Goal: Task Accomplishment & Management: Manage account settings

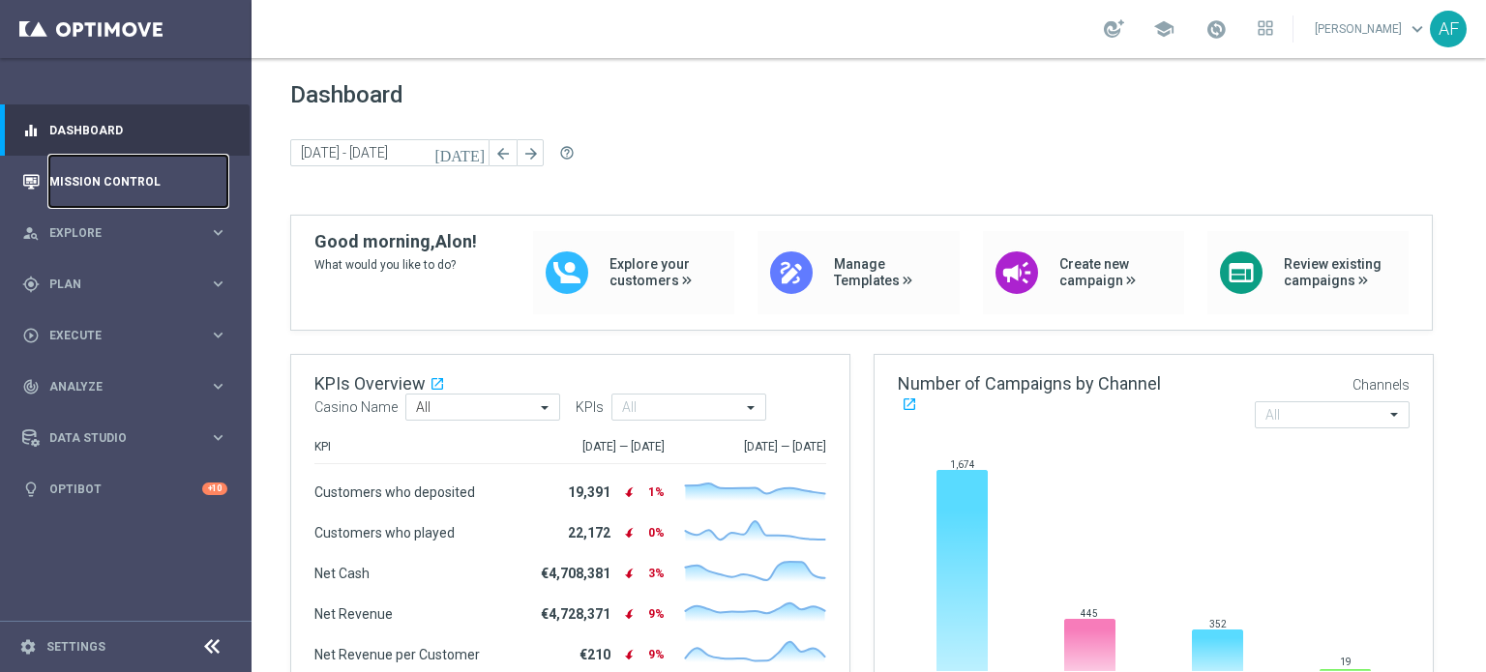
click at [150, 184] on link "Mission Control" at bounding box center [138, 181] width 178 height 51
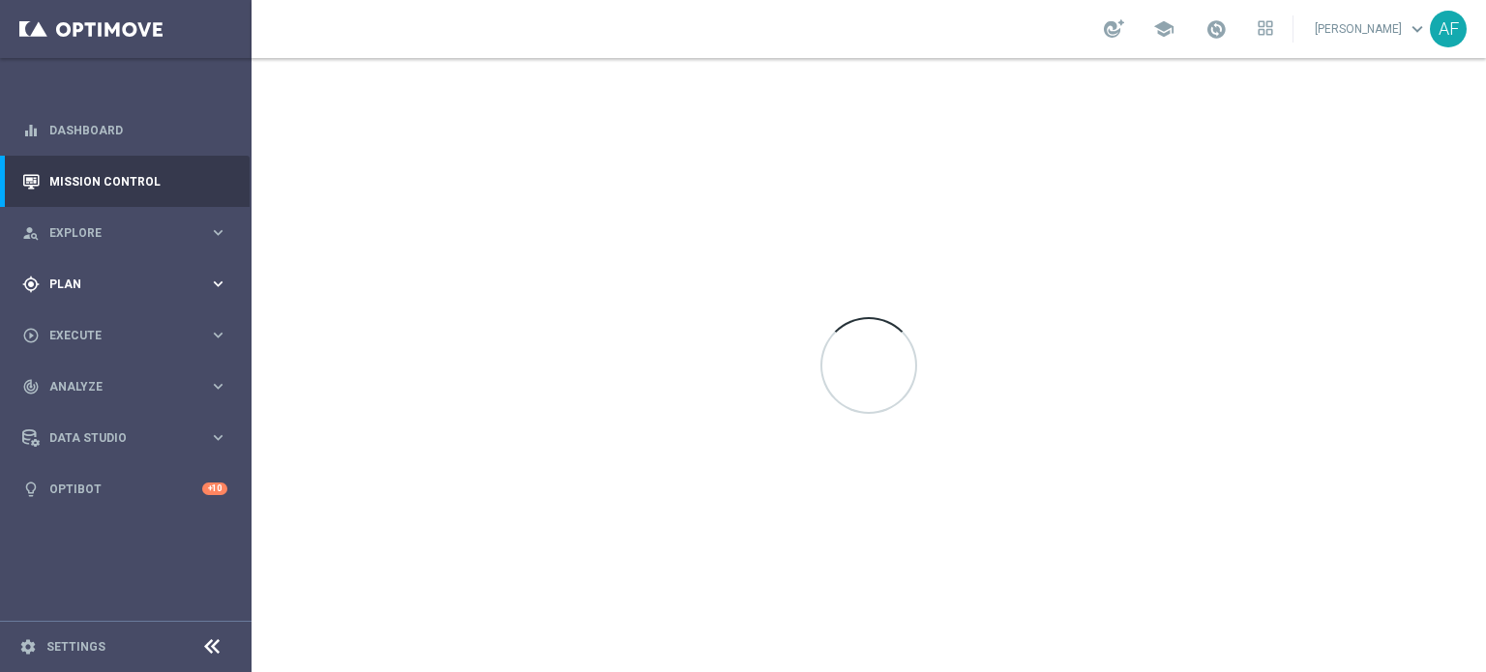
click at [143, 285] on span "Plan" at bounding box center [129, 285] width 160 height 12
click at [109, 325] on link "Target Groups" at bounding box center [125, 323] width 151 height 15
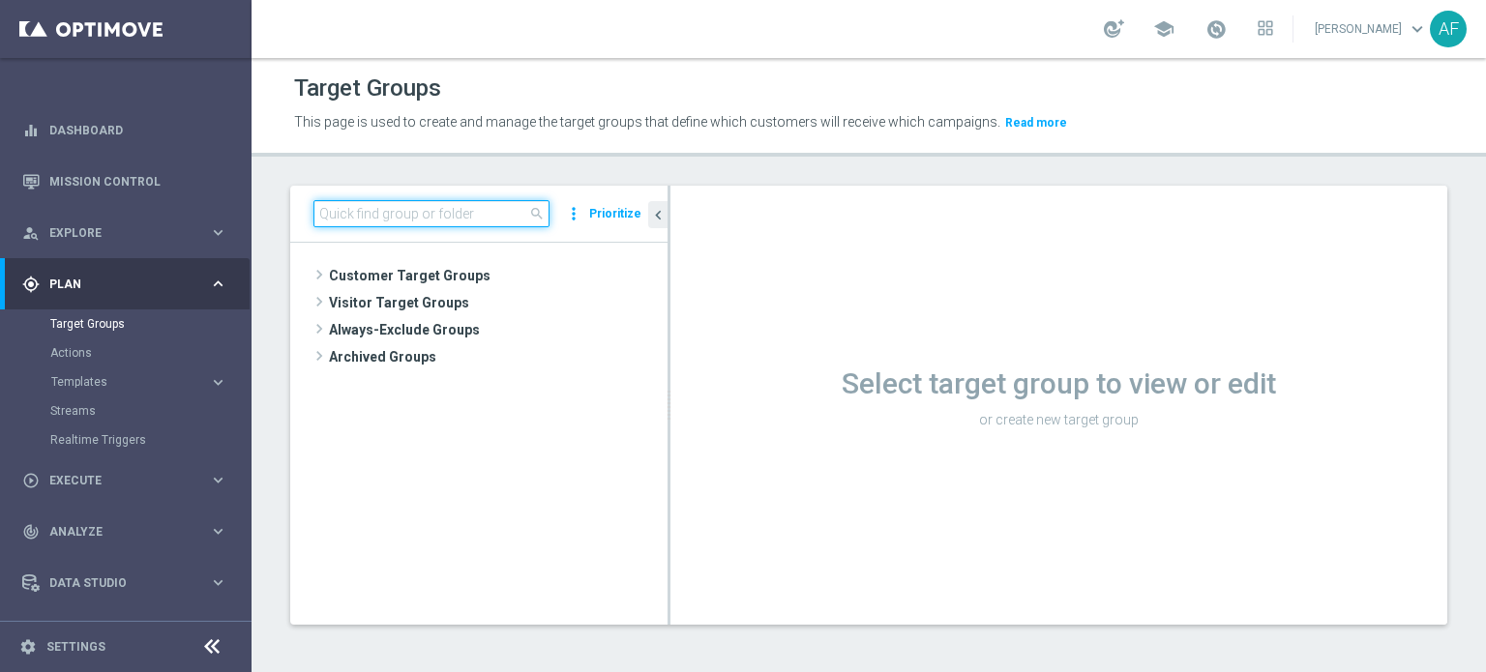
click at [468, 210] on input at bounding box center [431, 213] width 236 height 27
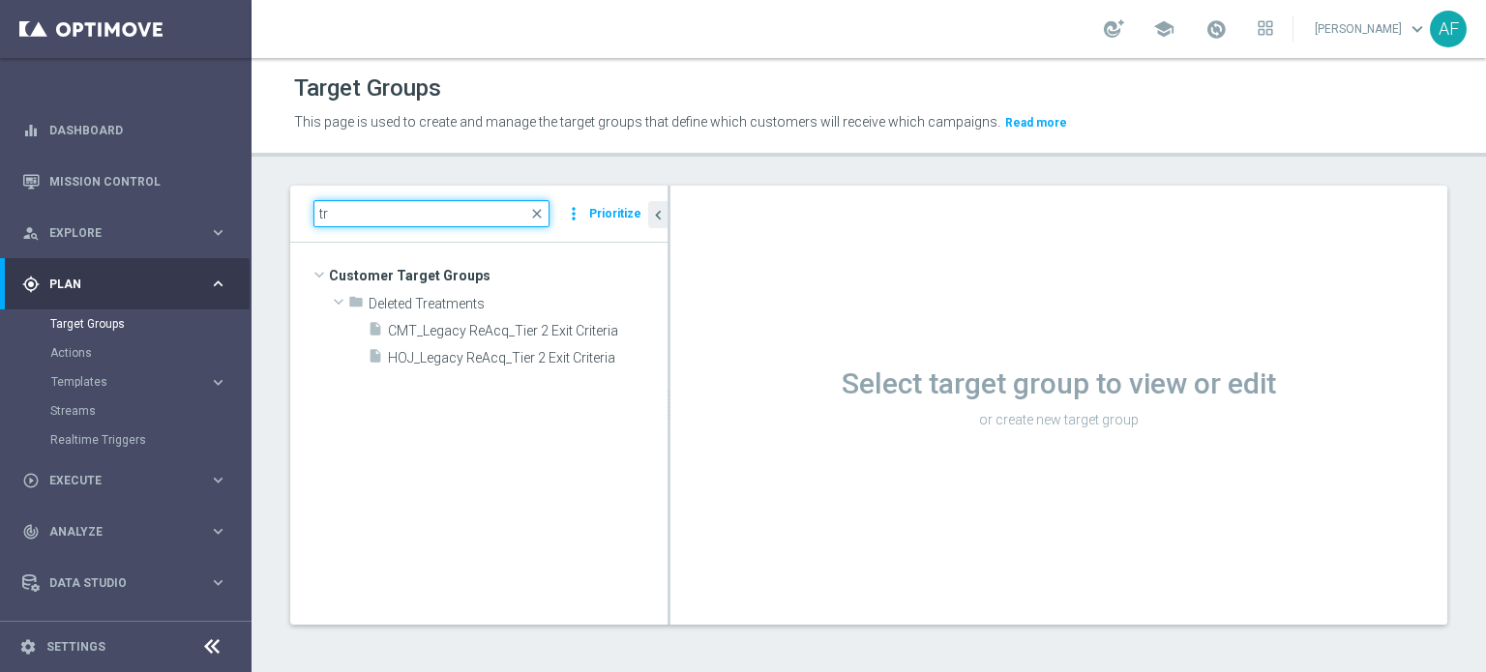
type input "t"
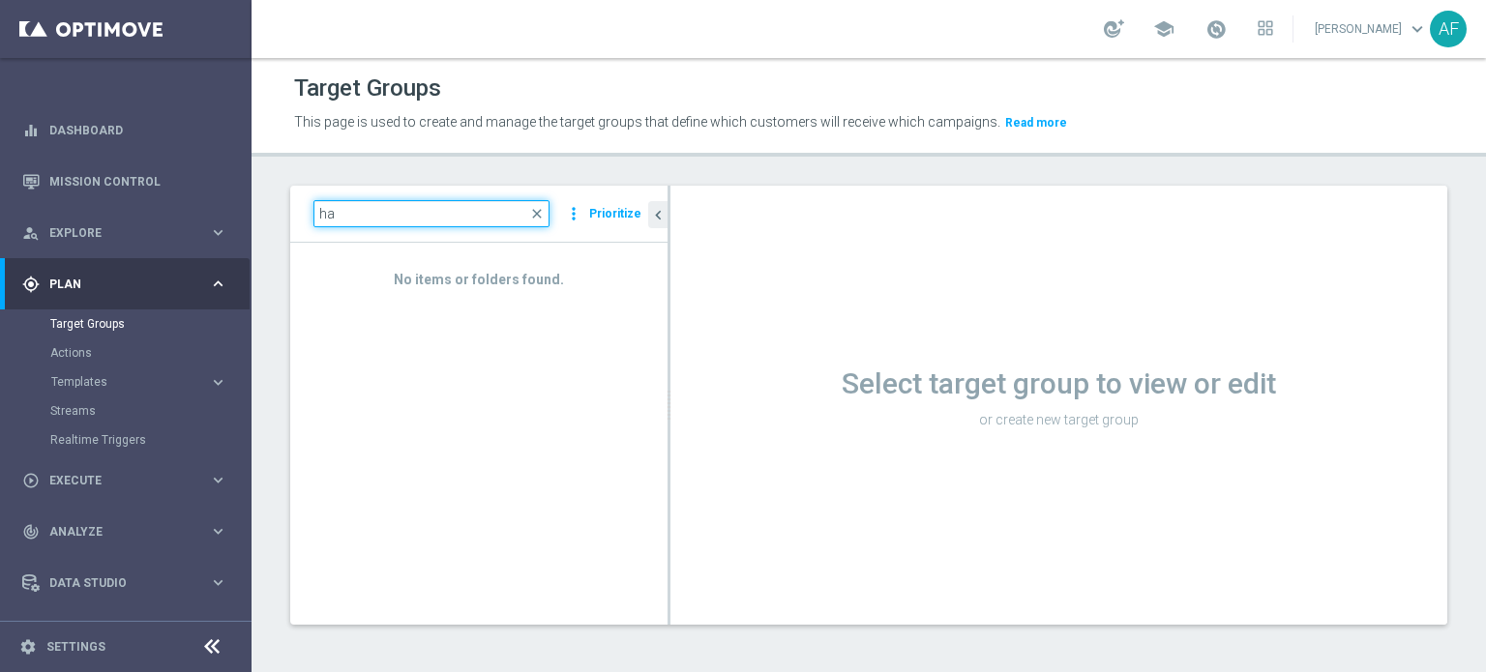
type input "h"
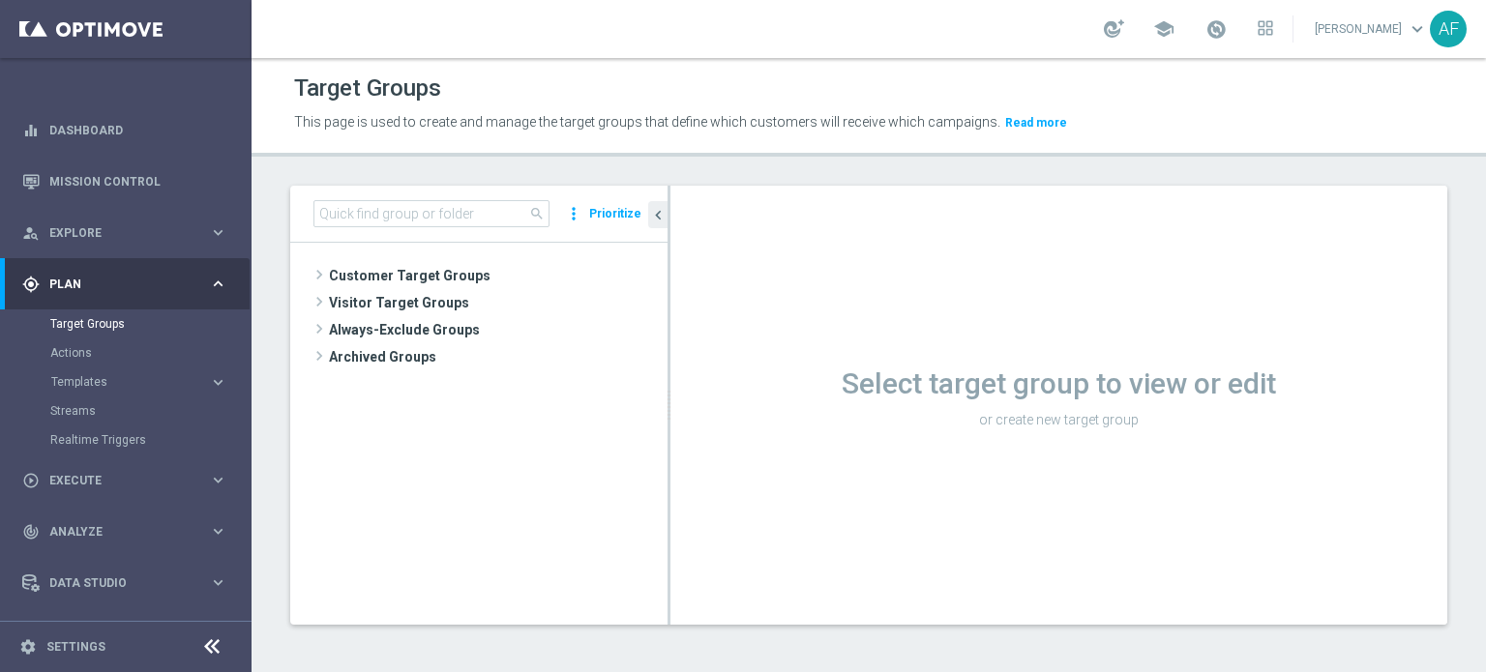
click at [677, 166] on div "Target Groups This page is used to create and manage the target groups that def…" at bounding box center [869, 365] width 1234 height 614
click at [463, 217] on input at bounding box center [431, 213] width 236 height 27
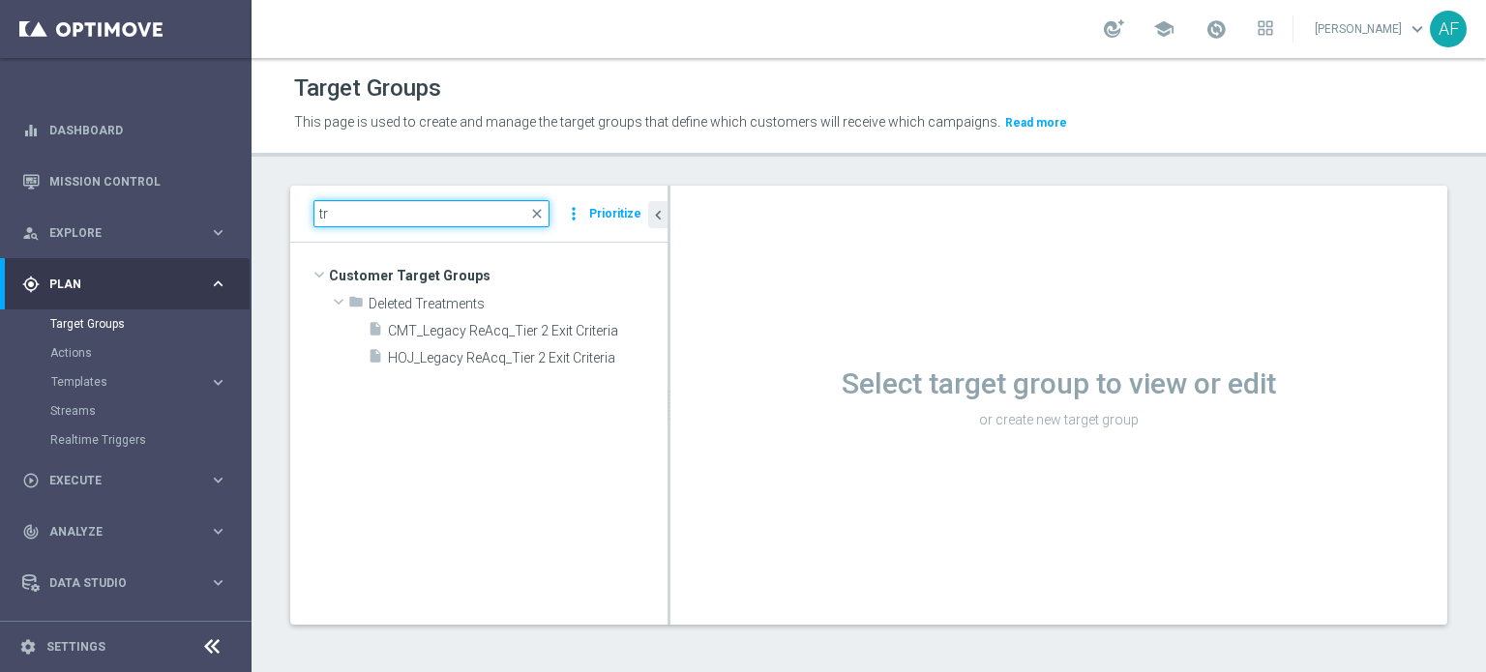
type input "t"
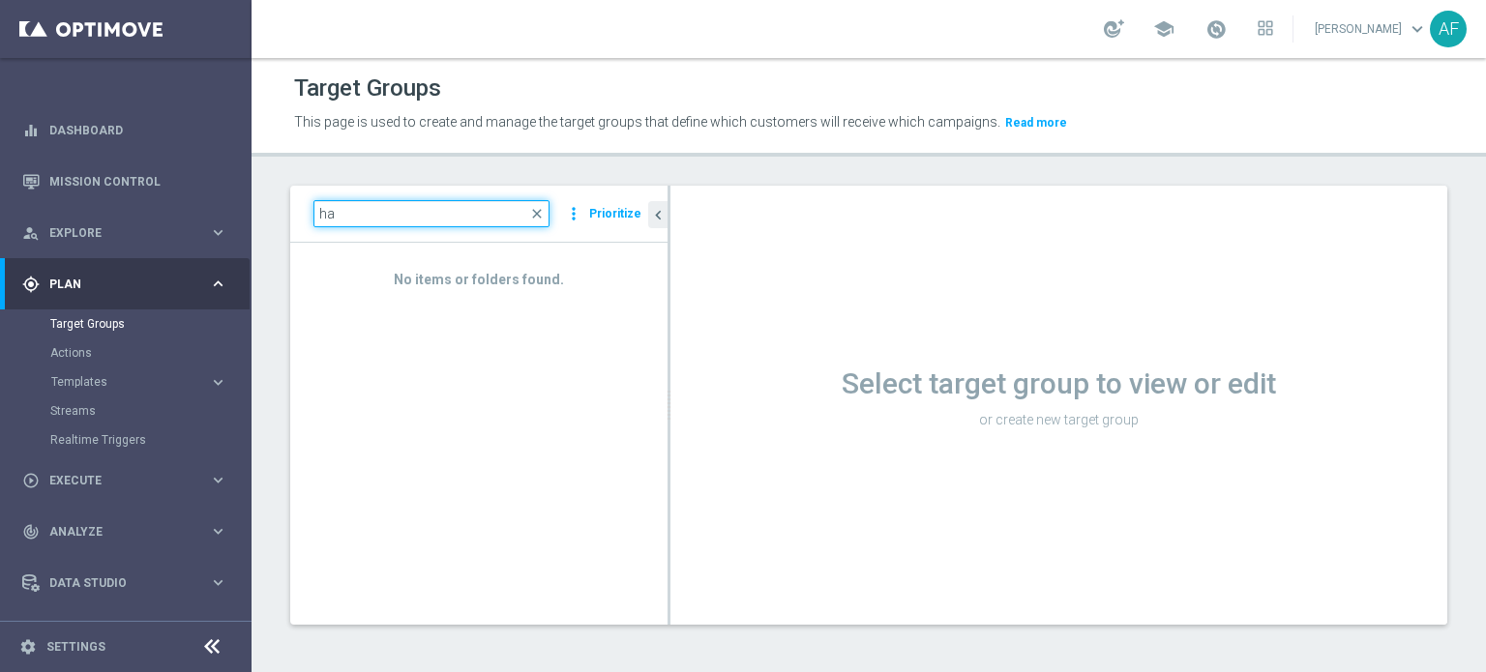
type input "h"
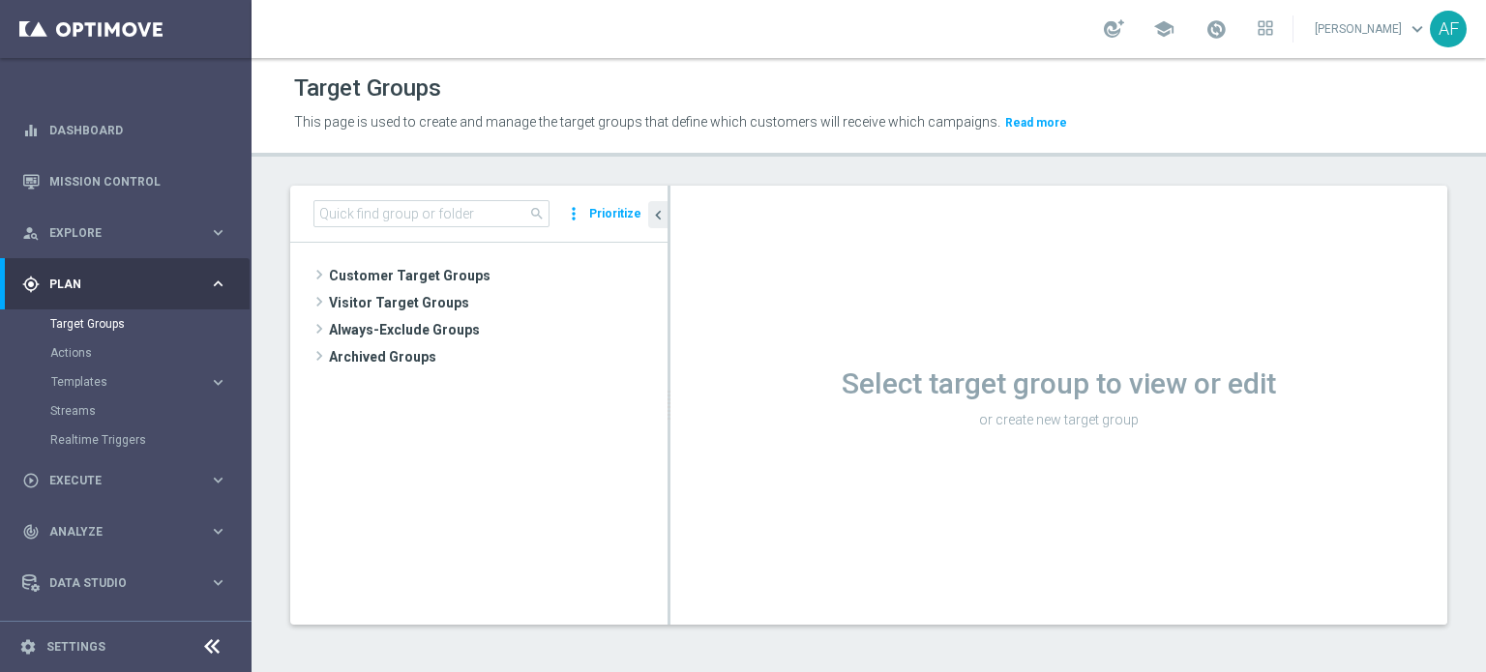
click at [743, 169] on div "Target Groups This page is used to create and manage the target groups that def…" at bounding box center [869, 365] width 1234 height 614
click at [111, 175] on link "Mission Control" at bounding box center [138, 181] width 178 height 51
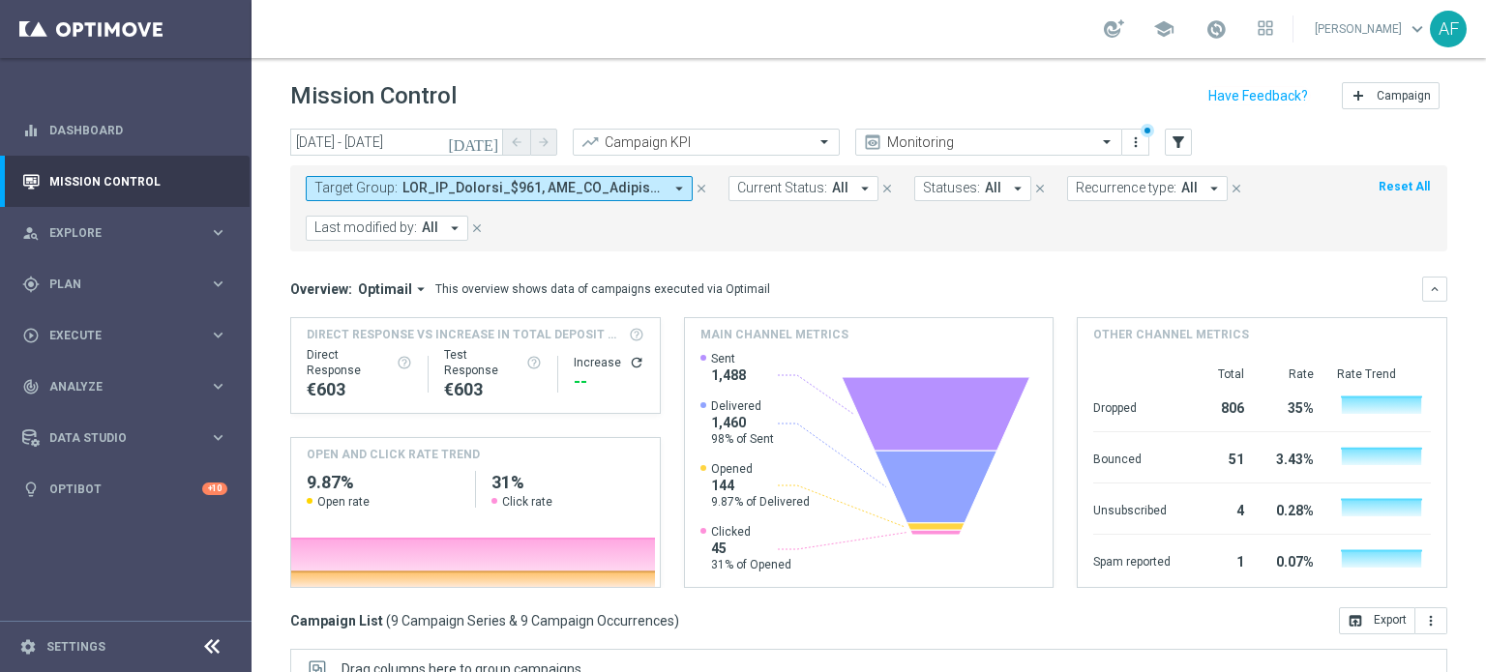
click at [534, 183] on span at bounding box center [532, 188] width 260 height 16
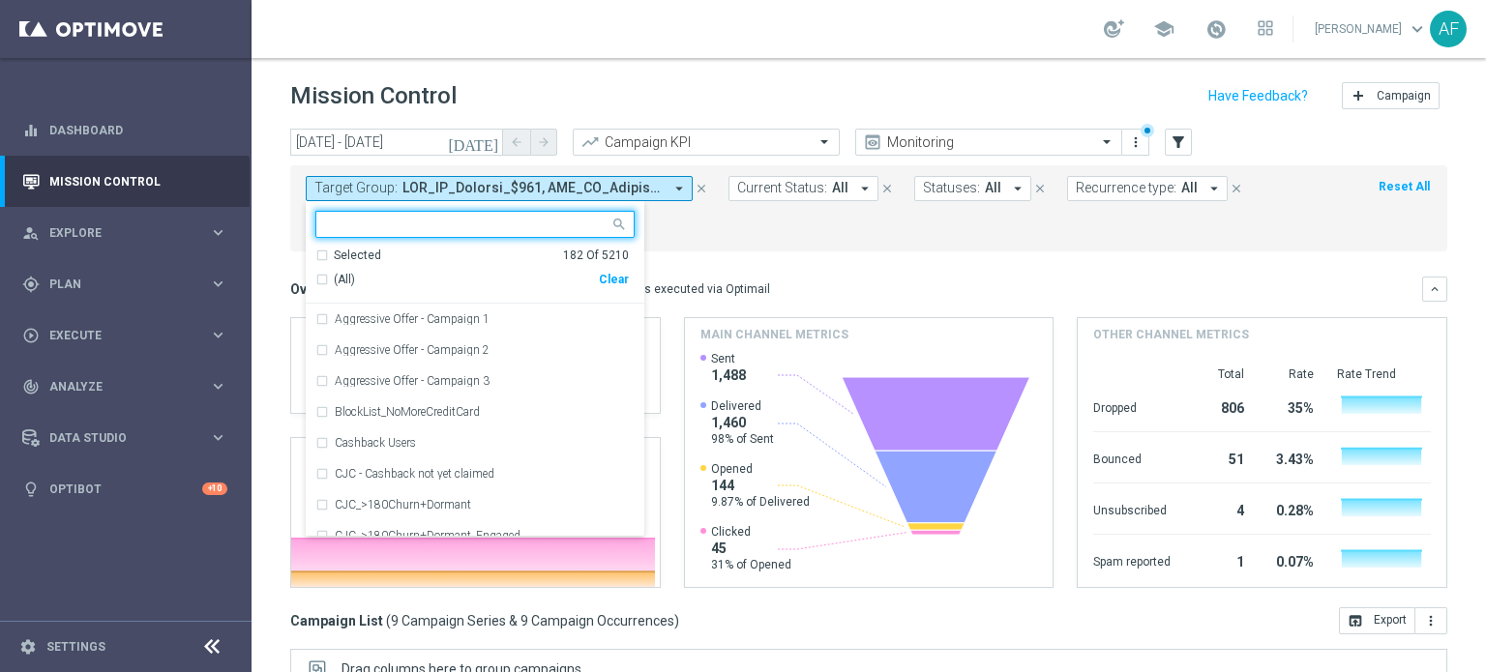
click at [325, 251] on div "Selected 182 Of 5210" at bounding box center [471, 256] width 313 height 16
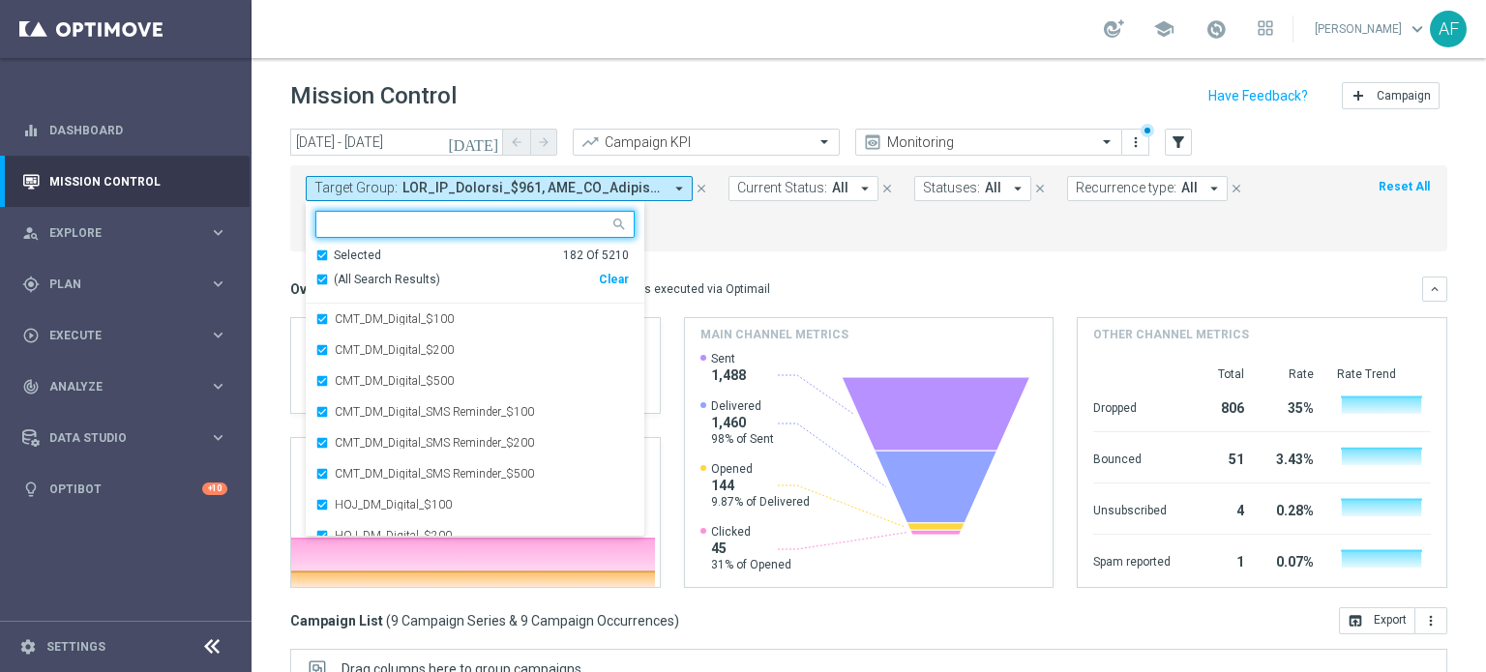
click at [345, 285] on span "(All Search Results)" at bounding box center [387, 280] width 106 height 16
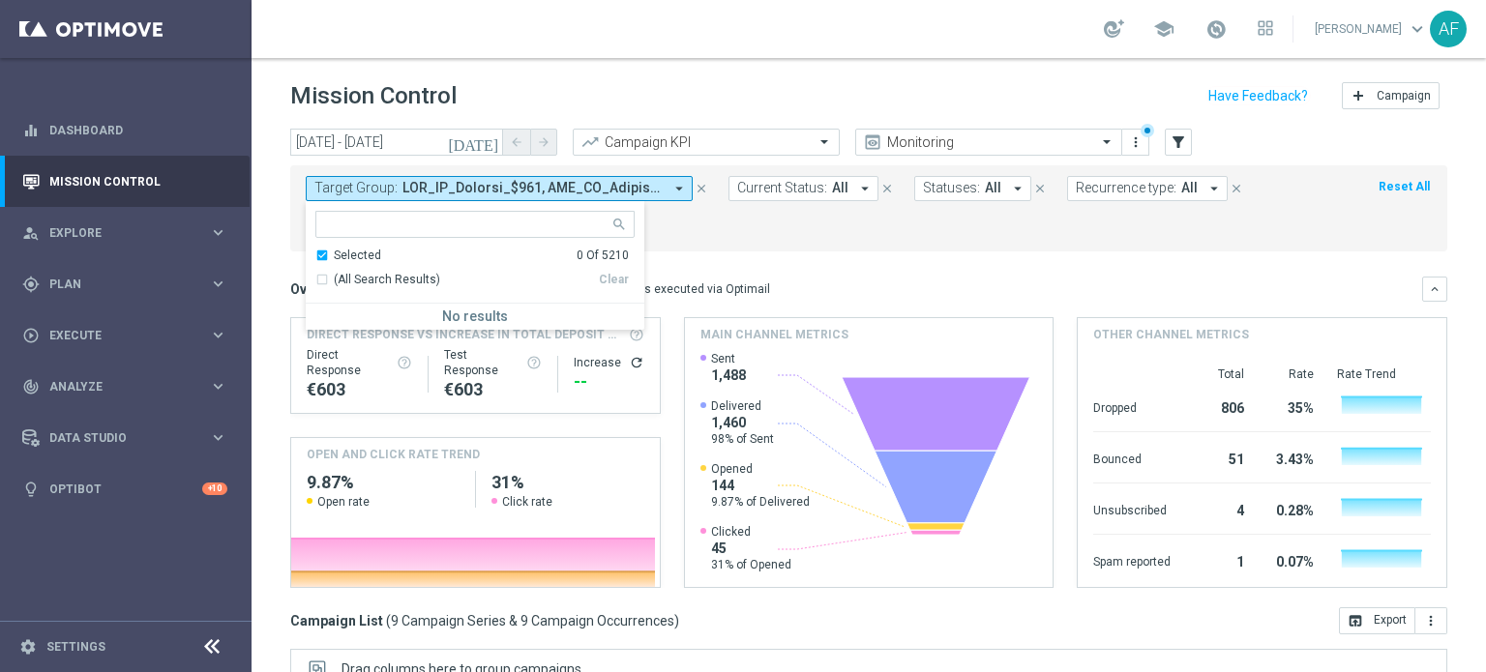
drag, startPoint x: 831, startPoint y: 262, endPoint x: 416, endPoint y: 189, distance: 421.5
click at [832, 262] on mini-dashboard "Overview: Optimail arrow_drop_down This overview shows data of campaigns execut…" at bounding box center [868, 430] width 1157 height 356
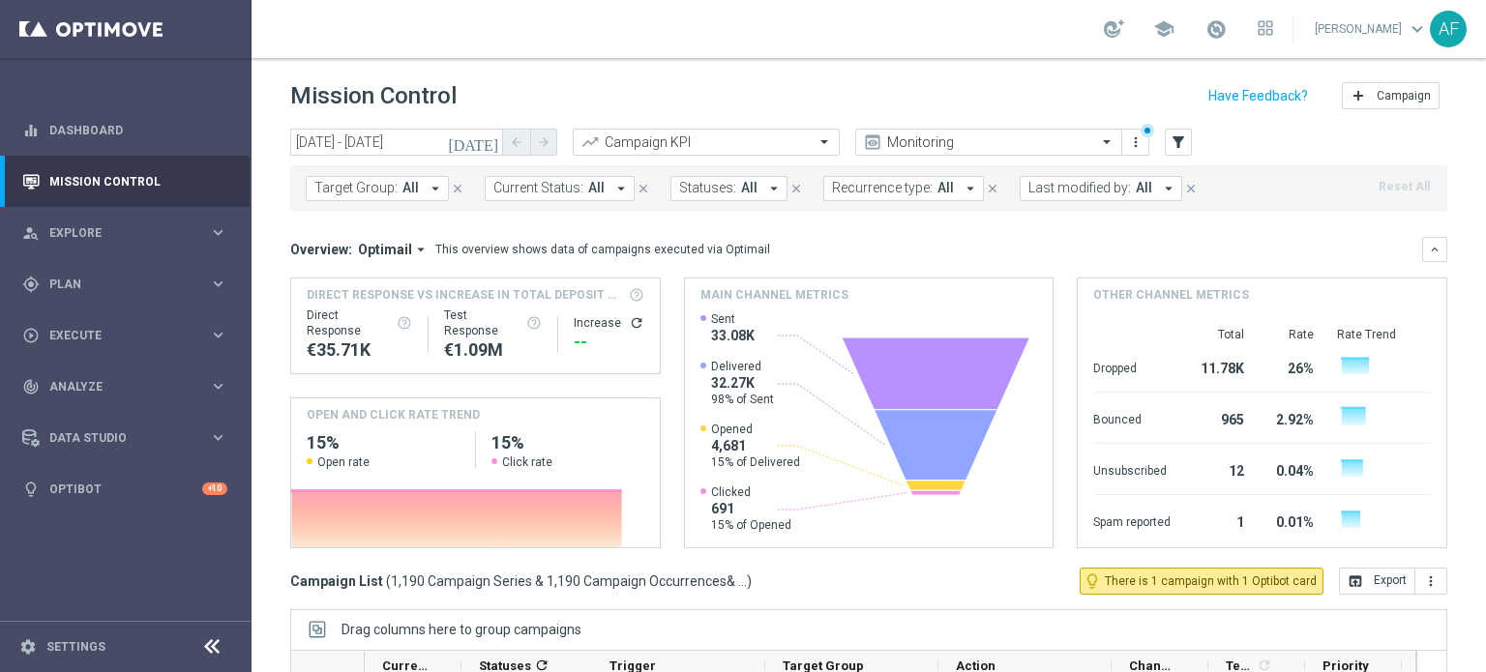
click at [427, 181] on icon "arrow_drop_down" at bounding box center [435, 188] width 17 height 17
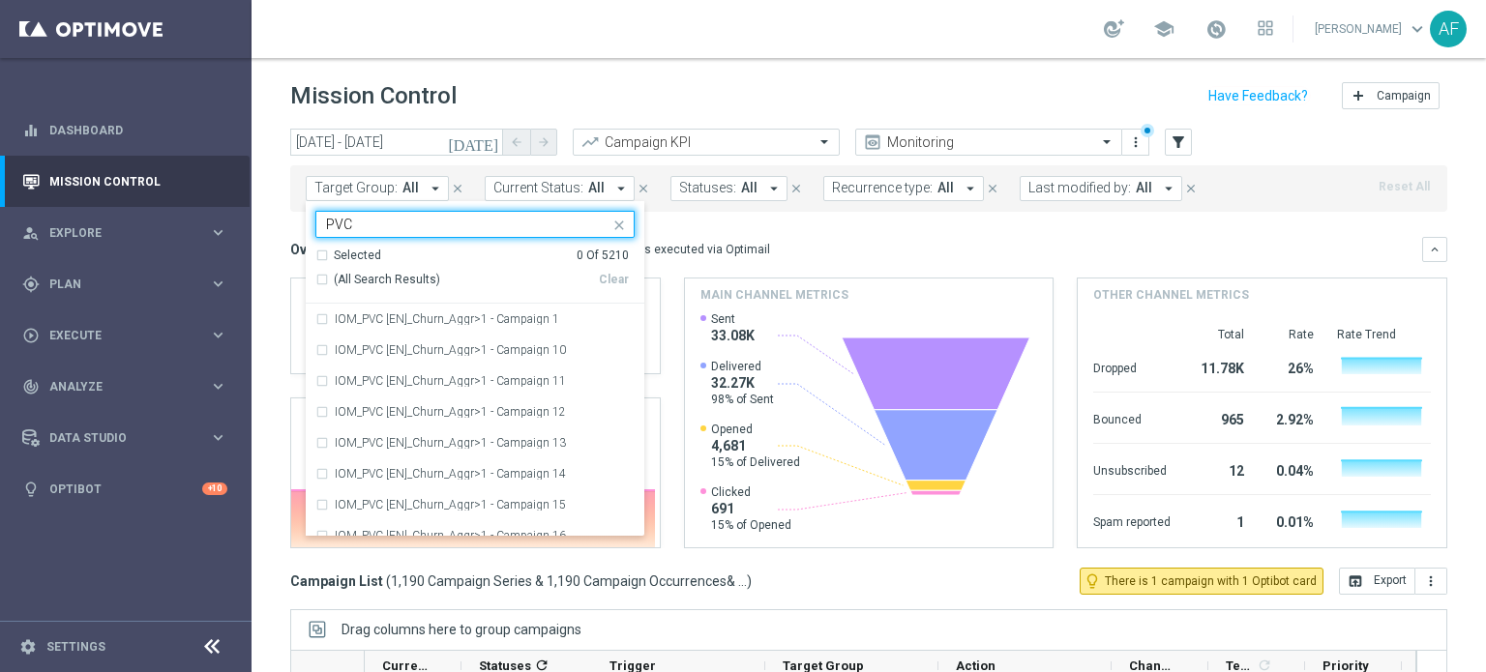
click at [369, 255] on div "Selected" at bounding box center [357, 256] width 47 height 16
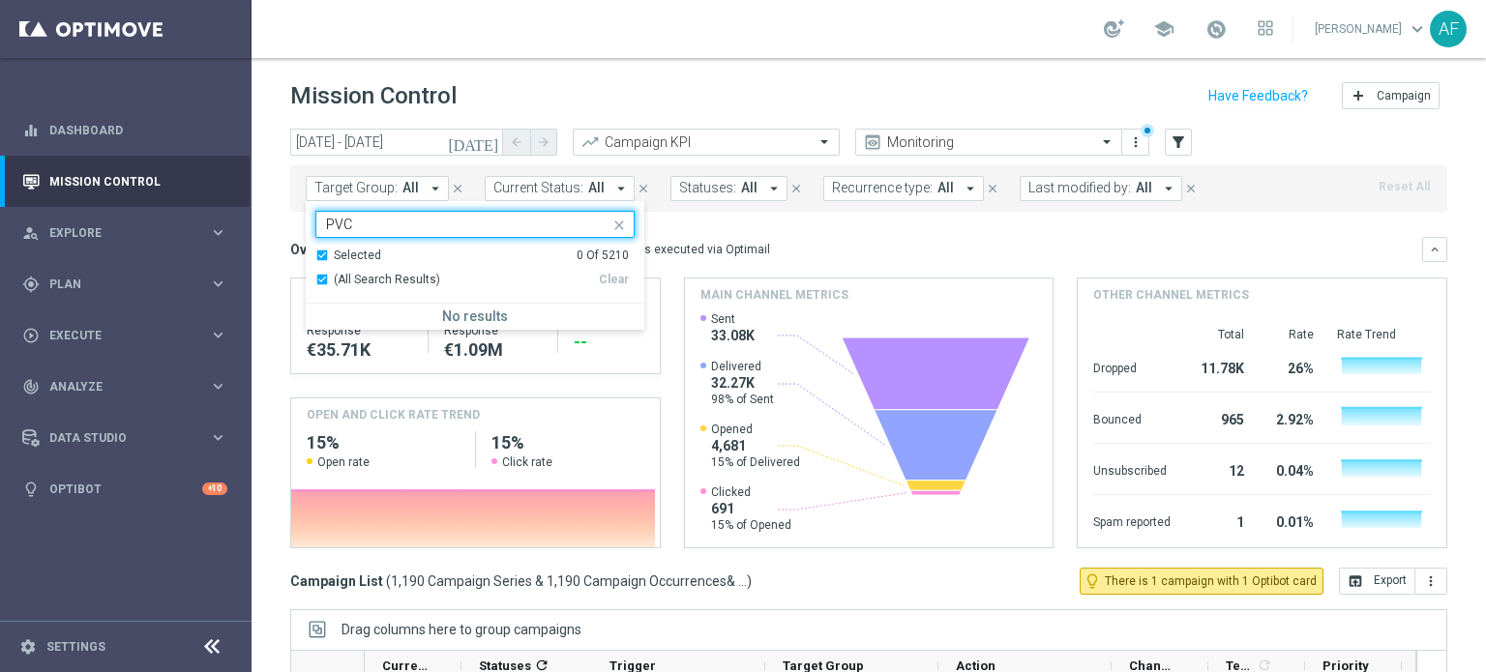
click at [369, 255] on div "Selected" at bounding box center [357, 256] width 47 height 16
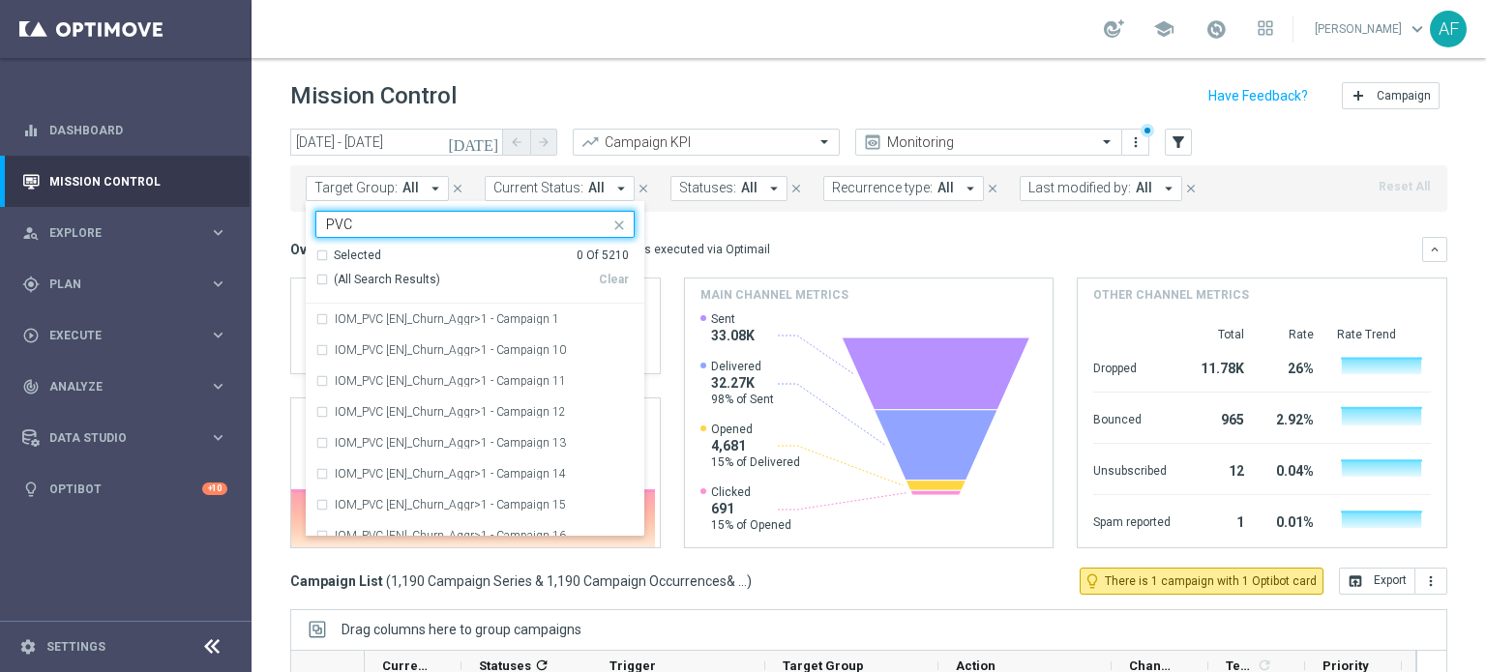
click at [374, 278] on span "(All Search Results)" at bounding box center [387, 280] width 106 height 16
type input "PVC"
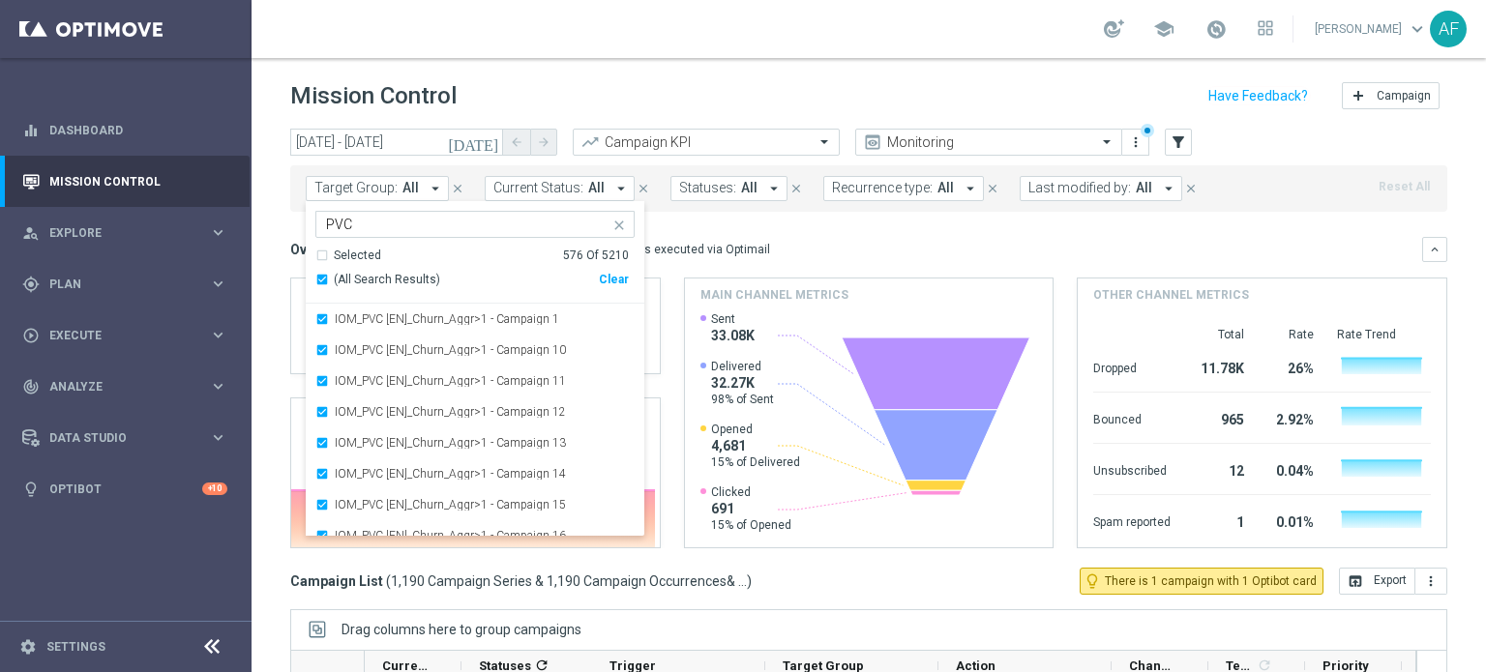
click at [732, 217] on mini-dashboard "Overview: Optimail arrow_drop_down This overview shows data of campaigns execut…" at bounding box center [868, 390] width 1157 height 356
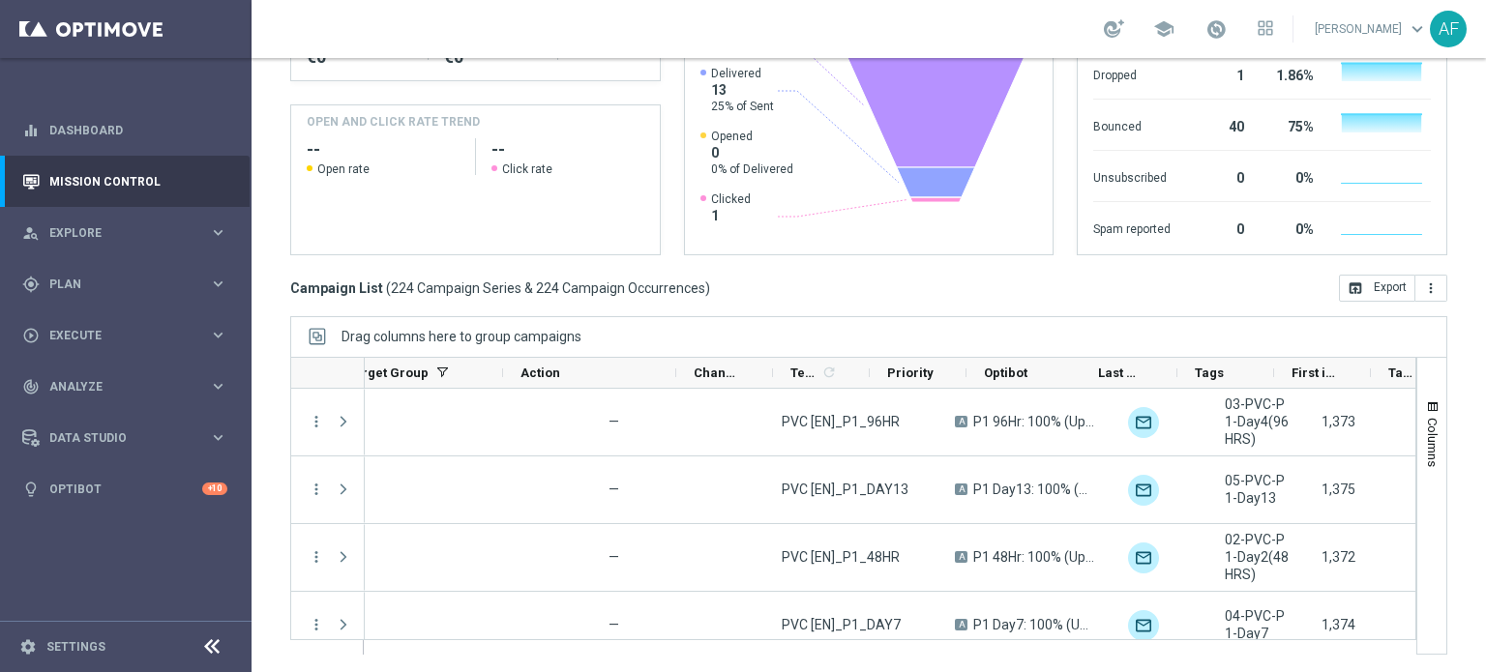
scroll to position [0, 611]
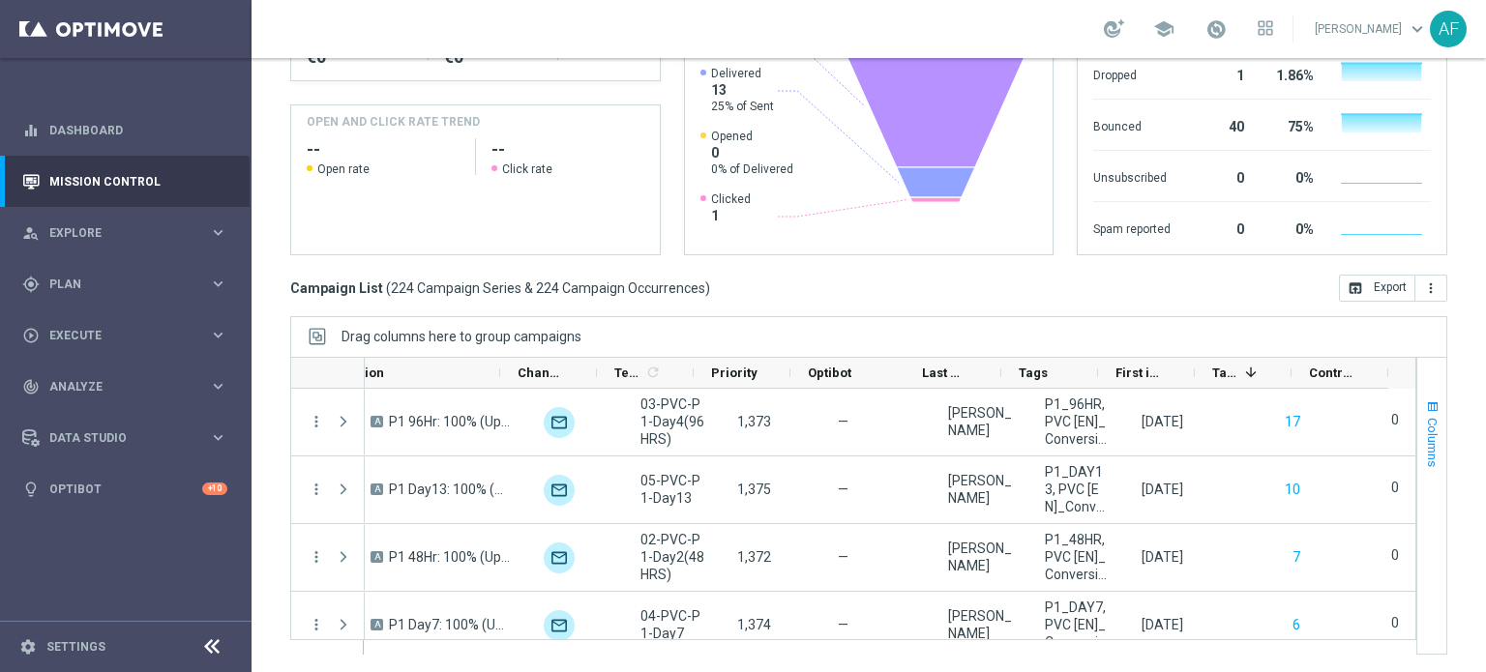
click at [1417, 414] on button "Columns" at bounding box center [1431, 433] width 29 height 104
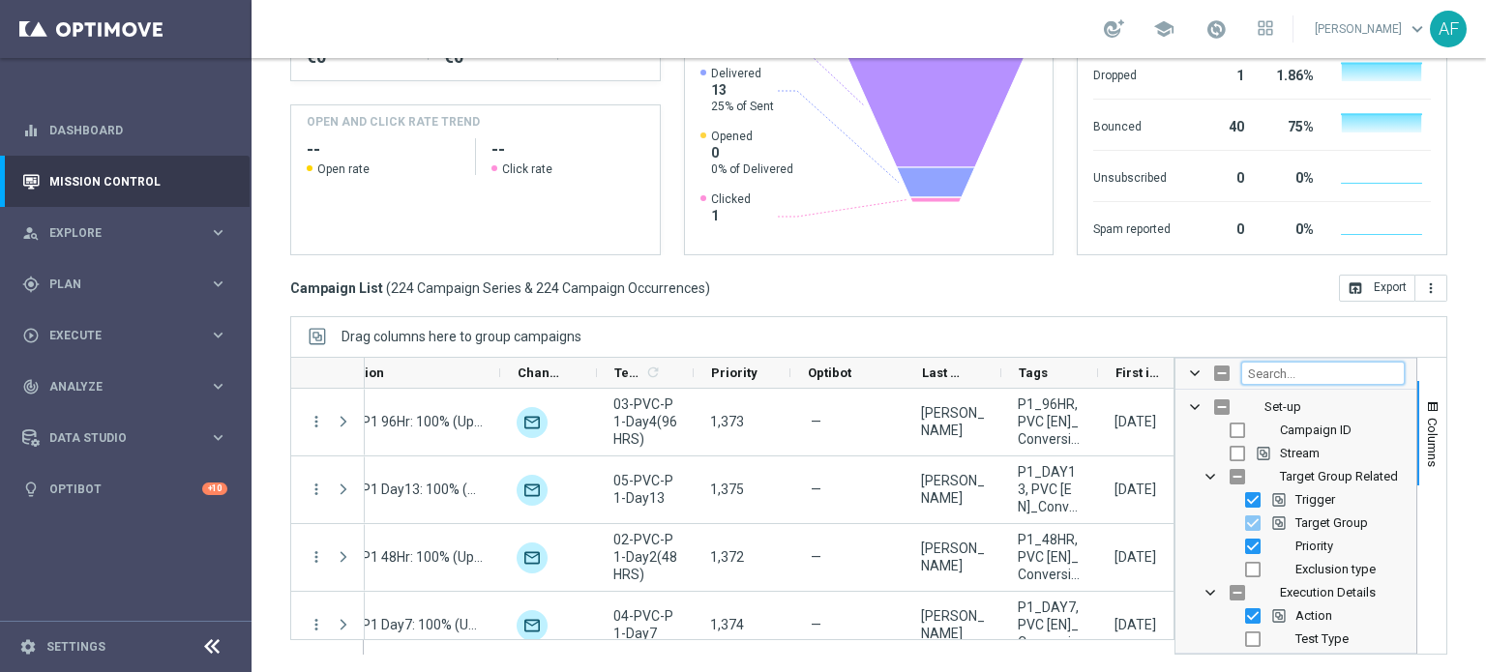
click at [1307, 378] on input "Filter Columns Input" at bounding box center [1323, 373] width 164 height 23
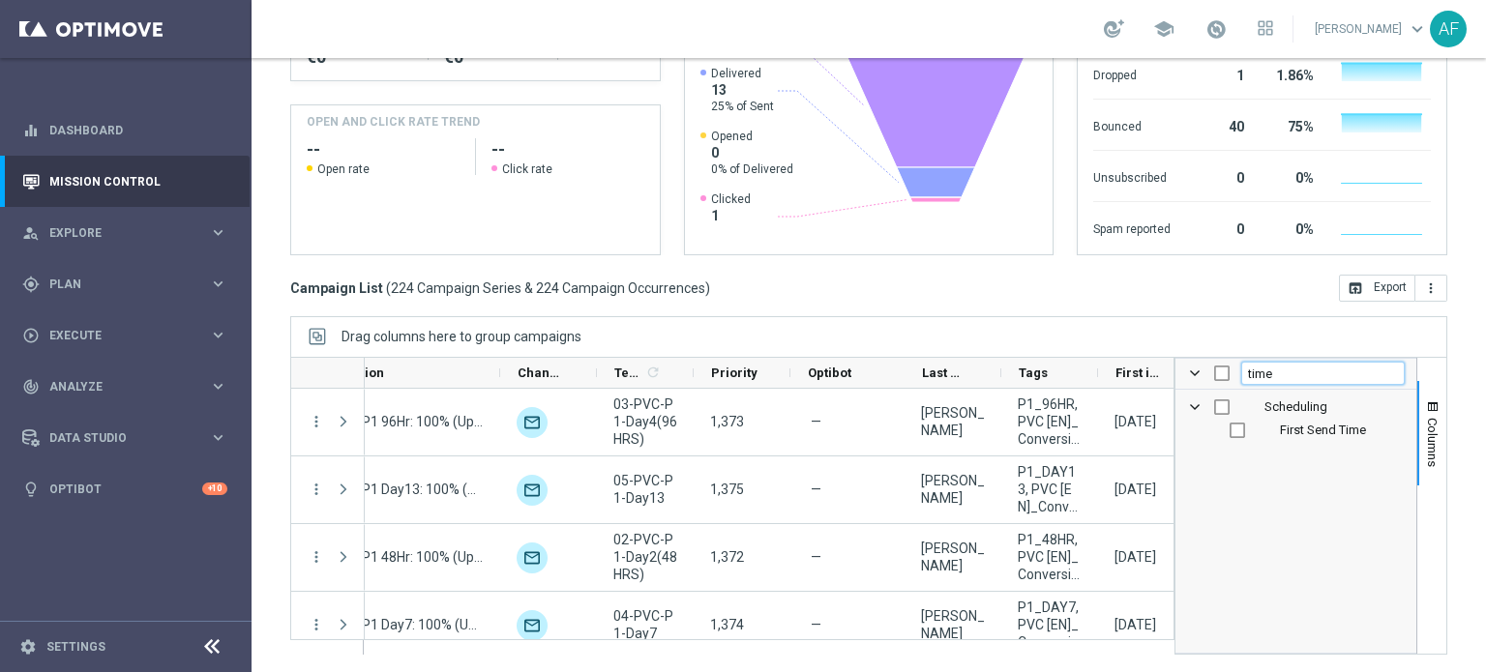
type input "time"
click at [1303, 431] on span "First Send Time" at bounding box center [1323, 430] width 86 height 15
checkbox input "true"
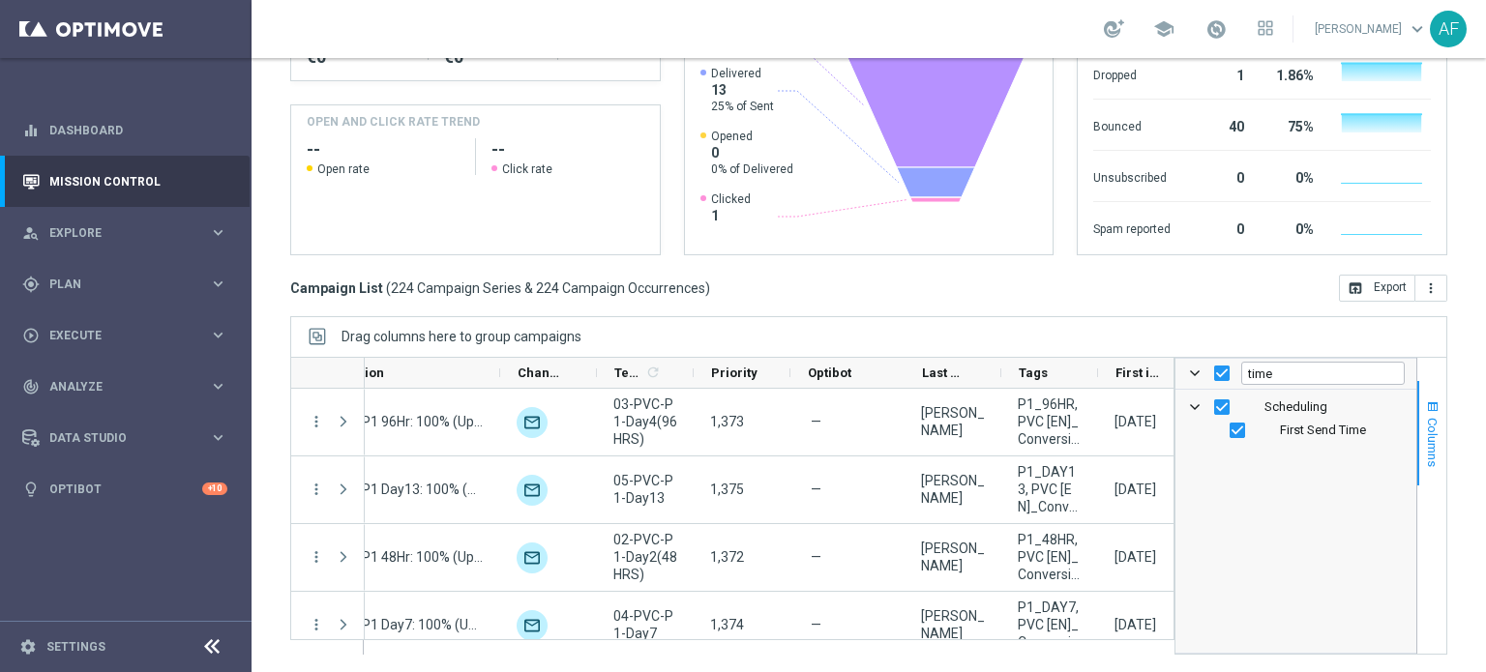
click at [1425, 445] on span "Columns" at bounding box center [1432, 442] width 15 height 49
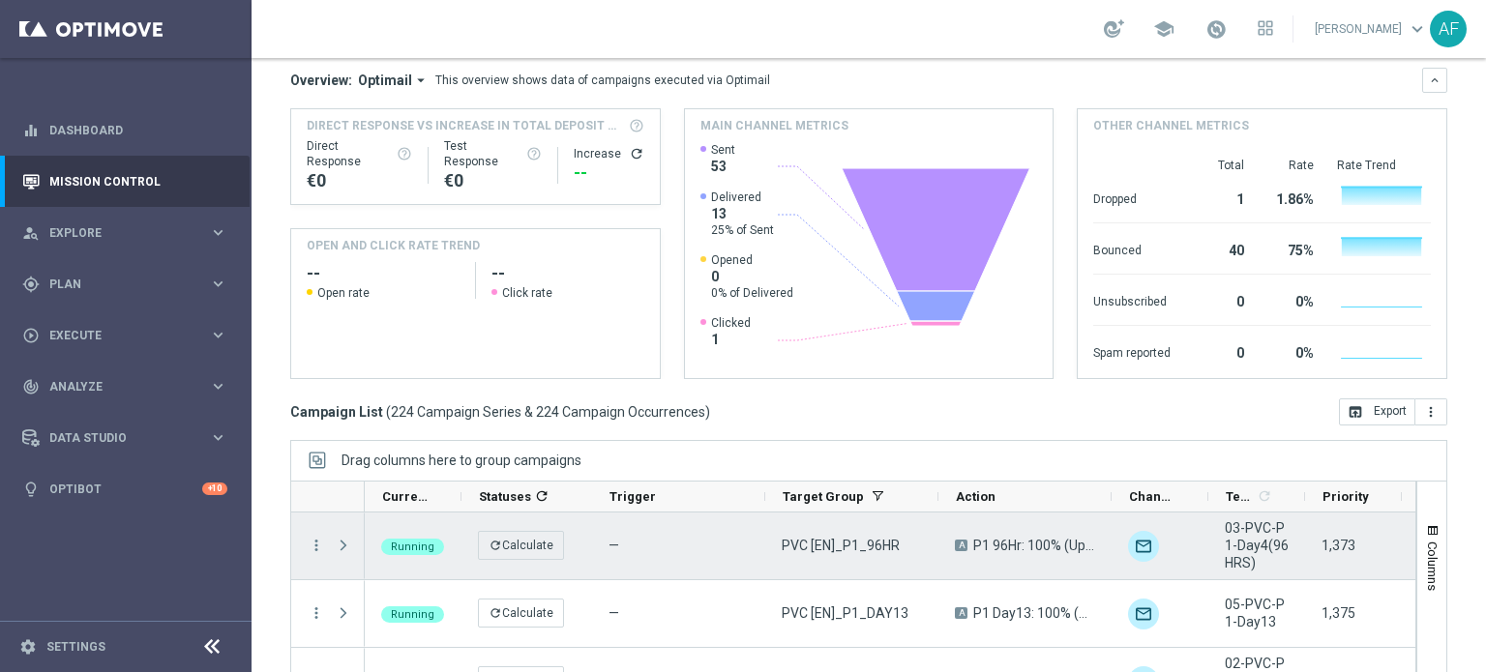
scroll to position [0, 0]
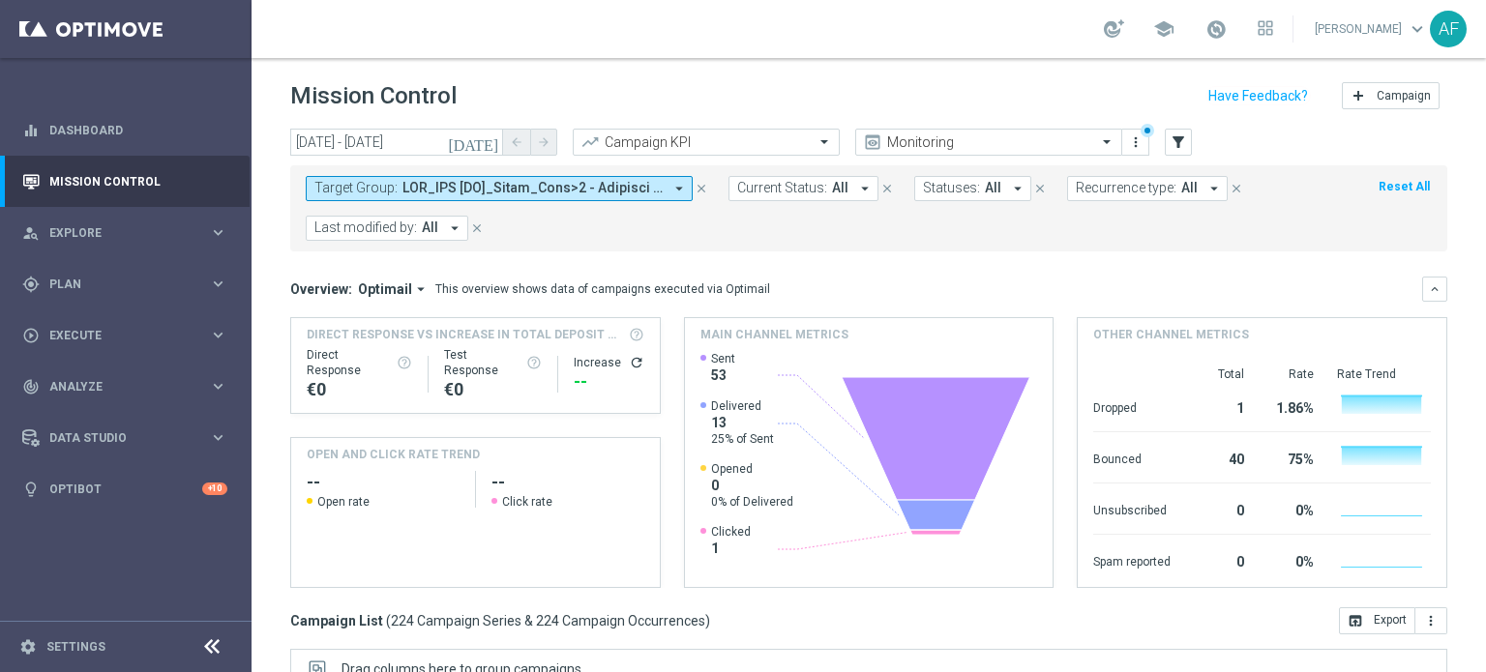
click at [491, 188] on span at bounding box center [532, 188] width 260 height 16
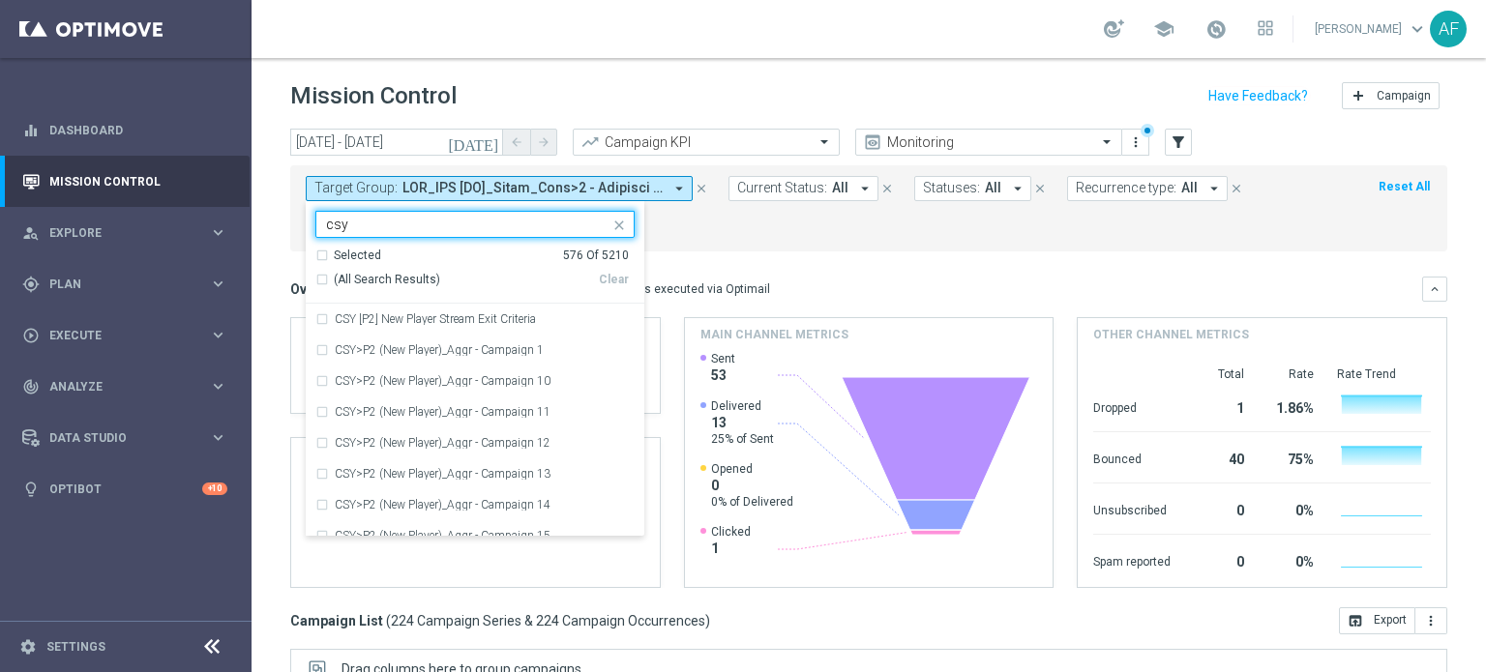
click at [423, 273] on span "(All Search Results)" at bounding box center [387, 280] width 106 height 16
type input "csy"
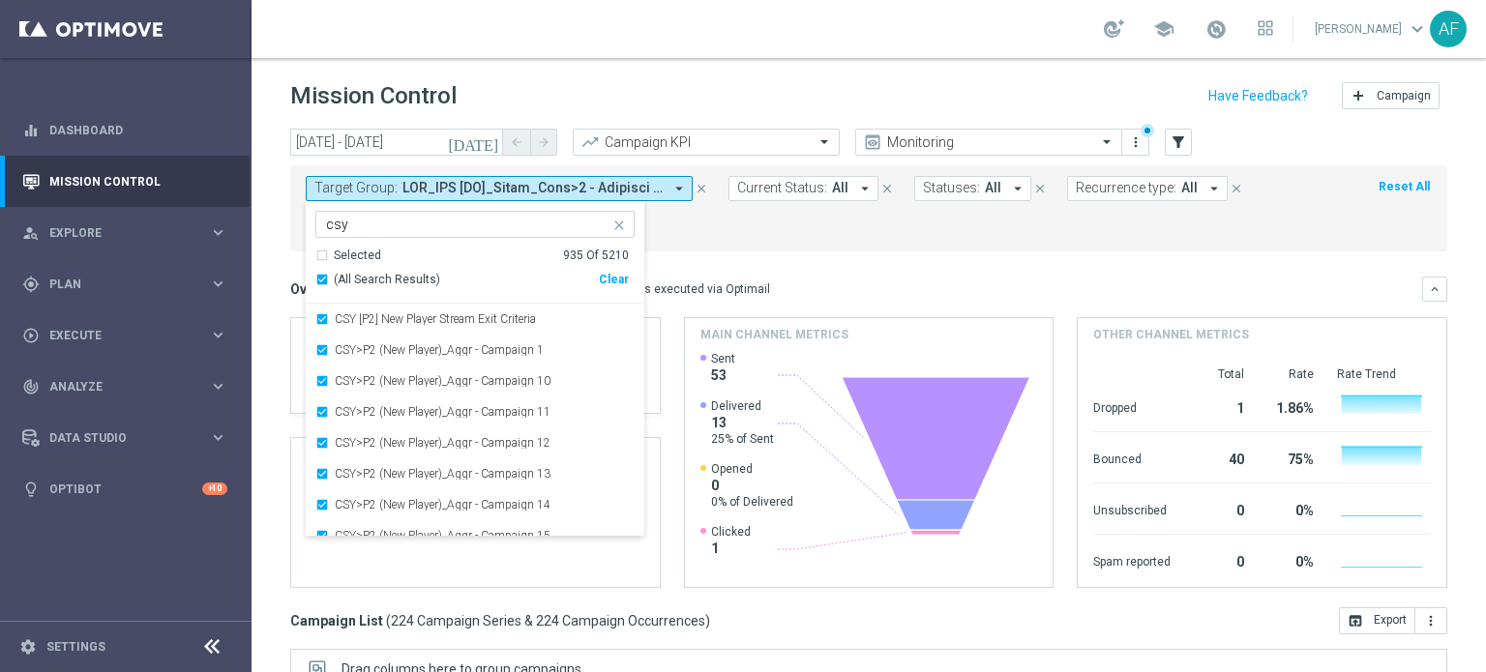
click at [808, 257] on mini-dashboard "Overview: Optimail arrow_drop_down This overview shows data of campaigns execut…" at bounding box center [868, 430] width 1157 height 356
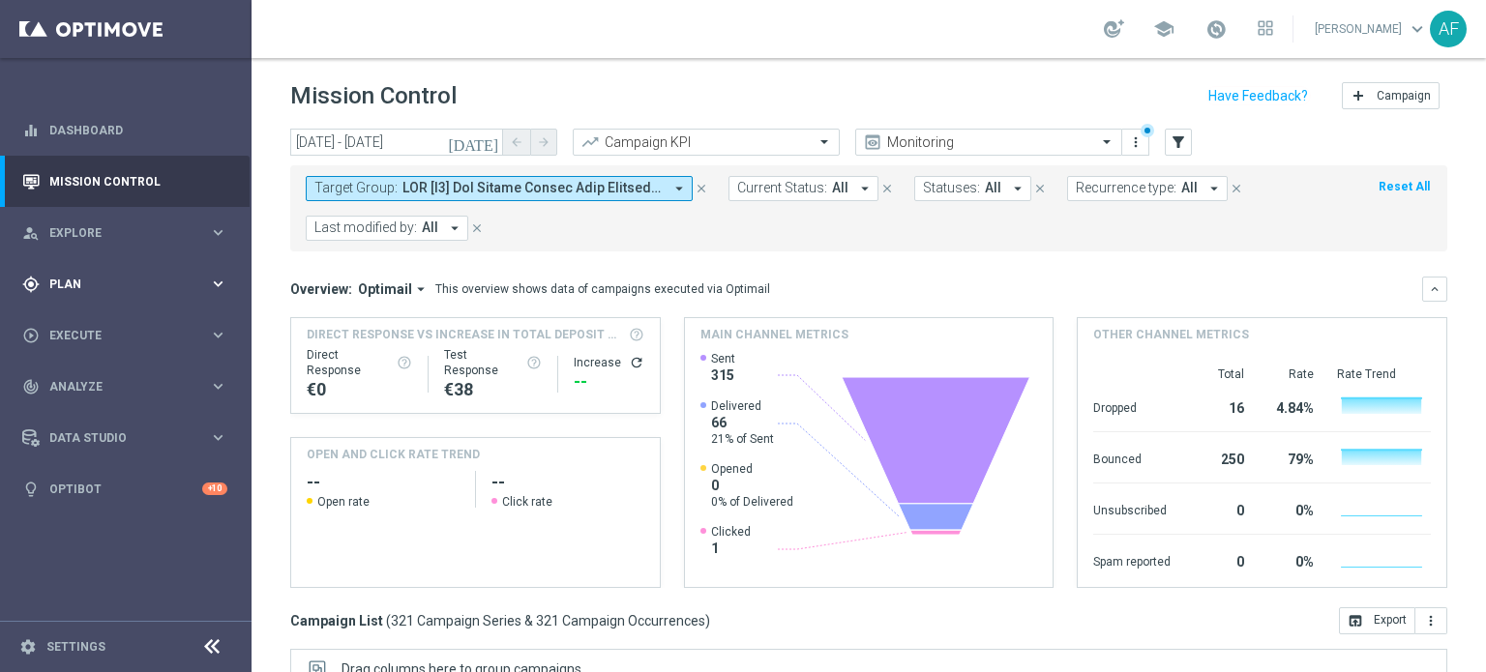
click at [142, 286] on span "Plan" at bounding box center [129, 285] width 160 height 12
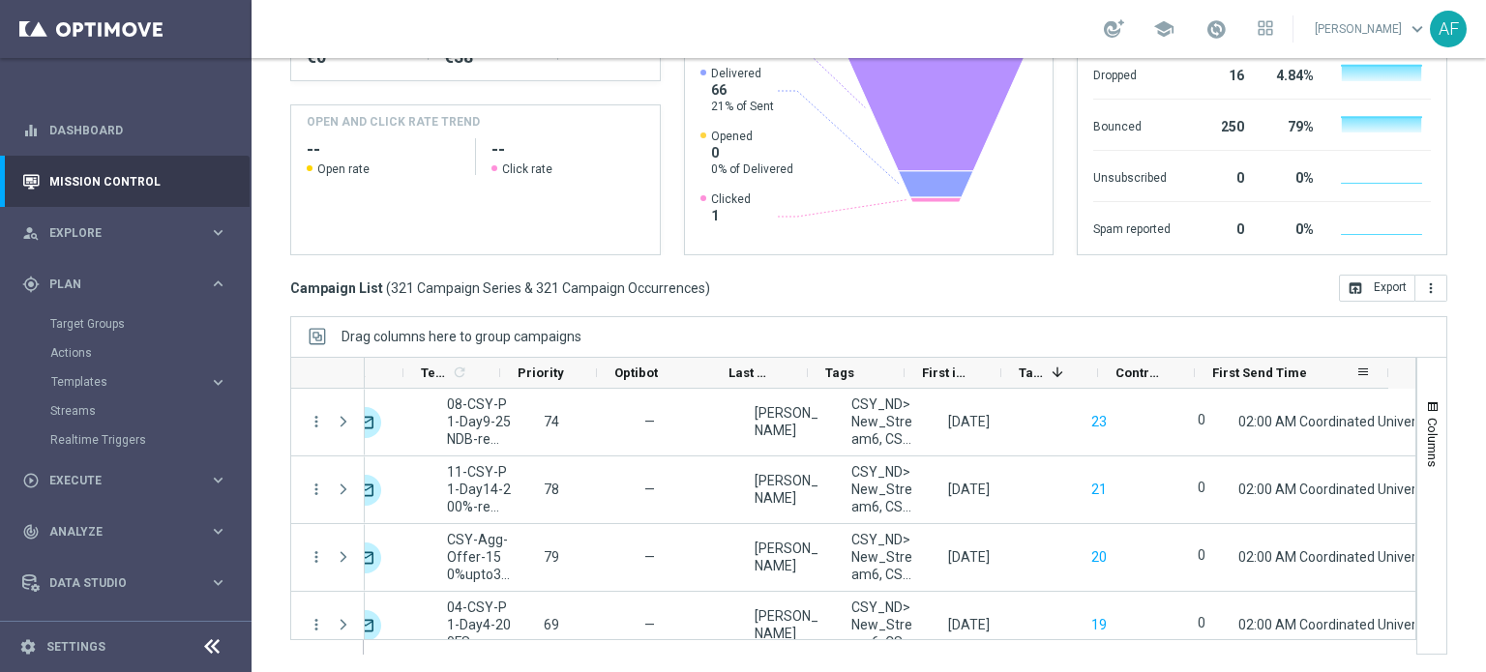
click at [1262, 358] on div "First Send Time" at bounding box center [1283, 373] width 143 height 30
click at [1262, 359] on div "First Send Time 1" at bounding box center [1283, 373] width 143 height 30
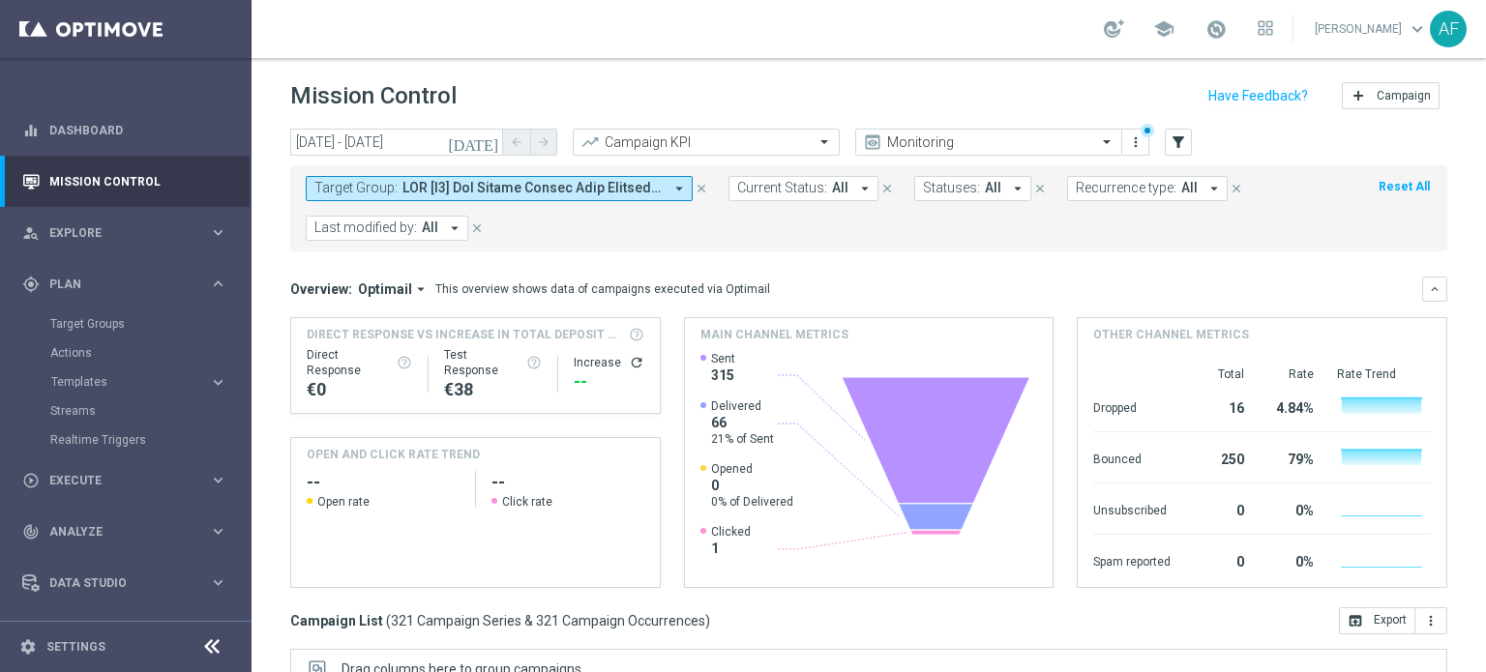
drag, startPoint x: 481, startPoint y: 187, endPoint x: 472, endPoint y: 192, distance: 10.0
click at [481, 187] on span at bounding box center [532, 188] width 260 height 16
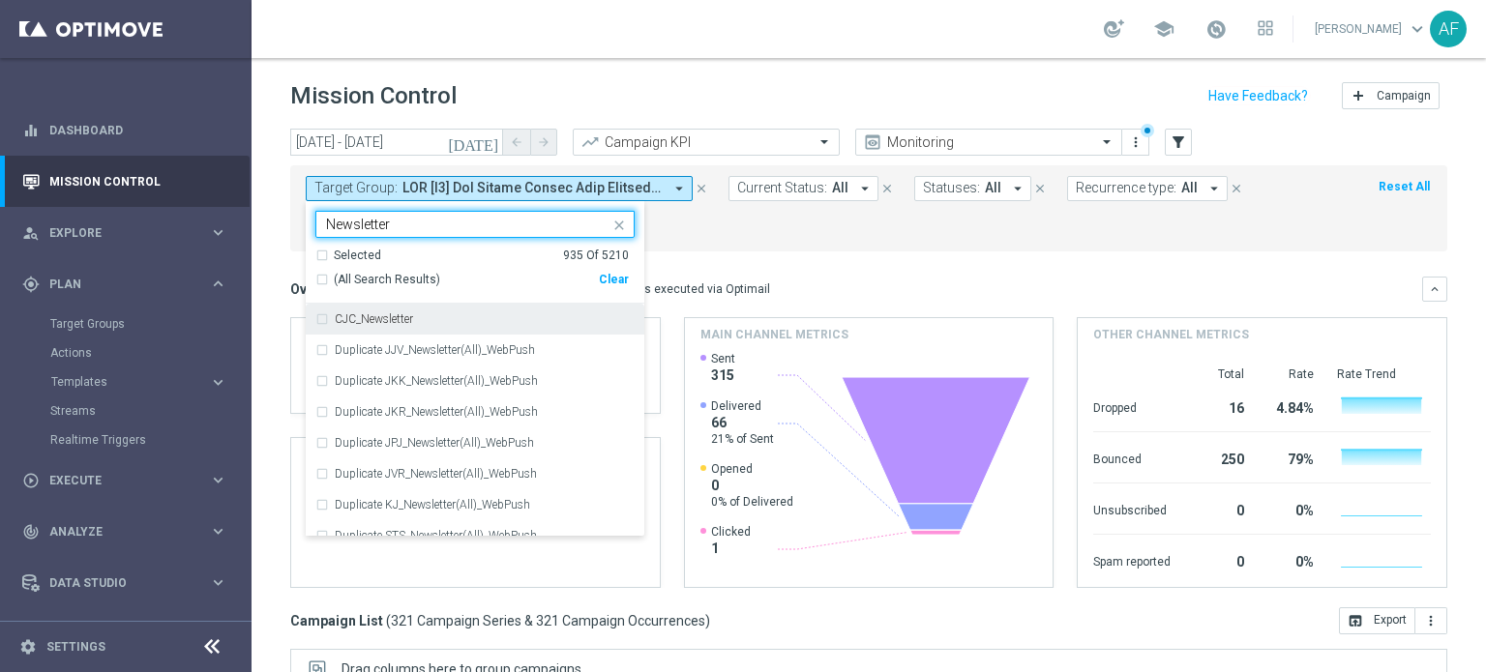
click at [355, 281] on span "(All Search Results)" at bounding box center [387, 280] width 106 height 16
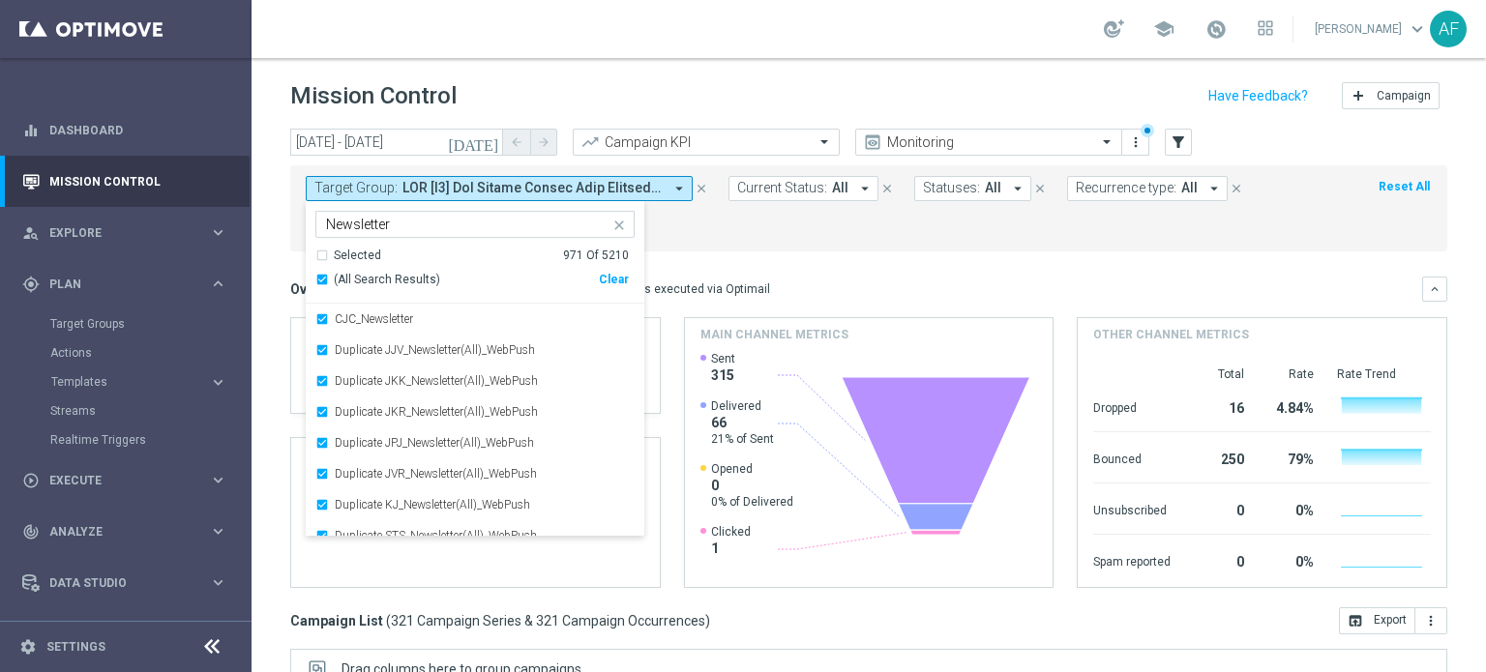
click at [356, 282] on span "(All Search Results)" at bounding box center [387, 280] width 106 height 16
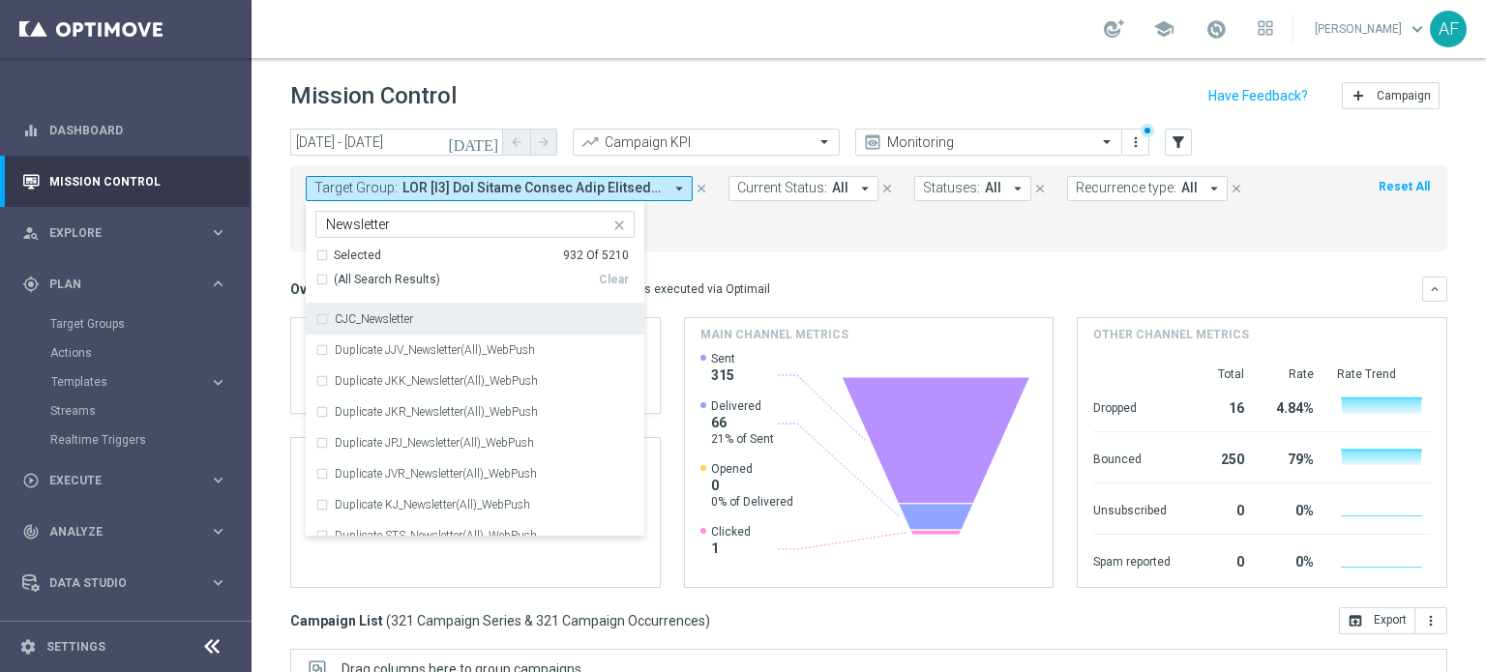
click at [356, 250] on div "Selected" at bounding box center [357, 256] width 47 height 16
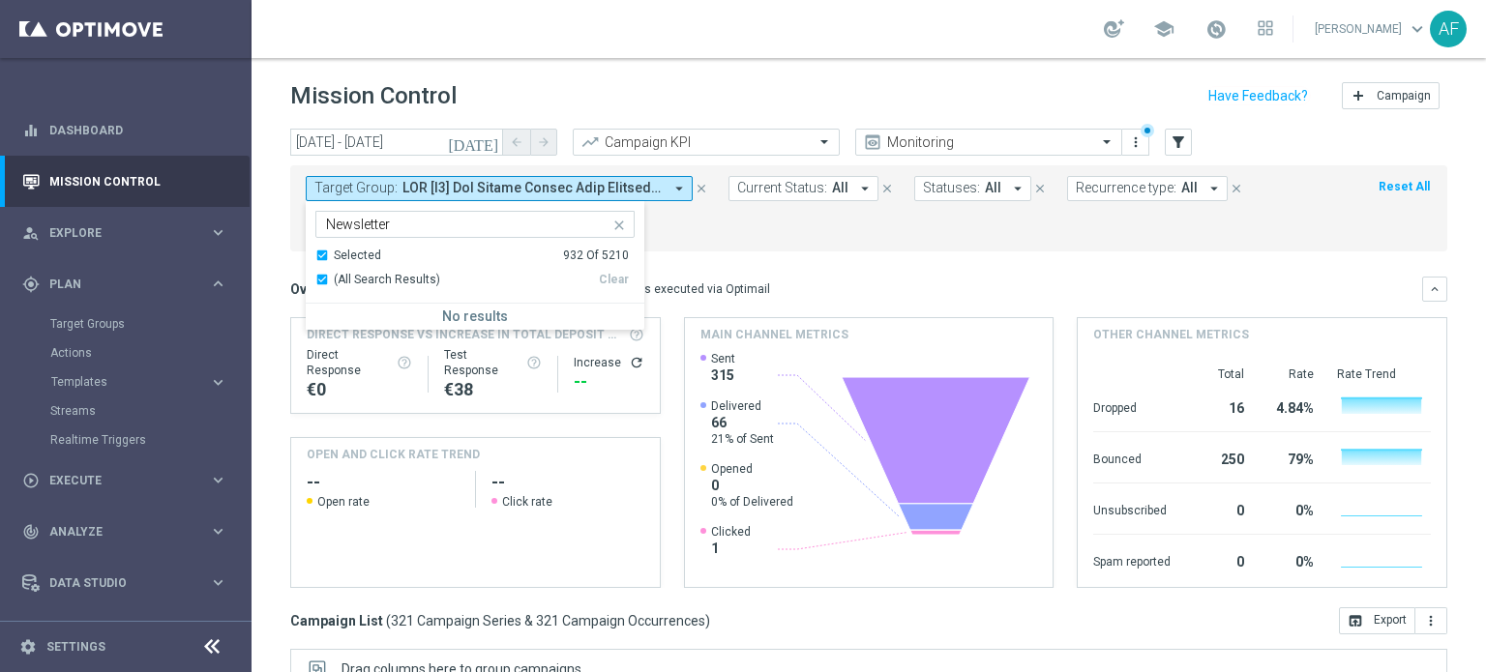
click at [355, 251] on div "Selected" at bounding box center [357, 256] width 47 height 16
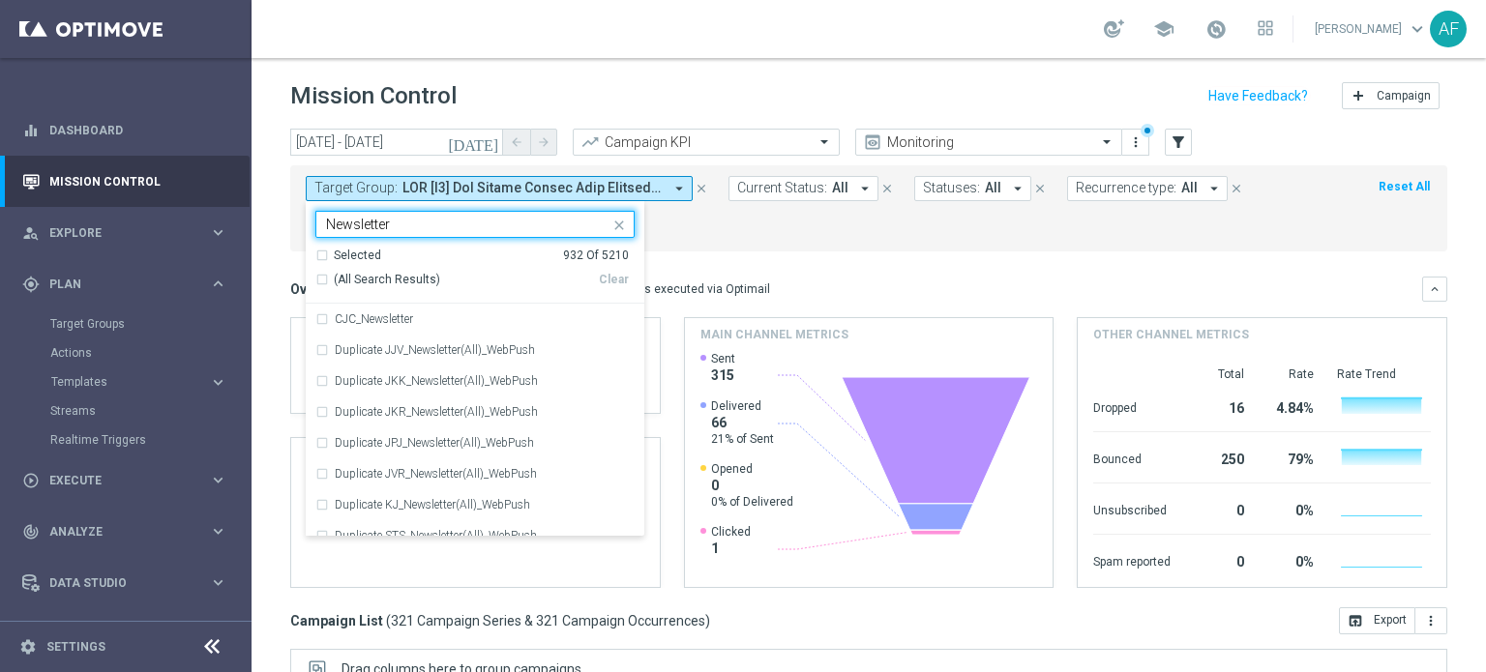
click at [413, 230] on input "Newsletter" at bounding box center [467, 225] width 283 height 16
click at [326, 224] on div "Newsletter" at bounding box center [466, 226] width 286 height 19
click at [325, 222] on div "Newsletter" at bounding box center [466, 226] width 286 height 19
click at [327, 230] on input "Newsletter" at bounding box center [467, 225] width 283 height 16
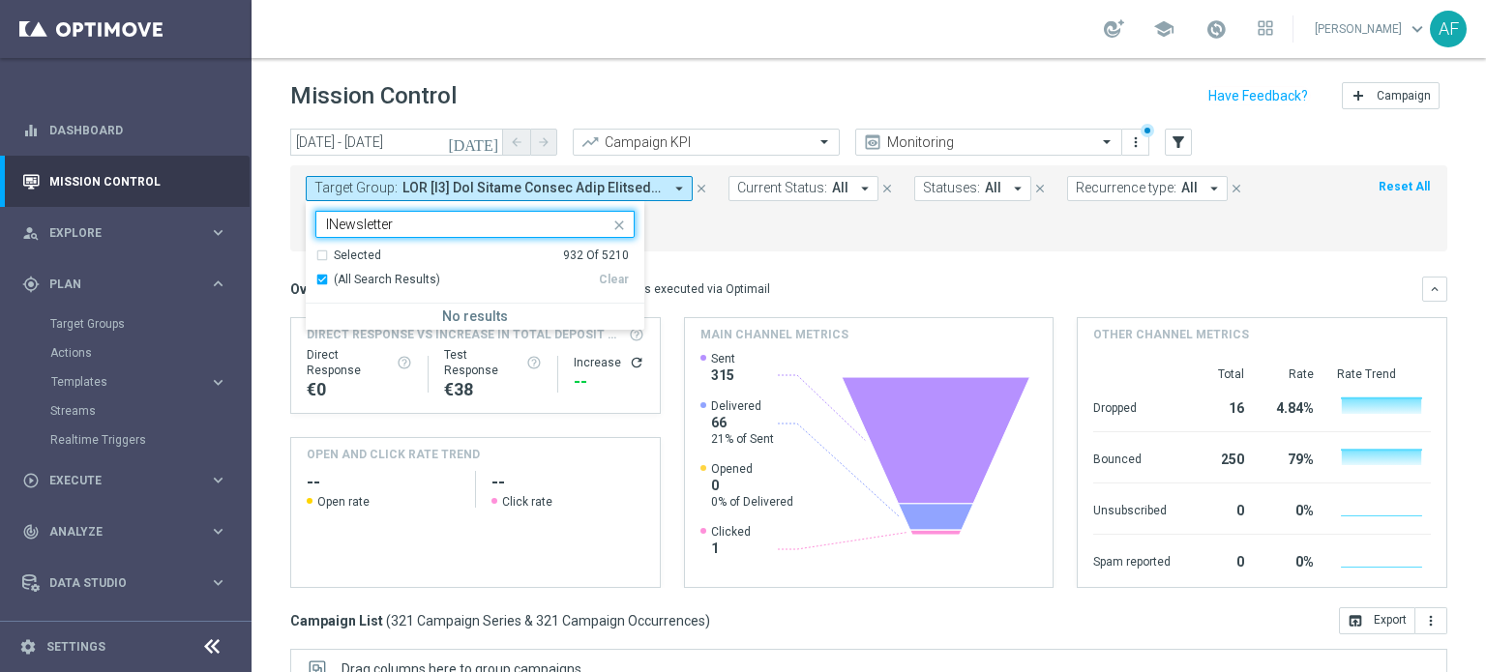
type input "Newsletter"
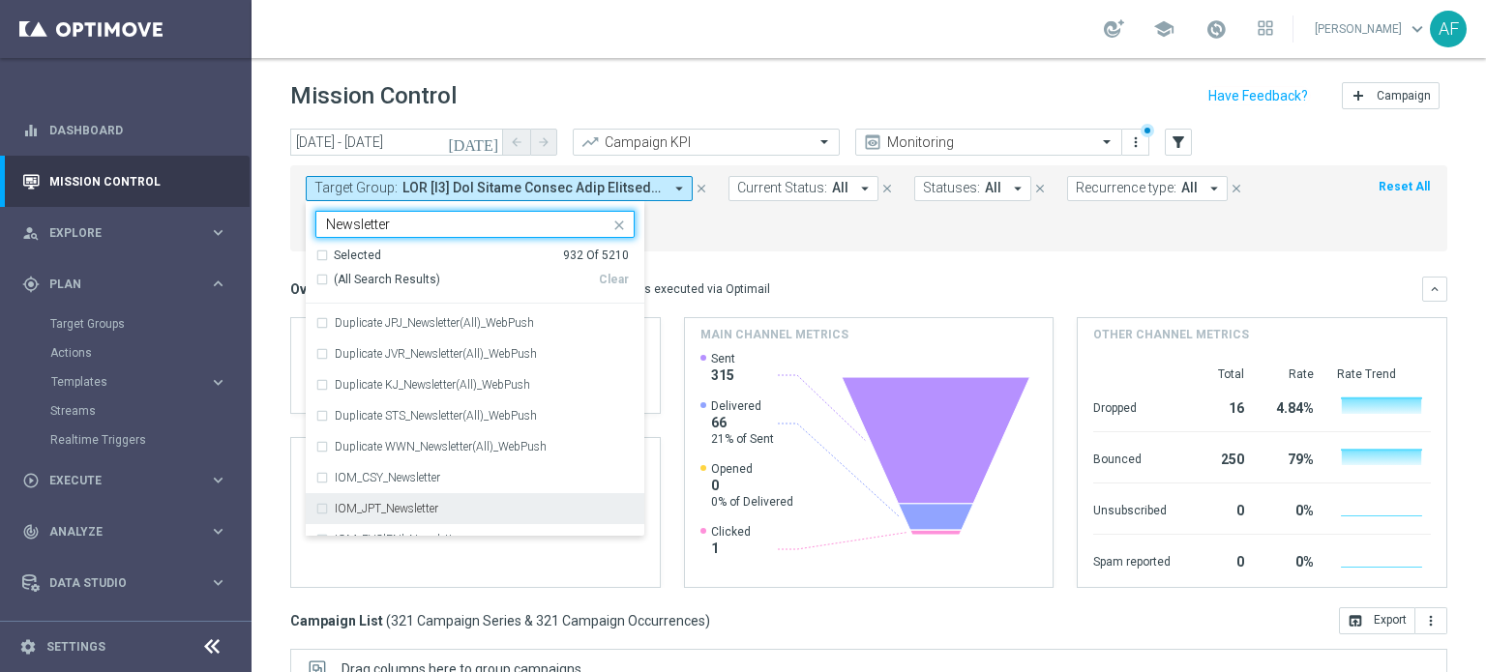
scroll to position [193, 0]
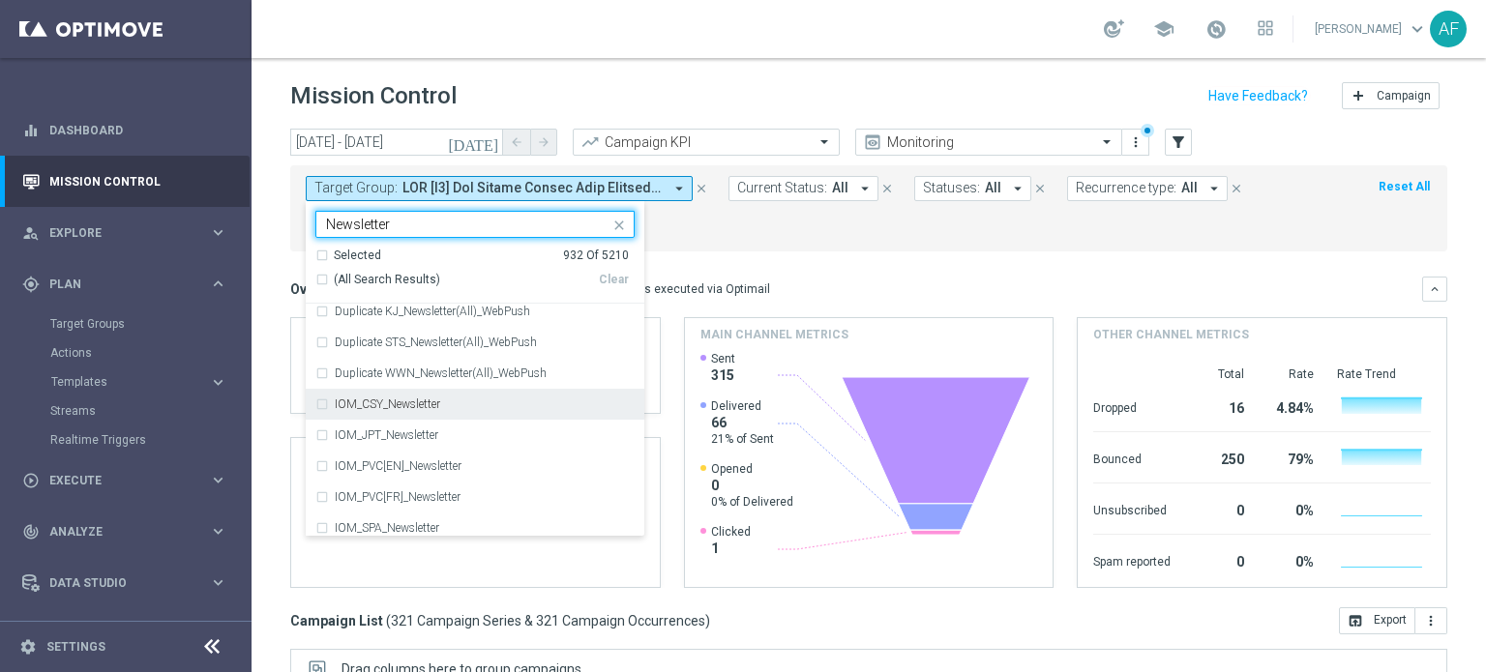
click at [412, 400] on label "IOM_CSY_Newsletter" at bounding box center [387, 405] width 105 height 12
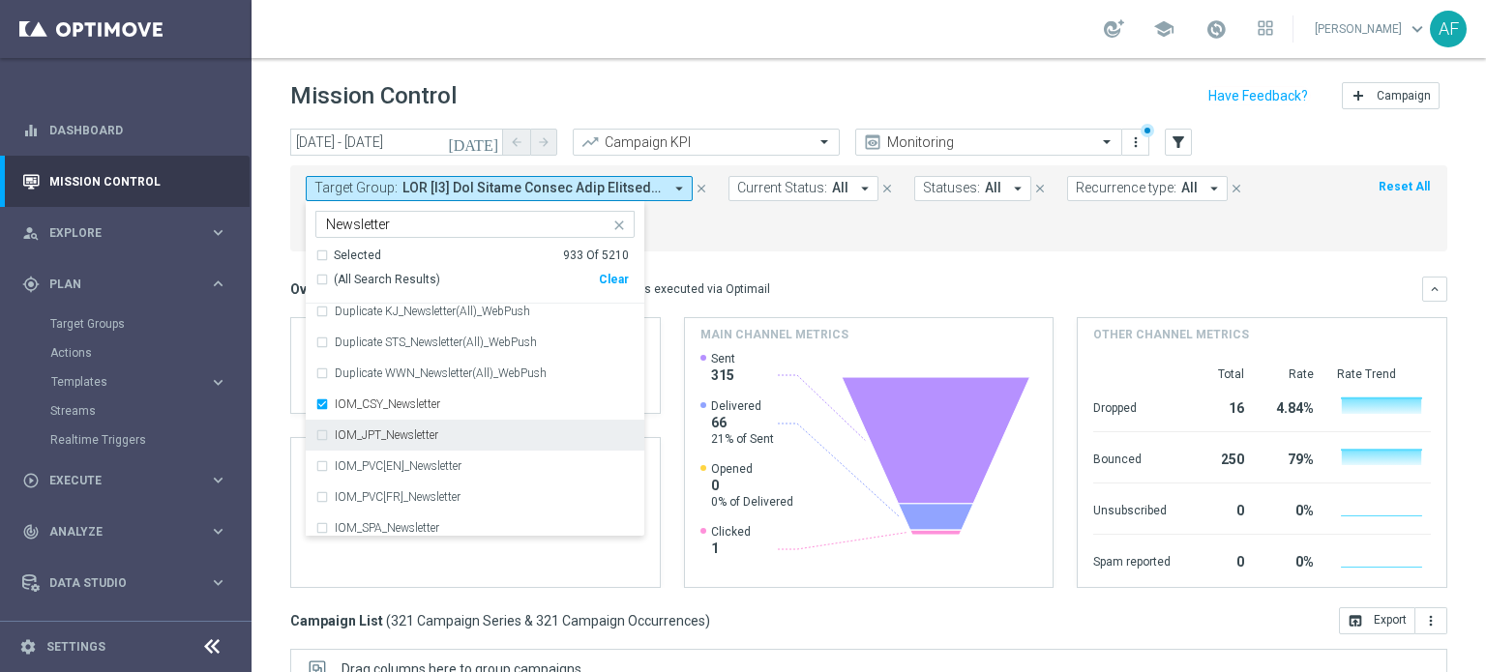
click at [412, 430] on label "IOM_JPT_Newsletter" at bounding box center [387, 436] width 104 height 12
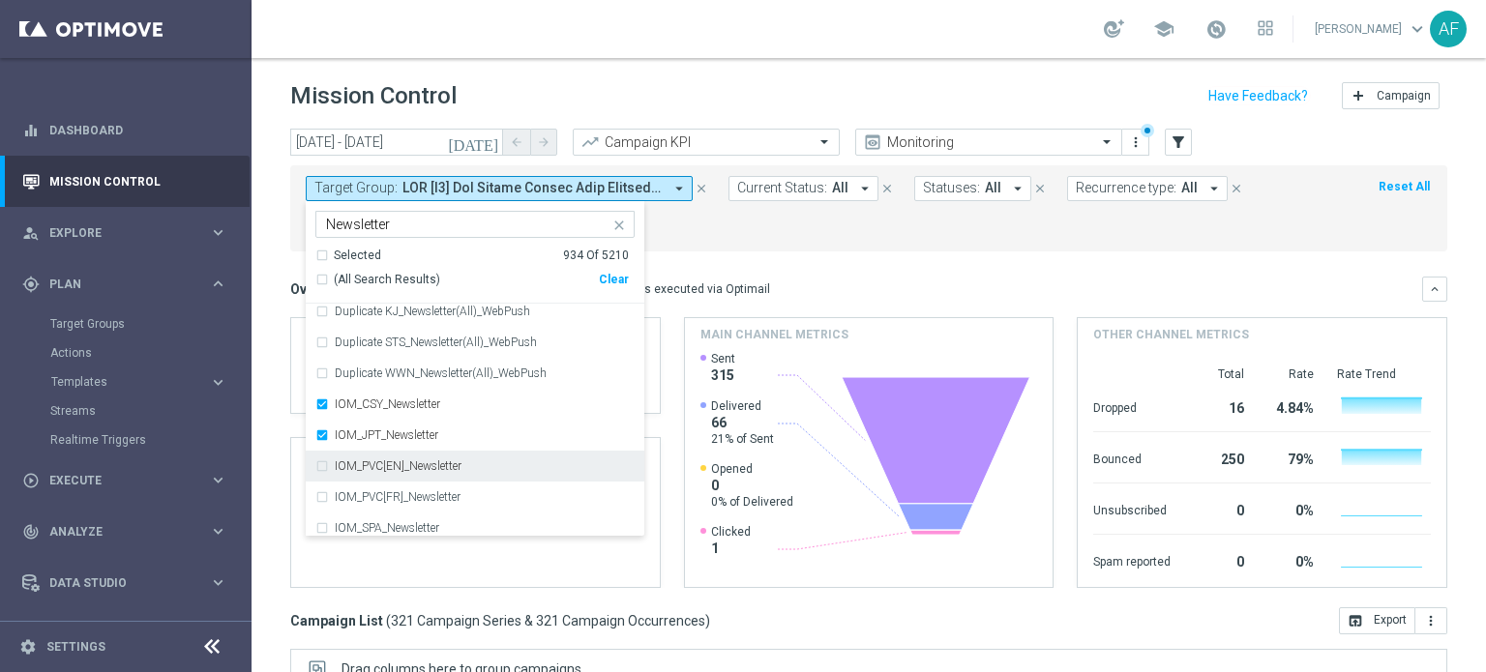
click at [431, 461] on label "IOM_PVC[EN]_Newsletter" at bounding box center [398, 467] width 127 height 12
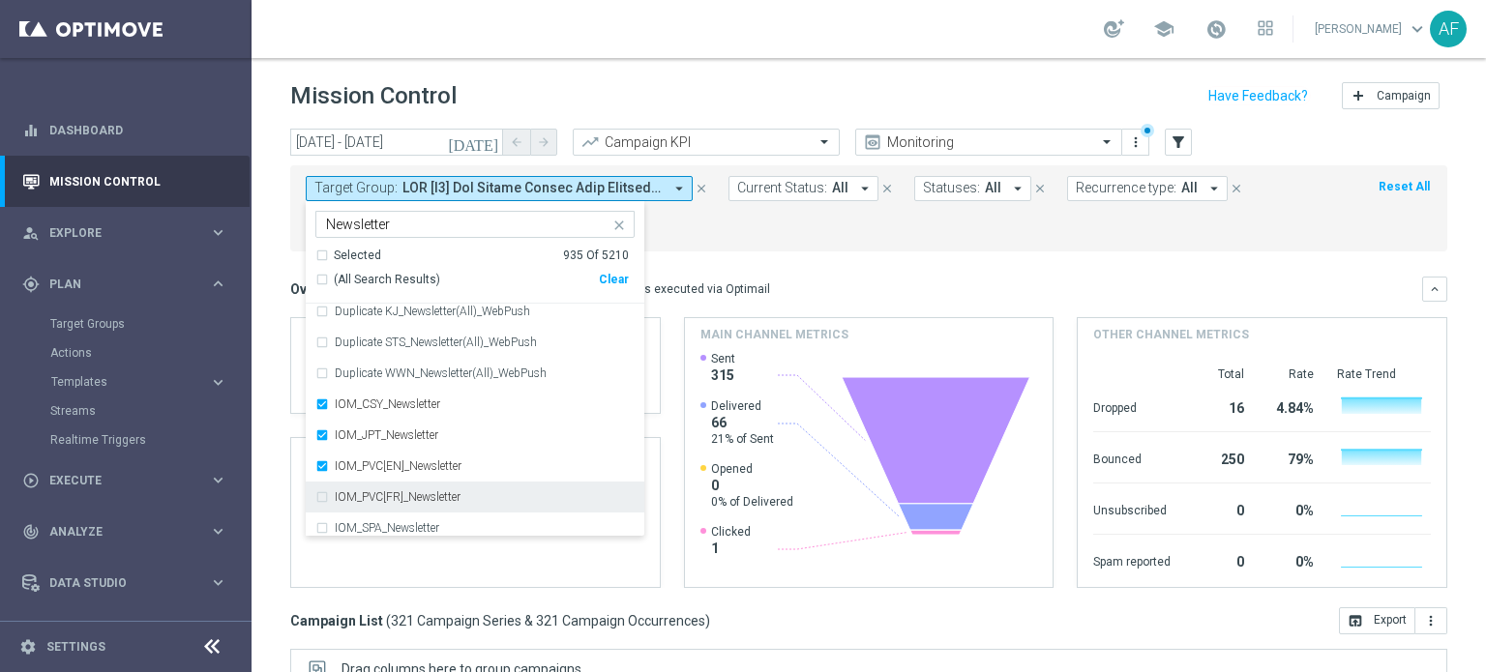
click at [440, 491] on label "IOM_PVC[FR]_Newsletter" at bounding box center [398, 497] width 126 height 12
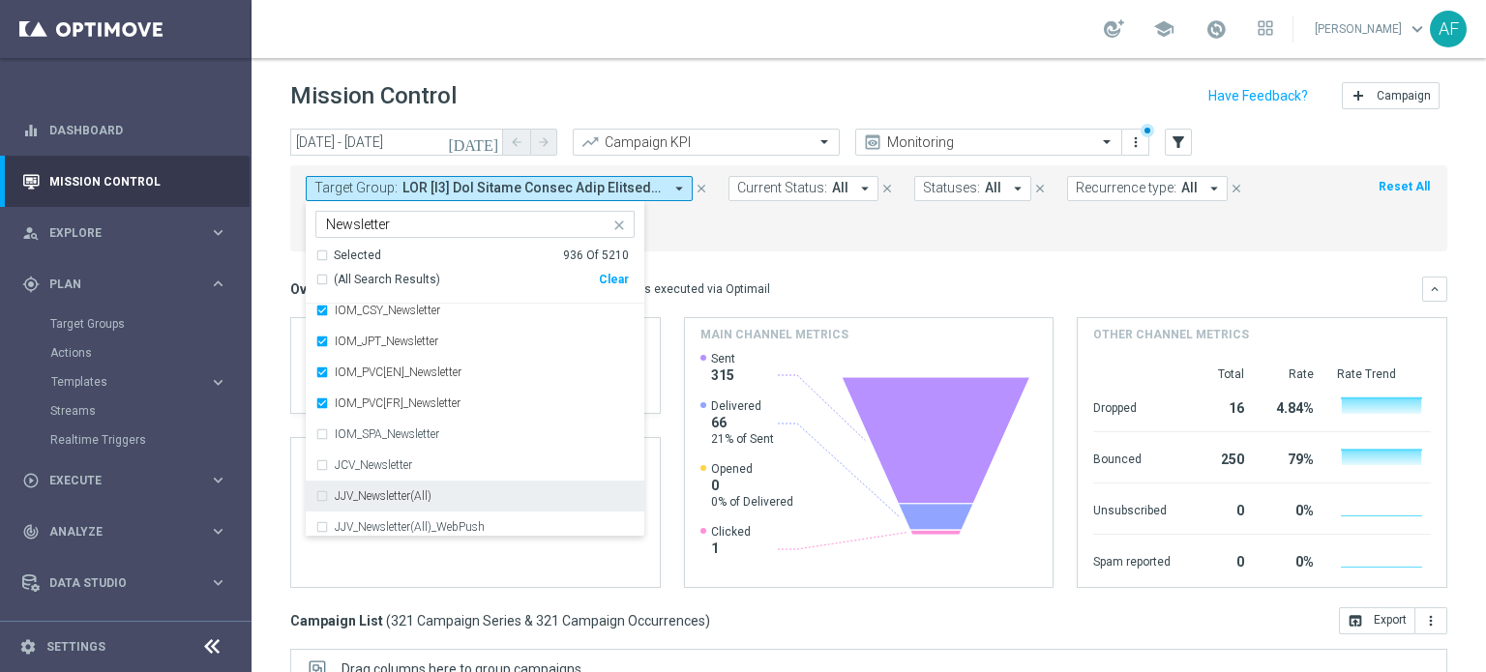
scroll to position [290, 0]
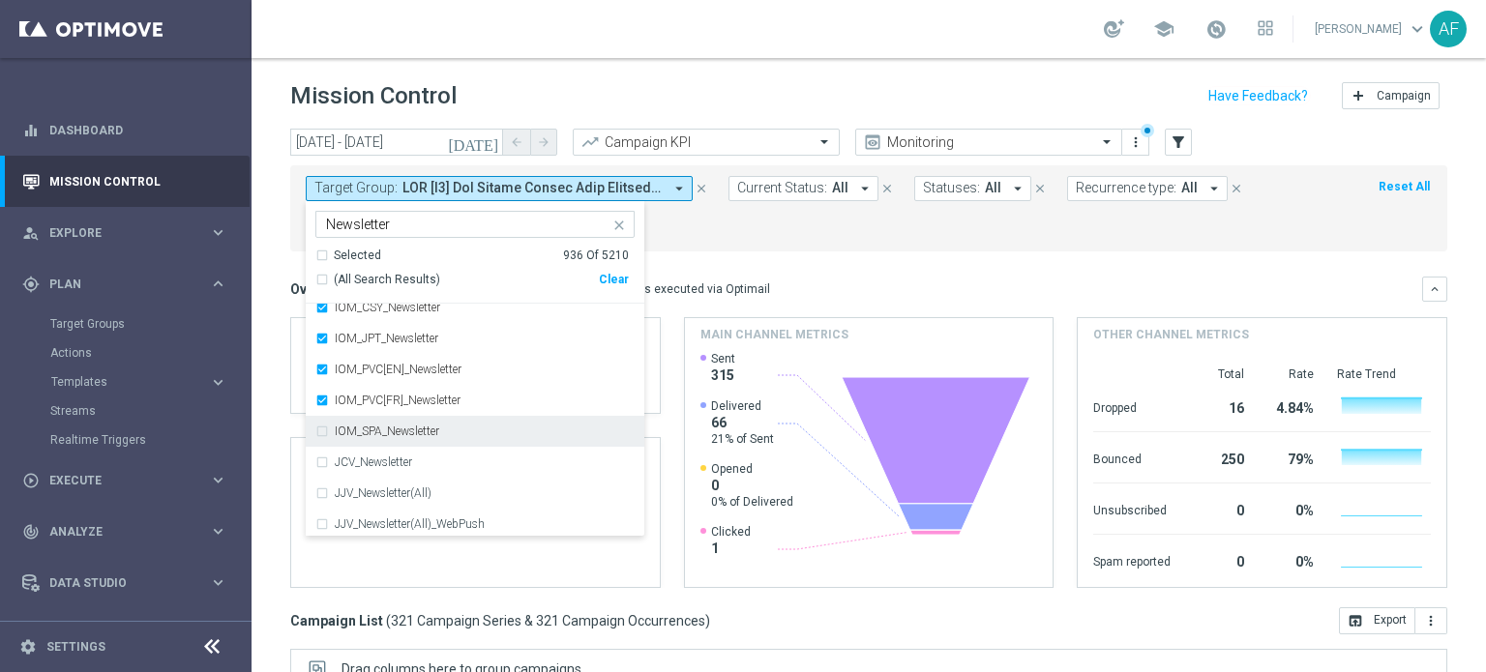
click at [441, 429] on div "IOM_SPA_Newsletter" at bounding box center [485, 432] width 300 height 12
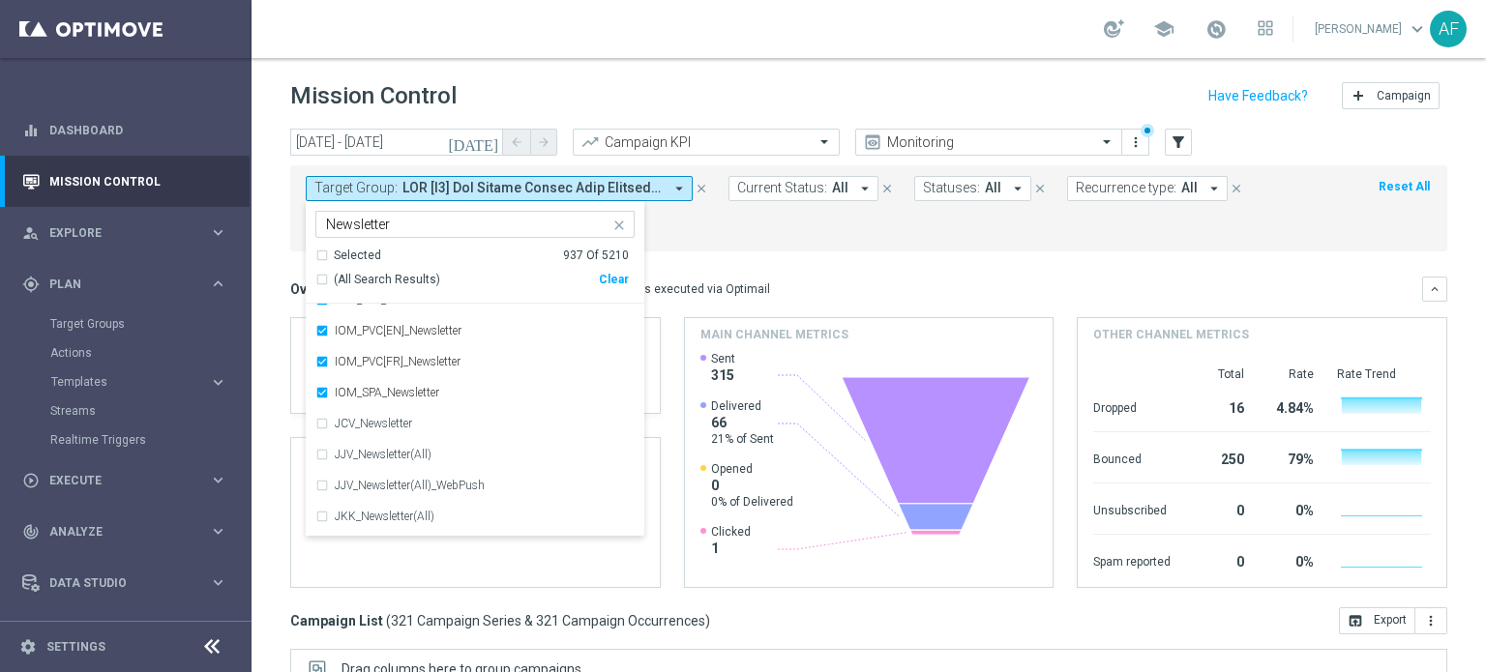
scroll to position [339, 0]
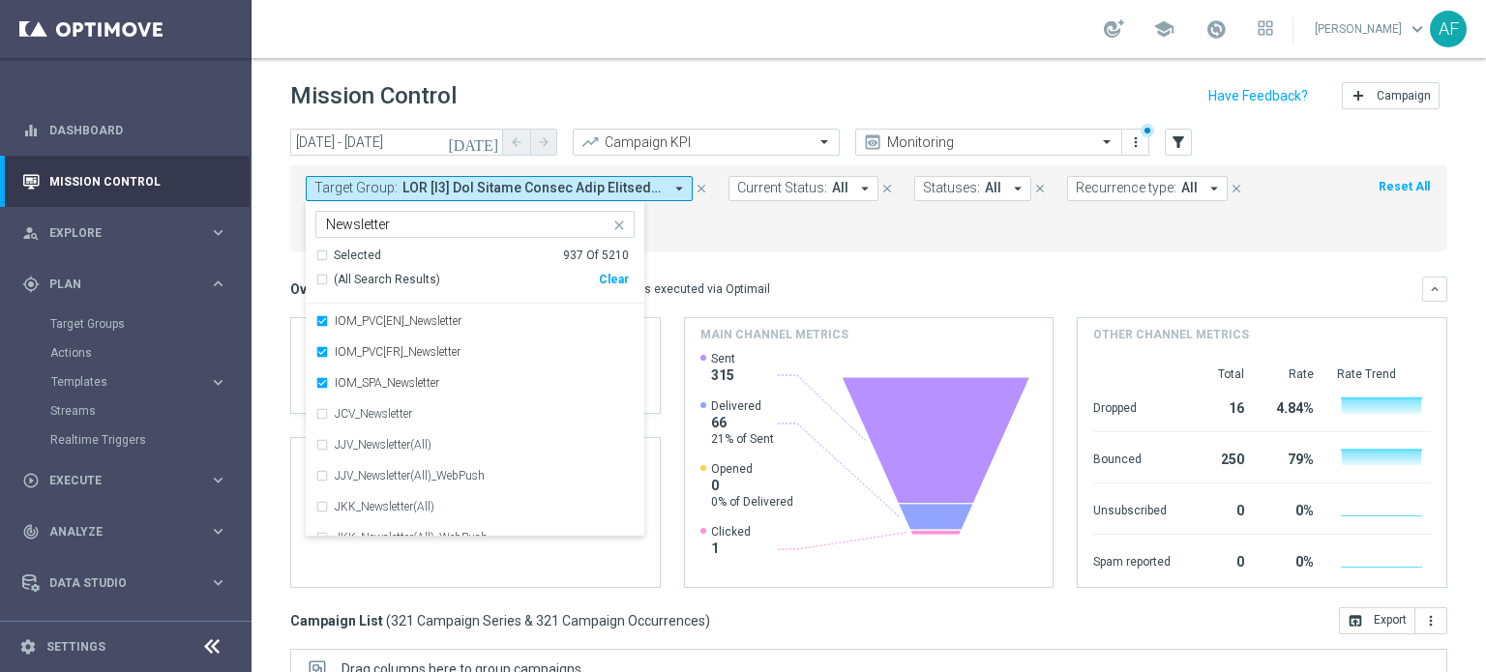
drag, startPoint x: 840, startPoint y: 265, endPoint x: 604, endPoint y: 169, distance: 254.8
click at [838, 265] on mini-dashboard "Overview: Optimail arrow_drop_down This overview shows data of campaigns execut…" at bounding box center [868, 430] width 1157 height 356
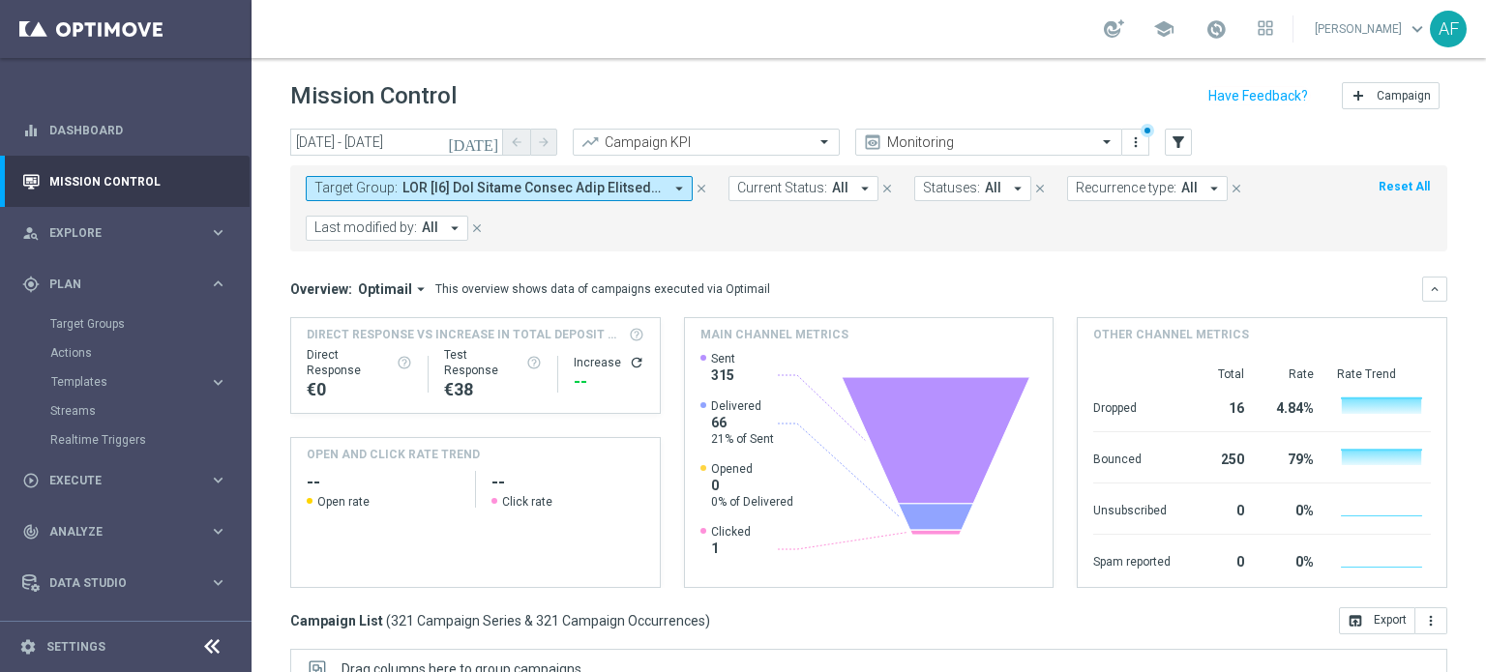
click at [486, 142] on icon "today" at bounding box center [474, 142] width 52 height 17
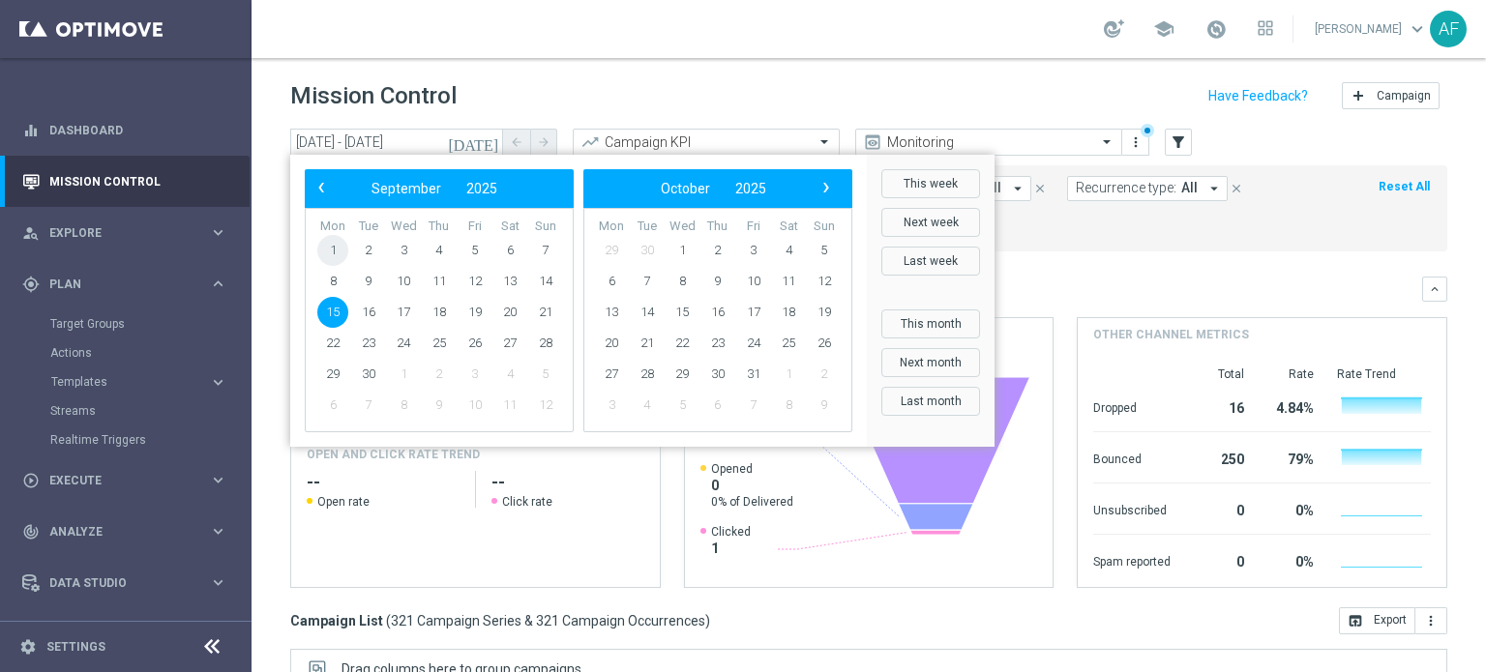
click at [337, 244] on span "1" at bounding box center [332, 250] width 31 height 31
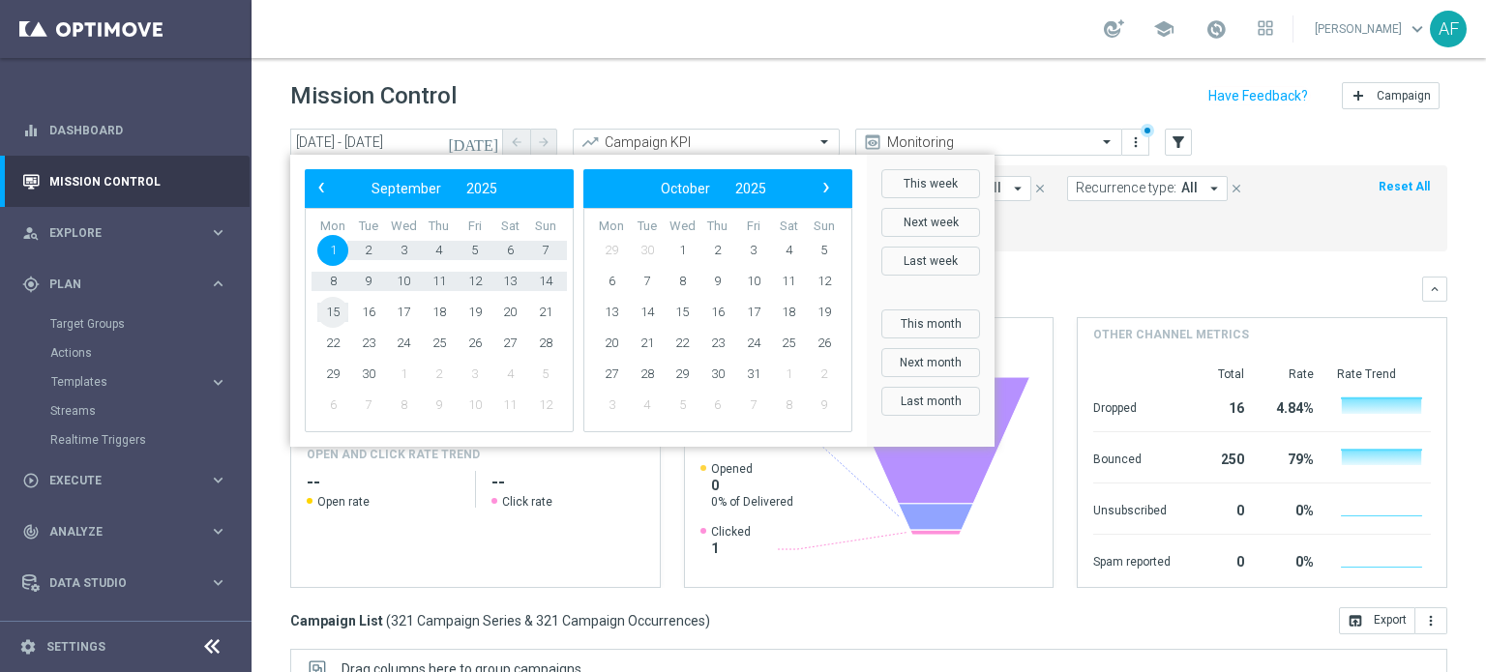
click at [334, 305] on span "15" at bounding box center [332, 312] width 31 height 31
type input "01 Sep 2025 - 15 Sep 2025"
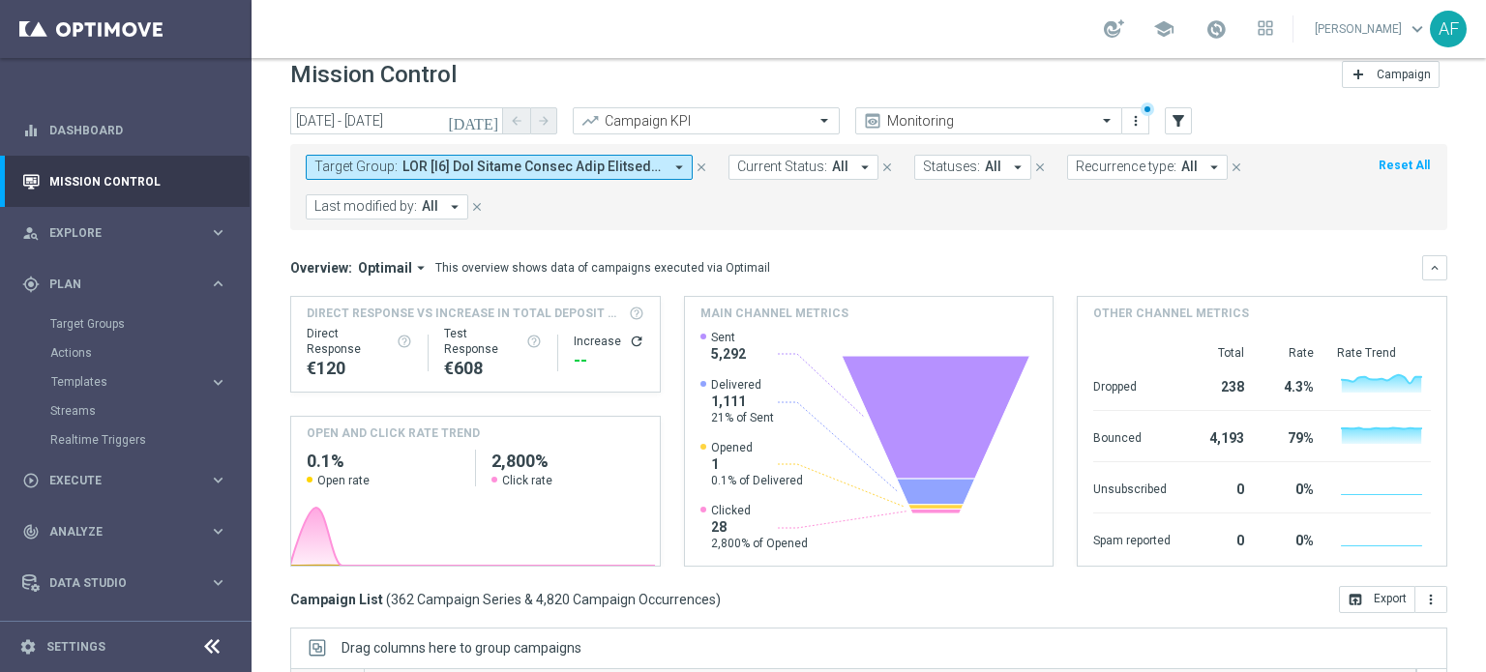
scroll to position [0, 0]
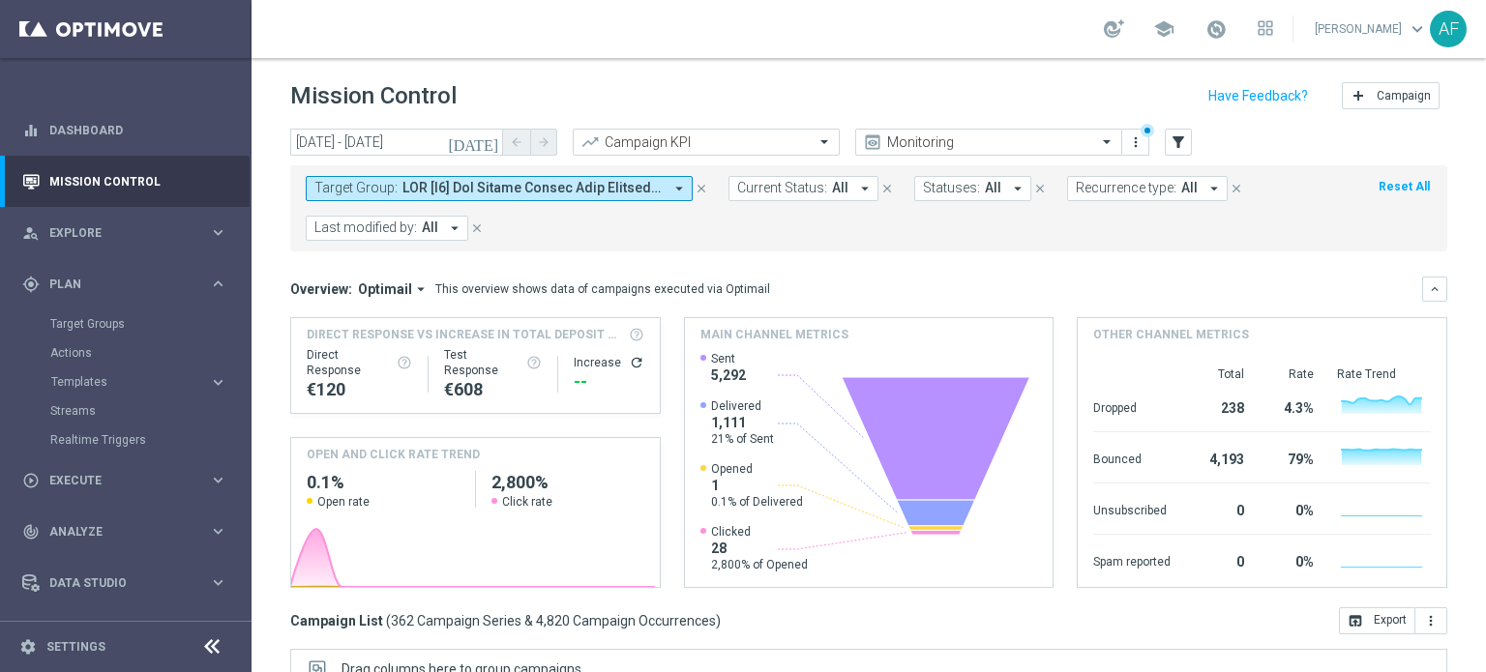
click at [553, 187] on span at bounding box center [532, 188] width 260 height 16
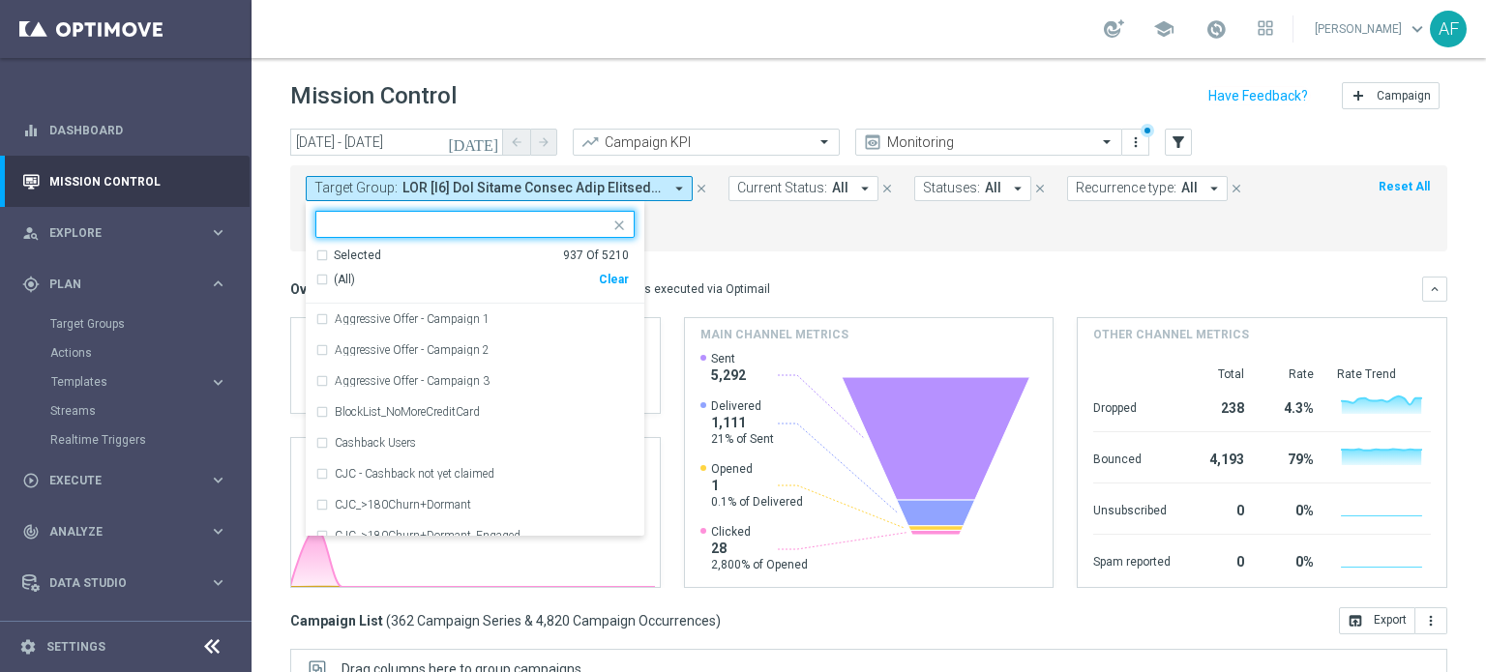
click at [351, 252] on div "Selected" at bounding box center [357, 256] width 47 height 16
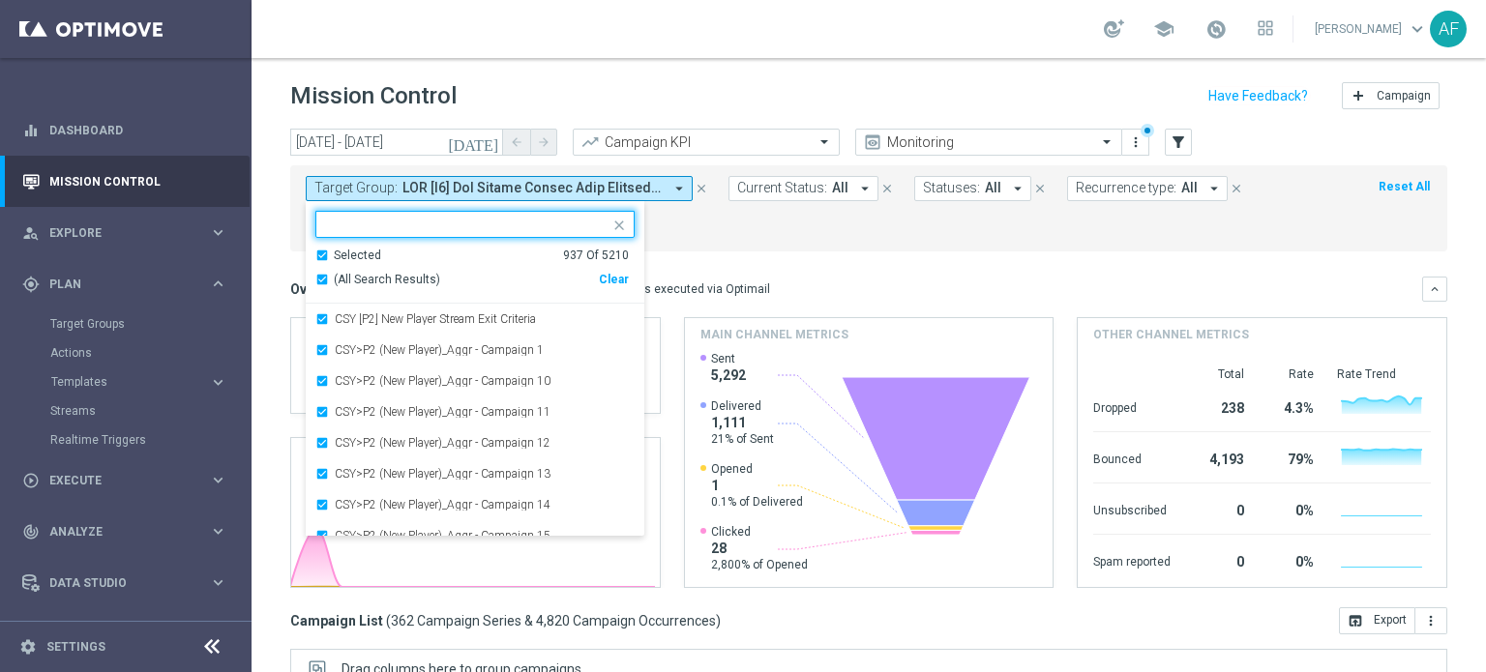
click at [357, 275] on span "(All Search Results)" at bounding box center [387, 280] width 106 height 16
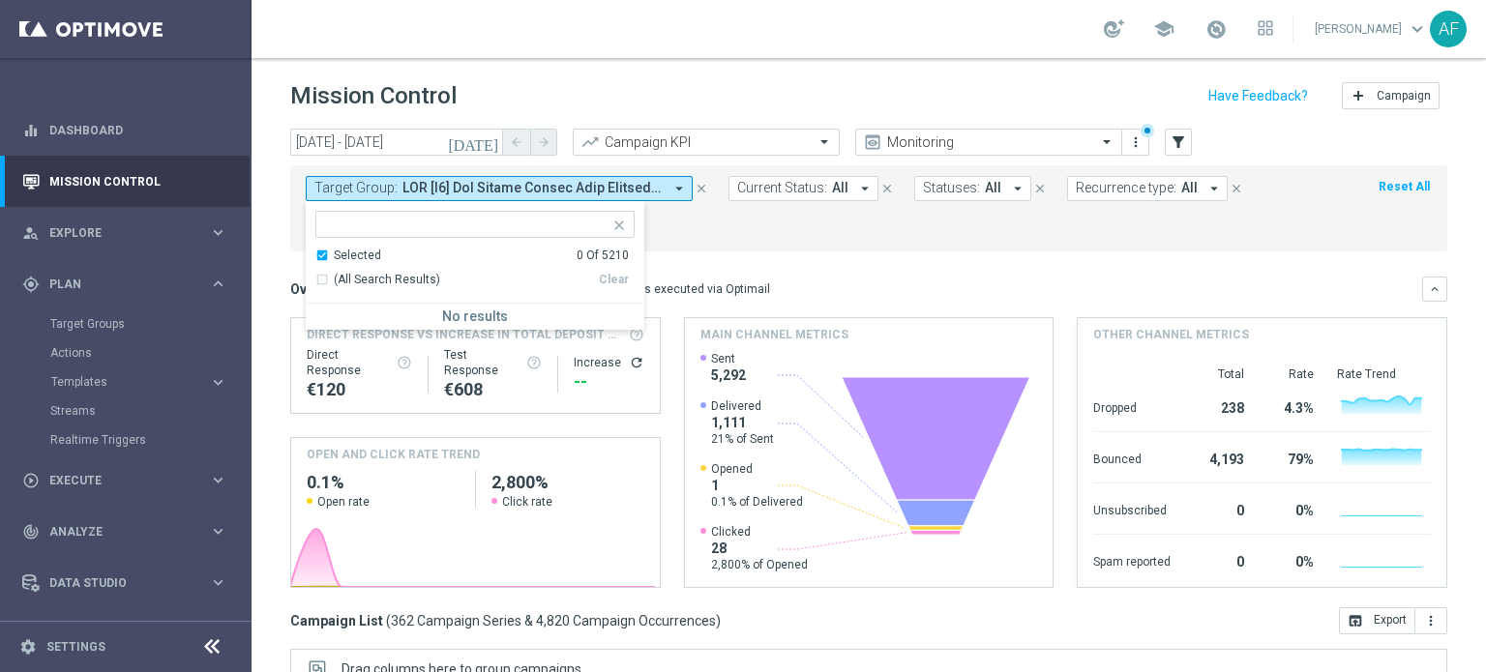
click at [366, 253] on div "Selected" at bounding box center [357, 256] width 47 height 16
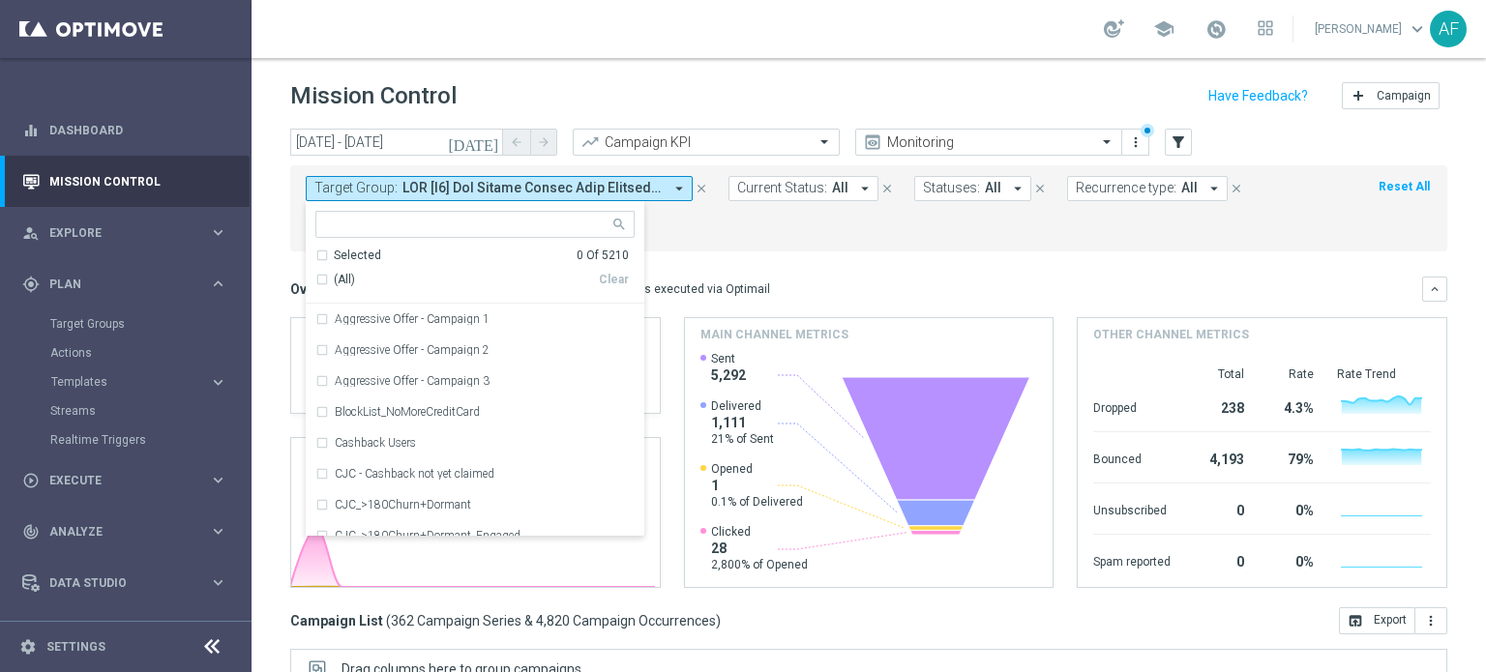
drag, startPoint x: 801, startPoint y: 287, endPoint x: 545, endPoint y: 193, distance: 273.3
click at [798, 287] on div "Overview: Optimail arrow_drop_down This overview shows data of campaigns execut…" at bounding box center [856, 289] width 1132 height 17
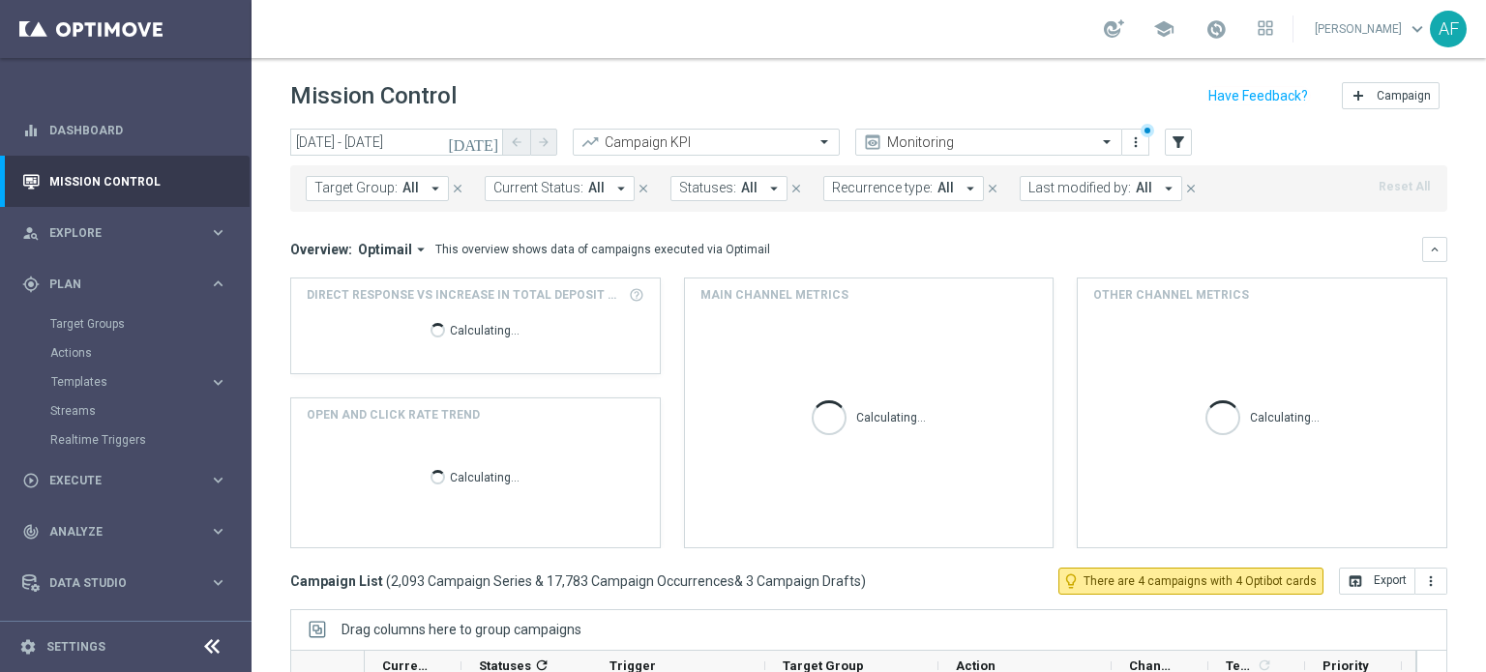
click at [414, 183] on span "All" at bounding box center [410, 188] width 16 height 16
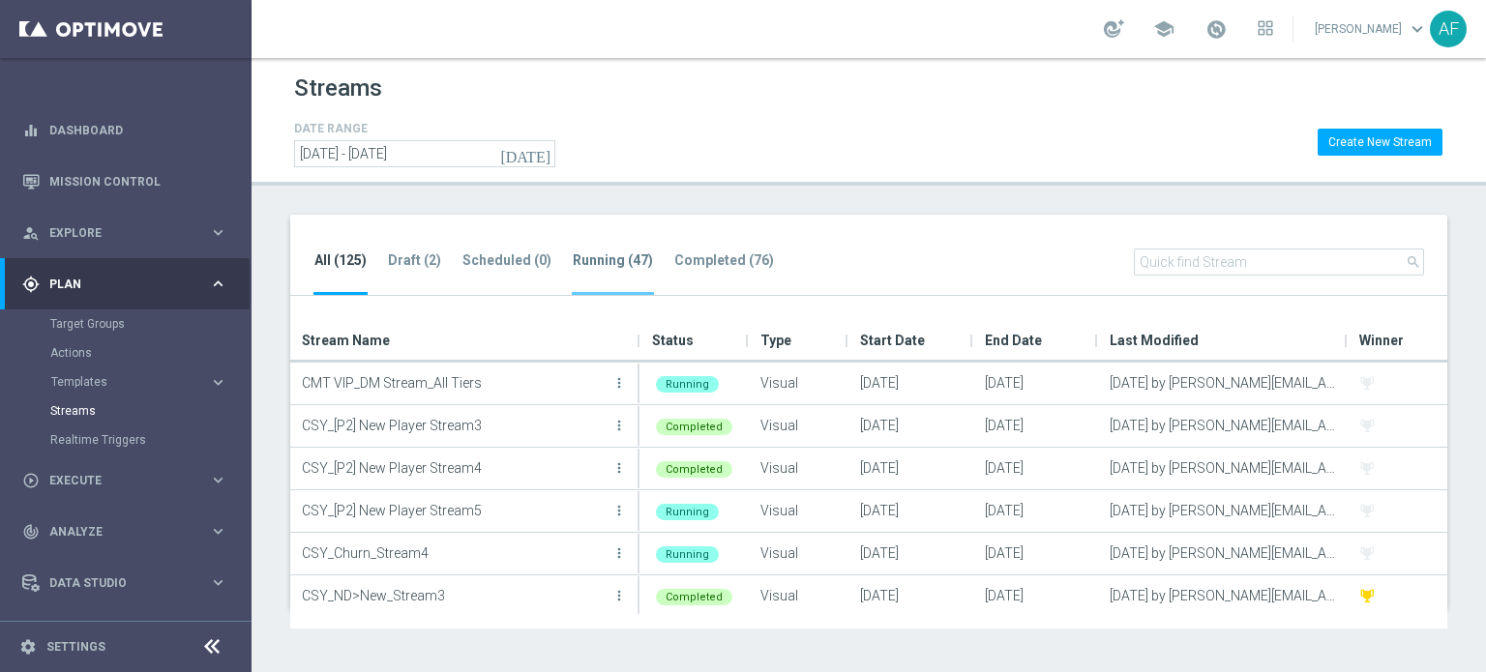
click at [598, 252] on li "Running (47)" at bounding box center [613, 272] width 82 height 45
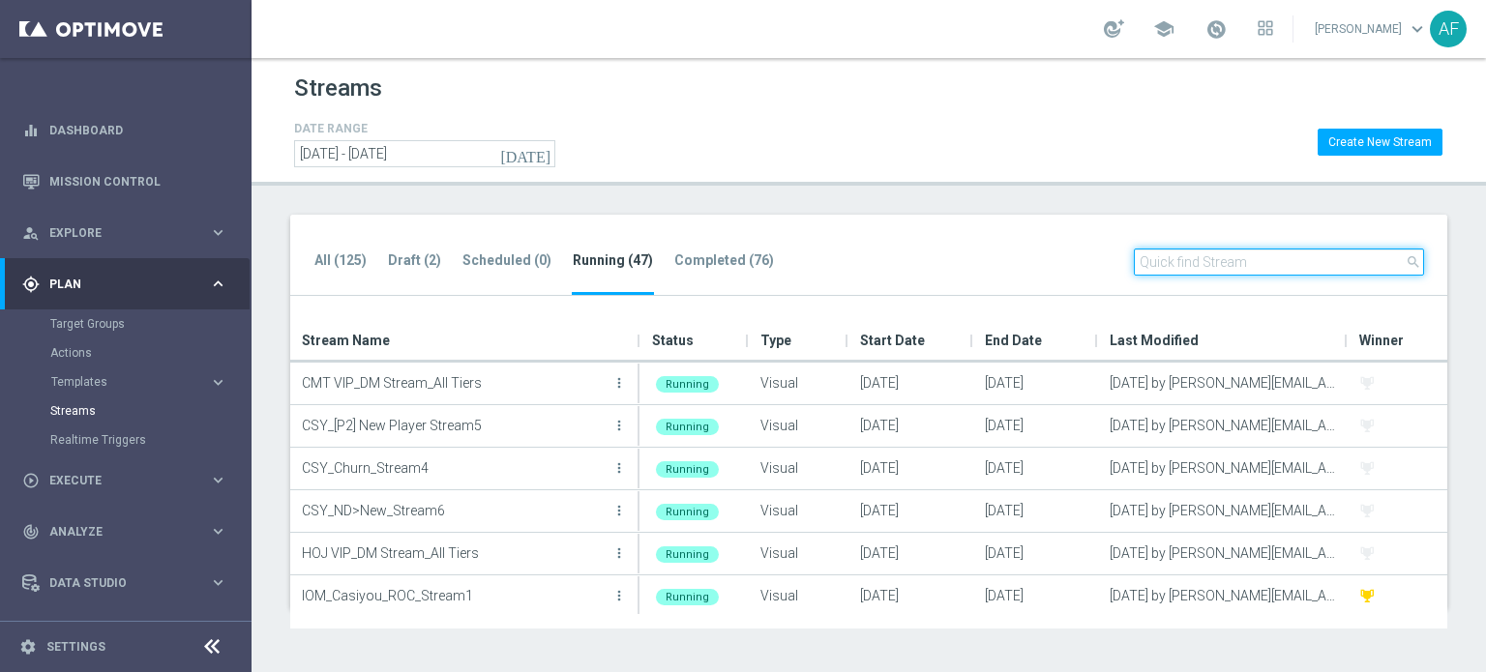
click at [1185, 267] on input "text" at bounding box center [1279, 262] width 290 height 27
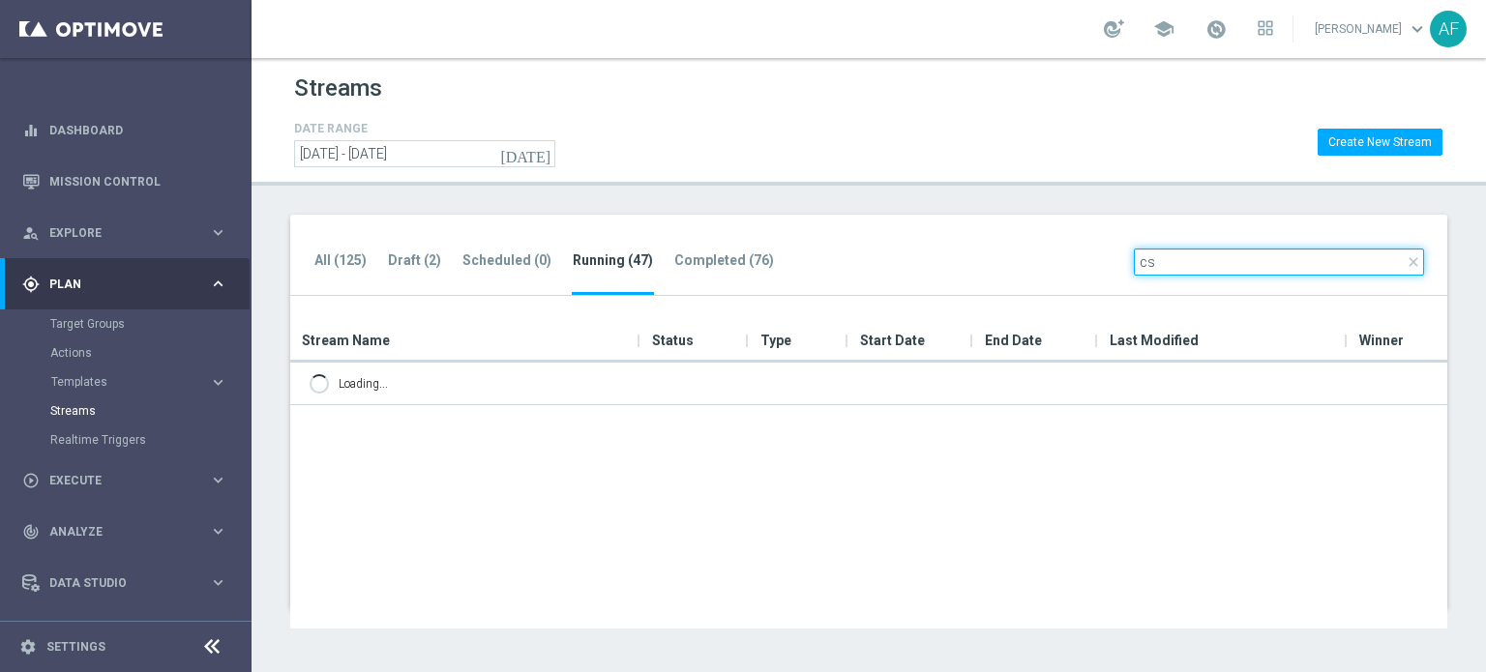
type input "c"
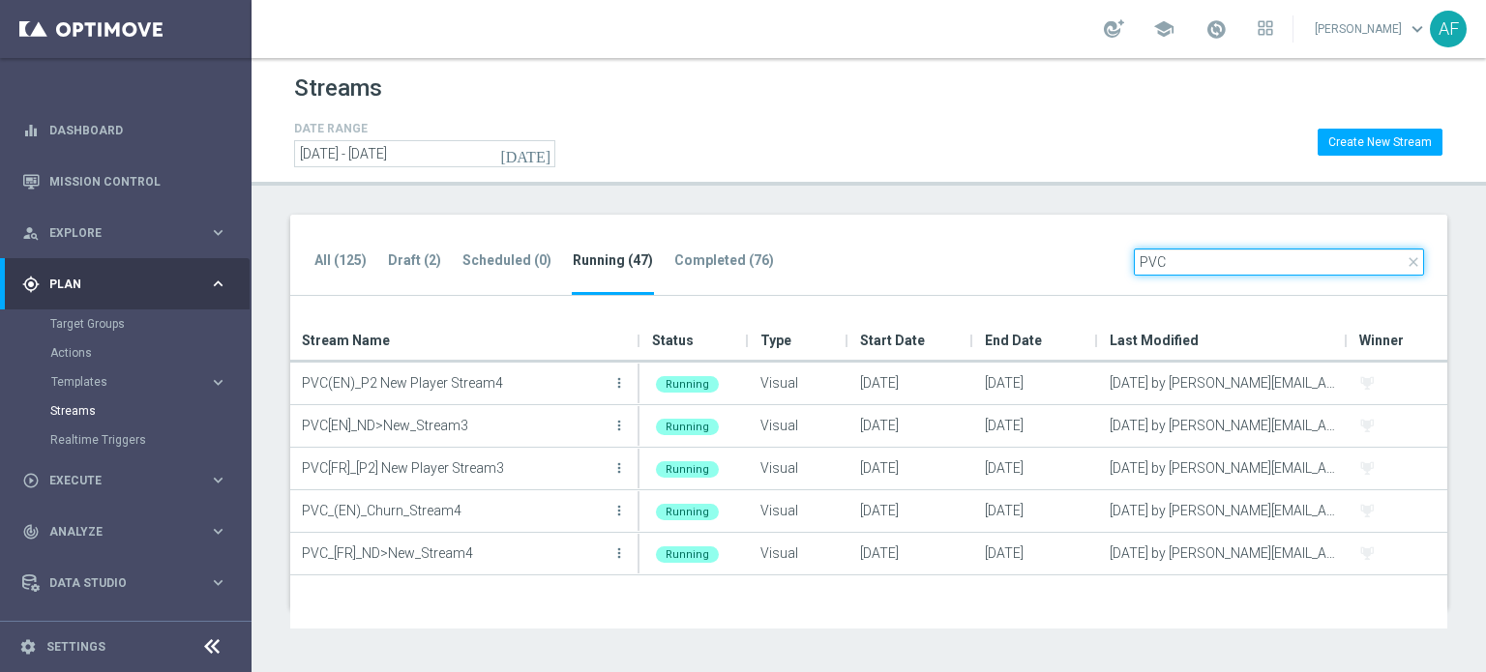
type input "PVC"
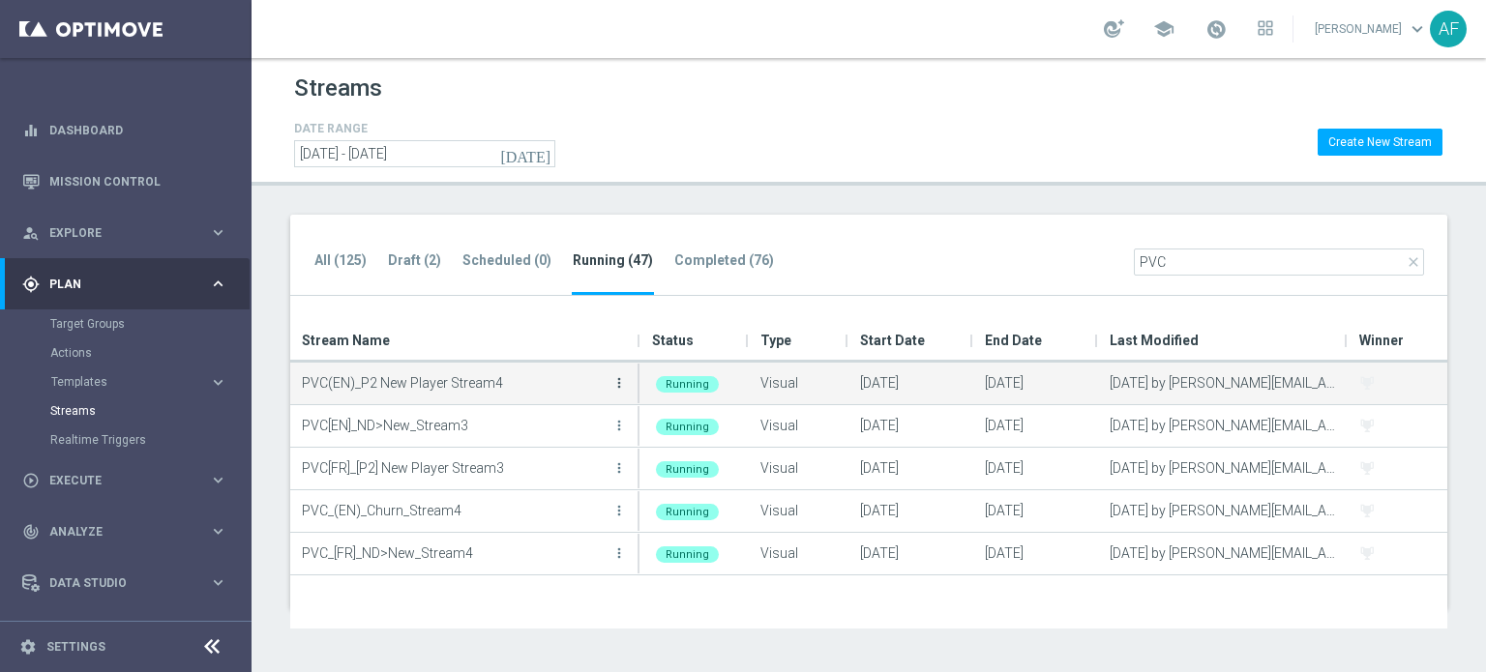
click at [616, 375] on icon "more_vert" at bounding box center [618, 382] width 15 height 15
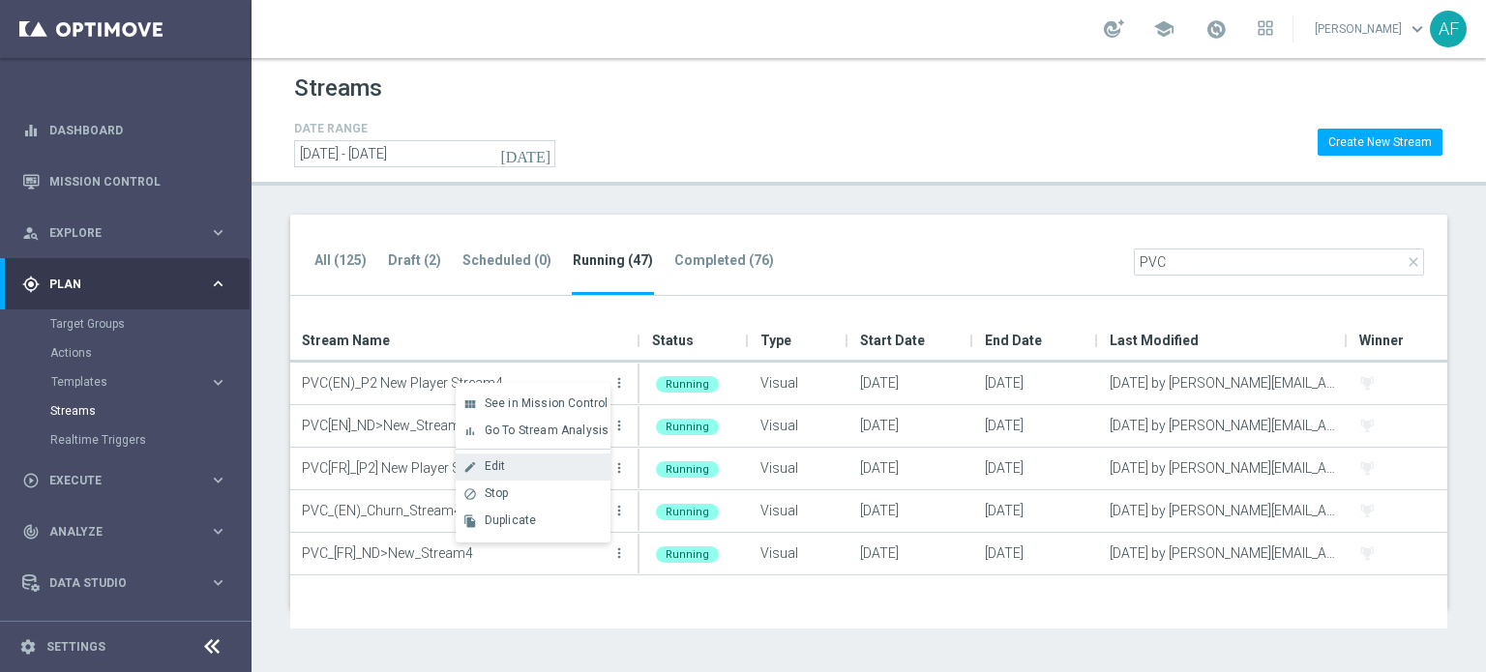
click at [527, 458] on div "create Edit" at bounding box center [533, 467] width 155 height 27
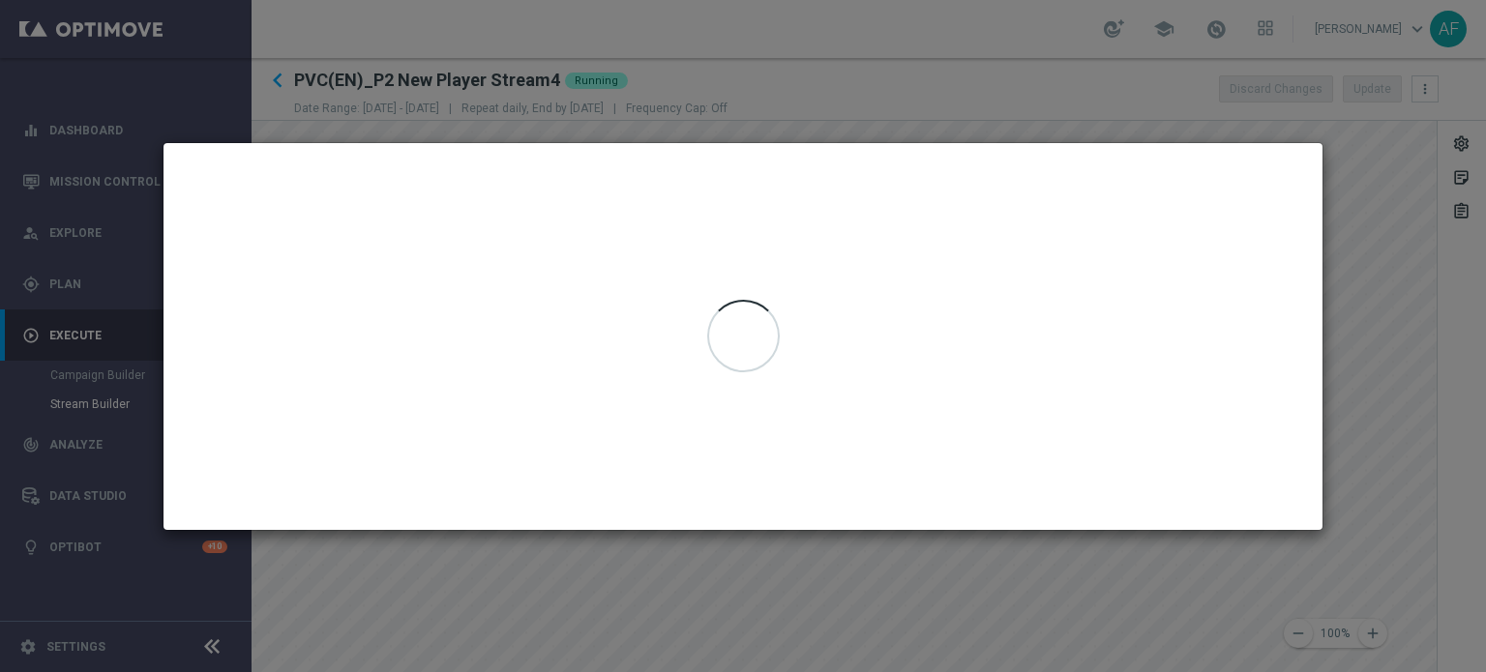
click at [1056, 312] on div at bounding box center [743, 336] width 1159 height 387
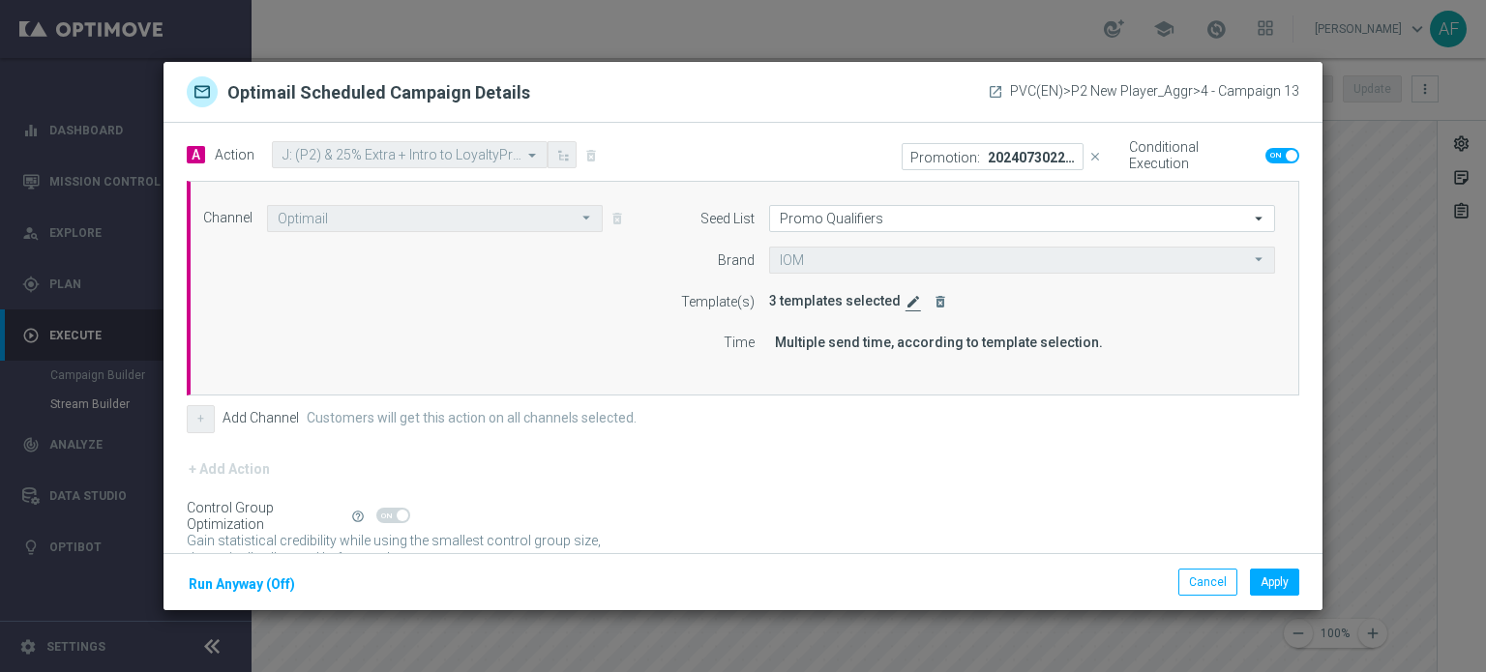
click at [906, 303] on icon "edit" at bounding box center [913, 301] width 15 height 15
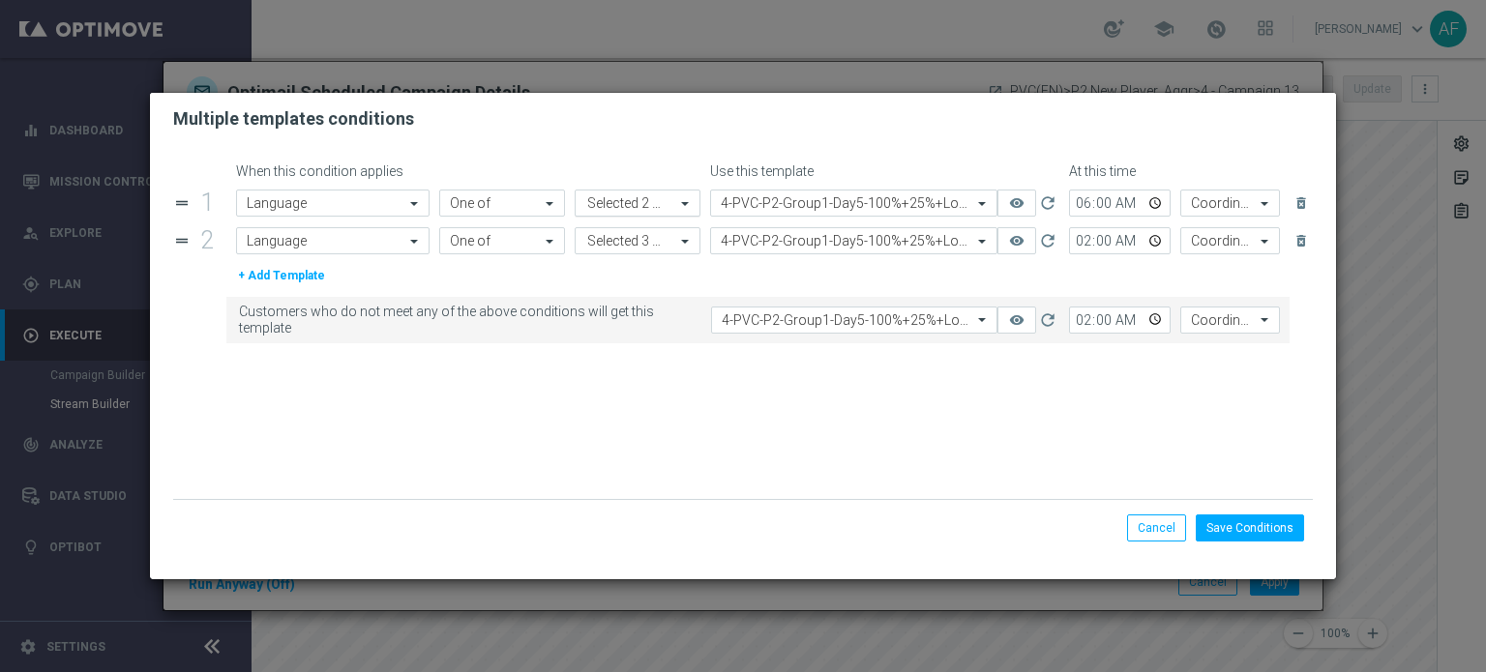
click at [677, 204] on span at bounding box center [687, 203] width 24 height 16
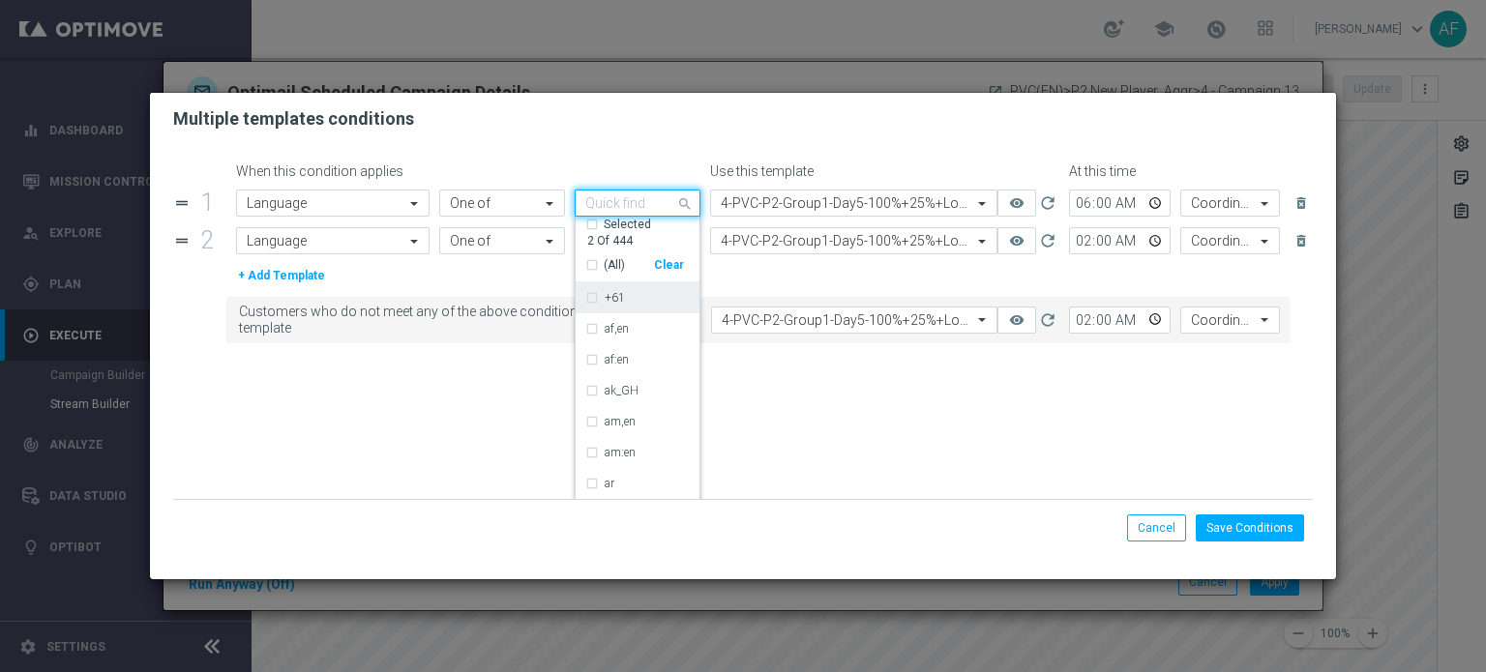
click at [588, 227] on div "Selected 2 Of 444" at bounding box center [634, 233] width 99 height 33
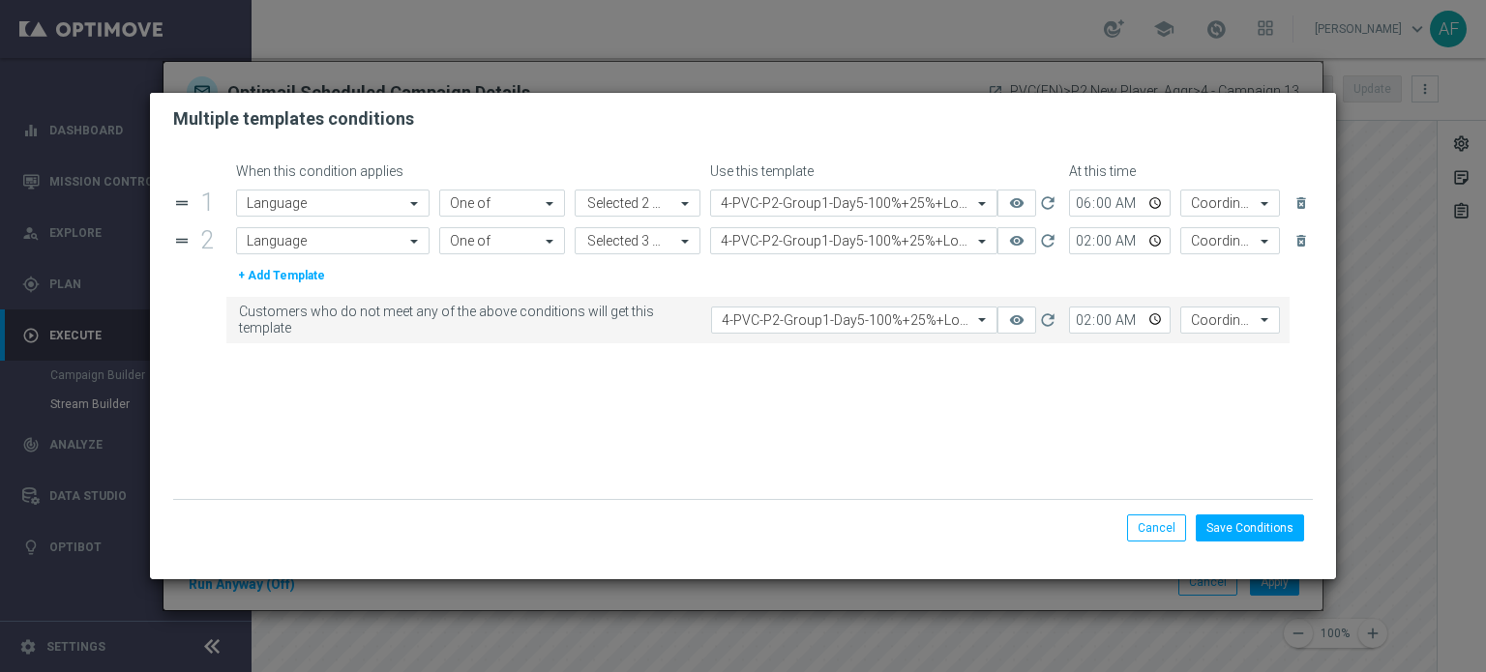
click at [818, 393] on form "When this condition applies Use this template At this time drag_handle 1 Attrib…" at bounding box center [743, 332] width 1141 height 337
click at [674, 241] on div "Value Selected 3 of 444" at bounding box center [638, 240] width 126 height 27
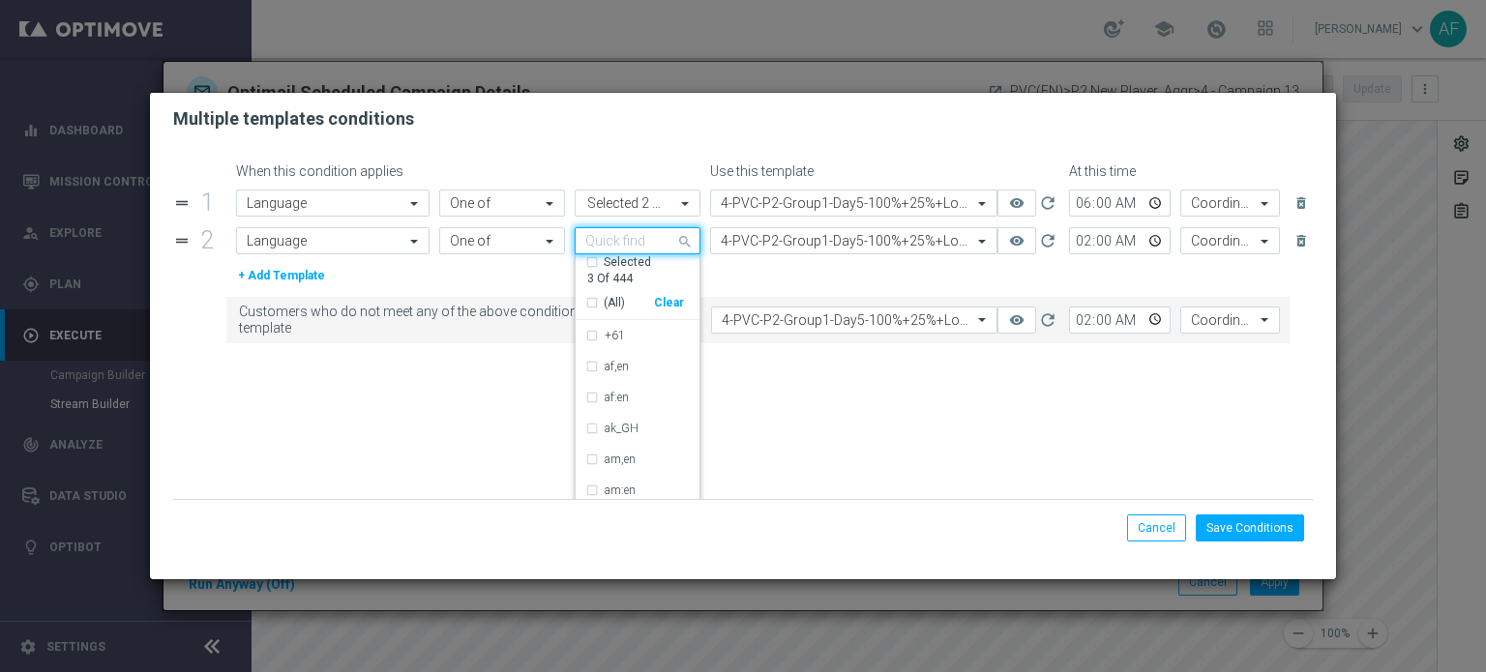
click at [615, 267] on div "Selected" at bounding box center [627, 262] width 47 height 16
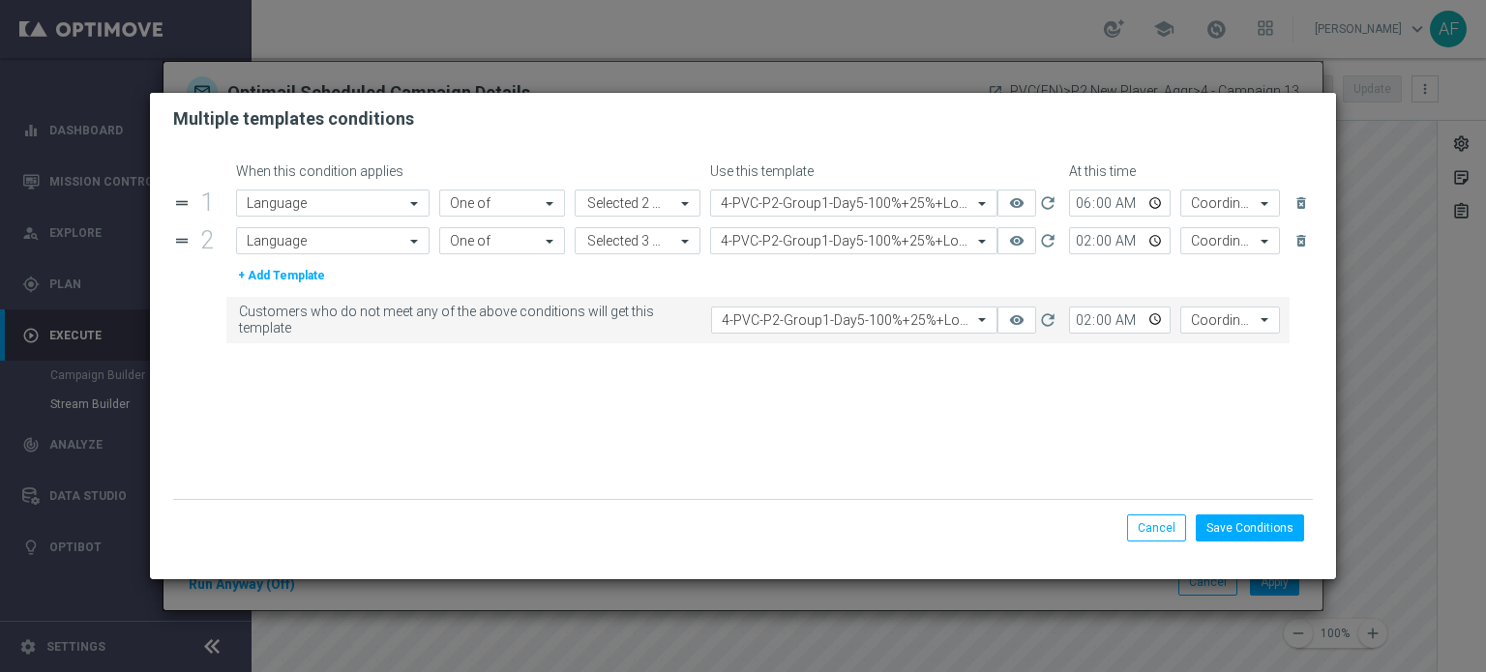
click at [1134, 461] on form "When this condition applies Use this template At this time drag_handle 1 Attrib…" at bounding box center [743, 332] width 1141 height 337
click at [1147, 529] on button "Cancel" at bounding box center [1156, 528] width 59 height 27
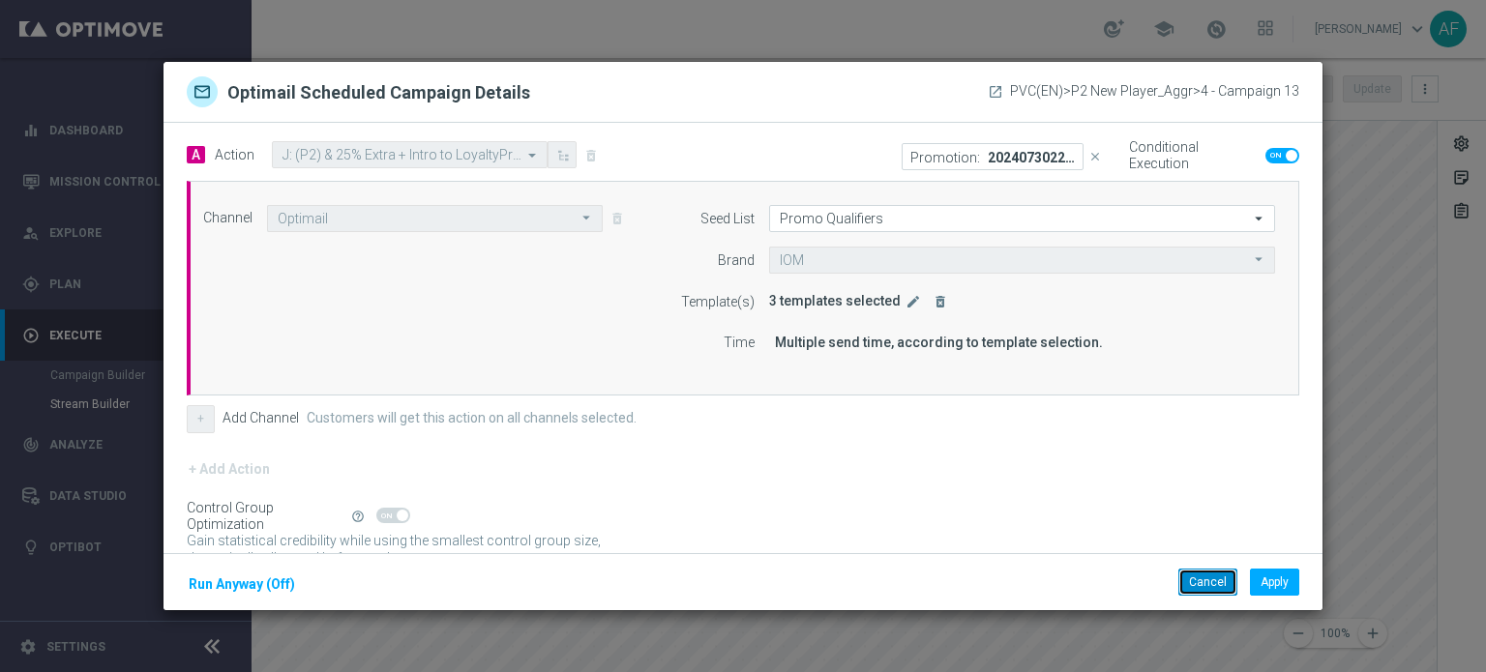
click at [1211, 577] on button "Cancel" at bounding box center [1207, 582] width 59 height 27
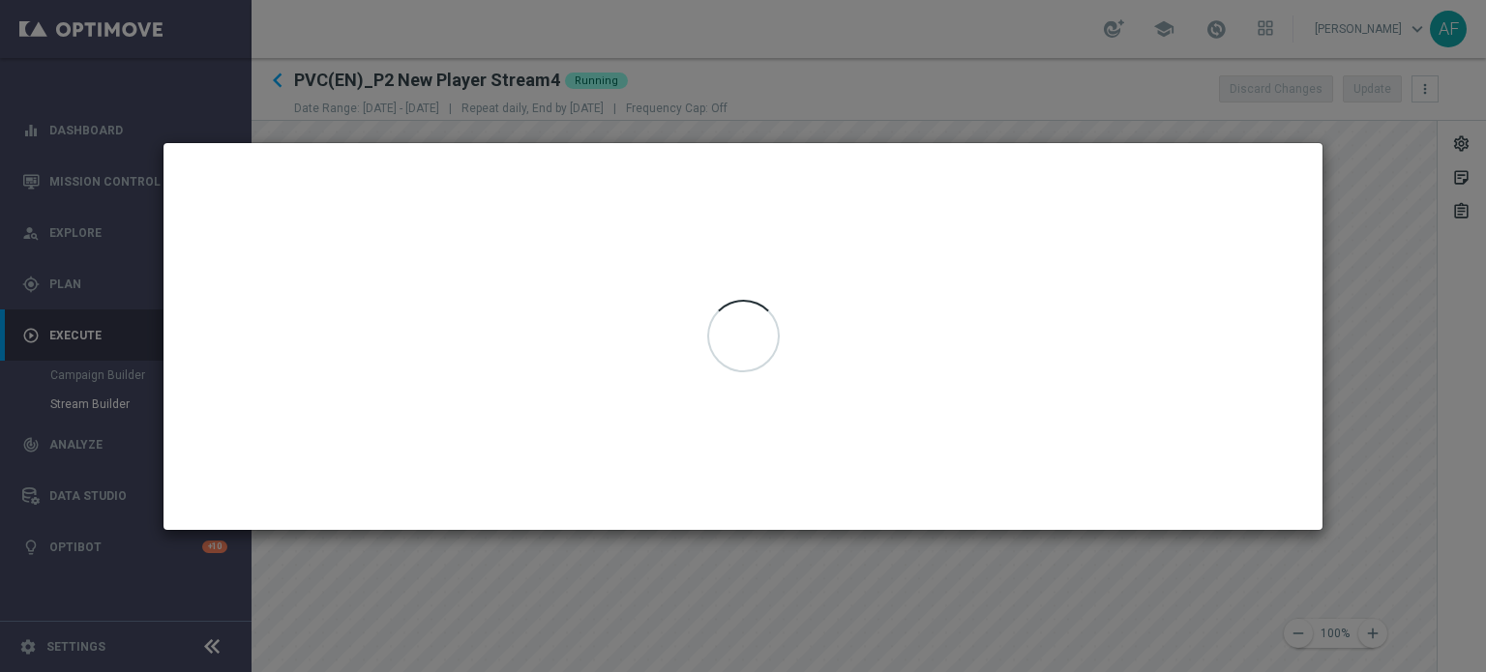
drag, startPoint x: 1207, startPoint y: 570, endPoint x: 1019, endPoint y: 327, distance: 307.5
click at [1019, 327] on div at bounding box center [743, 336] width 1159 height 387
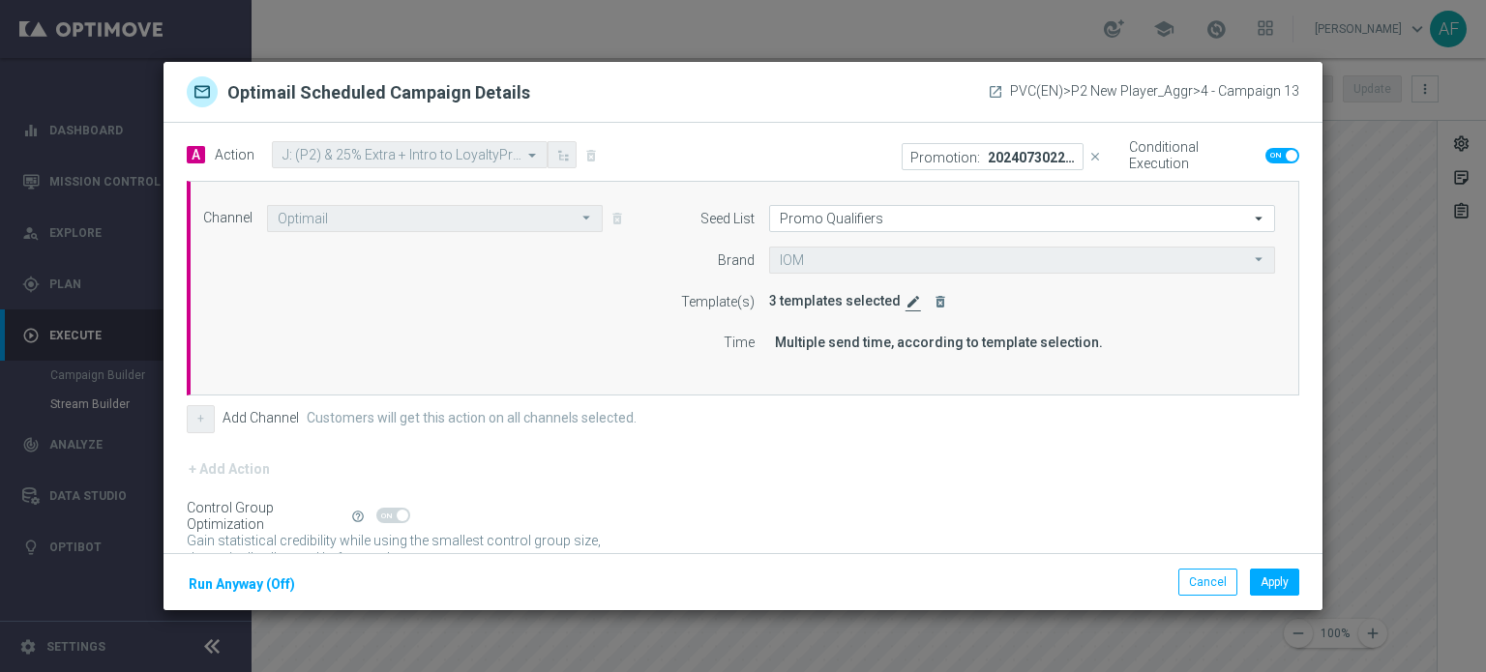
click at [906, 301] on icon "edit" at bounding box center [913, 301] width 15 height 15
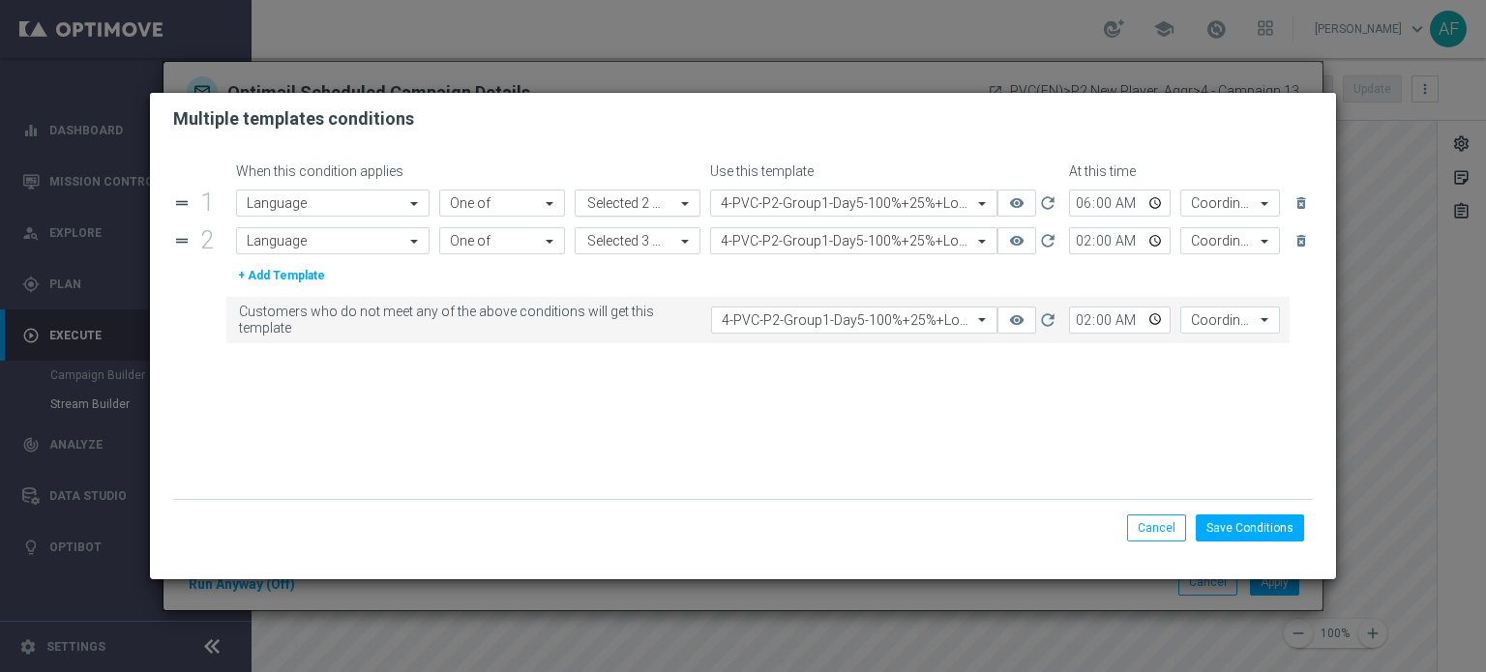
click at [686, 212] on div "Value Selected 2 of 444" at bounding box center [638, 203] width 126 height 27
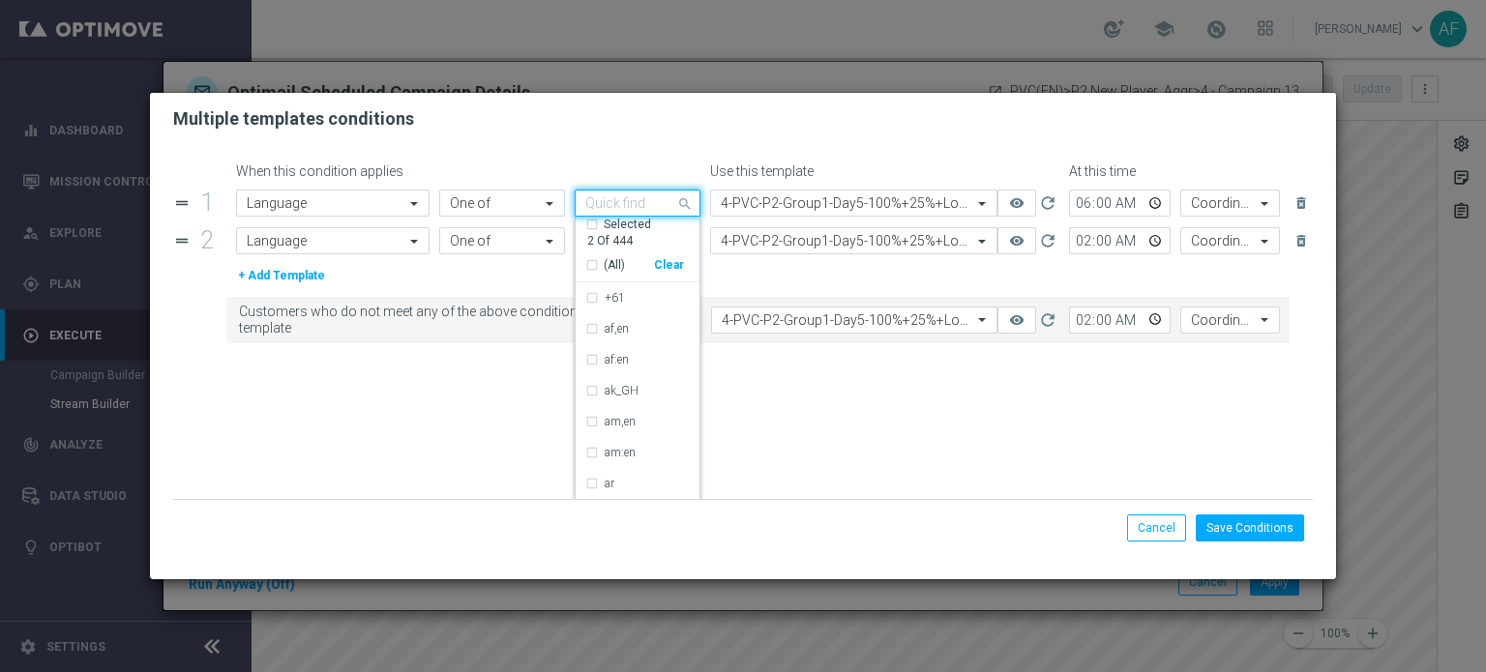
click at [622, 227] on div "Selected" at bounding box center [627, 225] width 47 height 16
click at [793, 395] on form "When this condition applies Use this template At this time drag_handle 1 Attrib…" at bounding box center [743, 332] width 1141 height 337
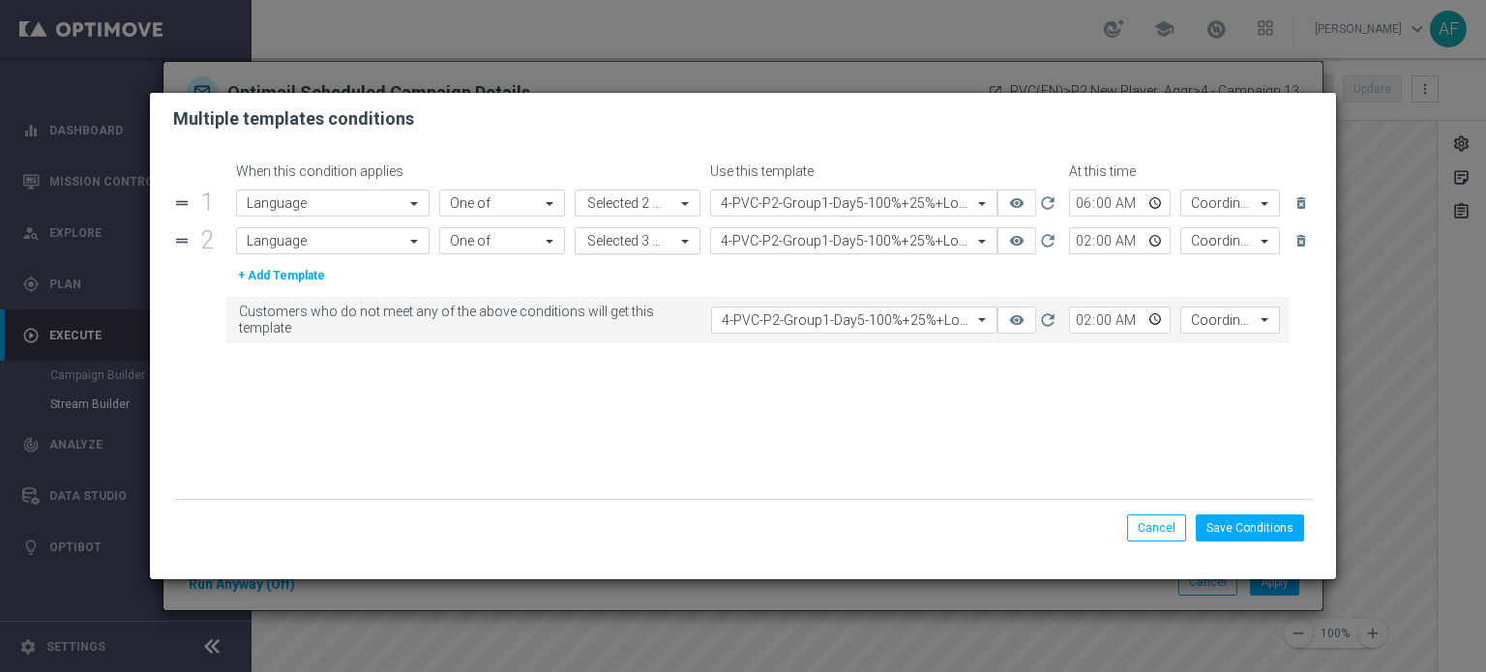
click at [681, 239] on span at bounding box center [687, 241] width 24 height 16
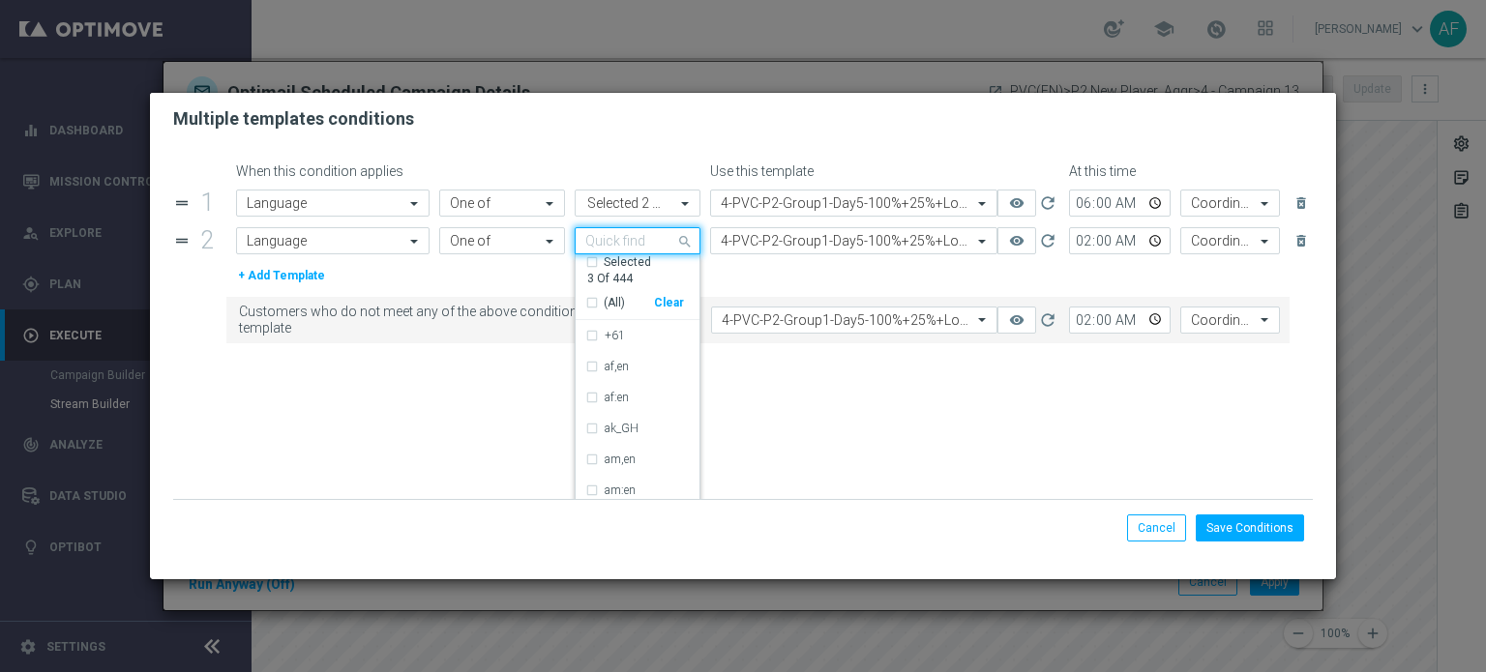
click at [608, 267] on div "Selected" at bounding box center [627, 262] width 47 height 16
click at [738, 401] on form "When this condition applies Use this template At this time drag_handle 1 Attrib…" at bounding box center [743, 332] width 1141 height 337
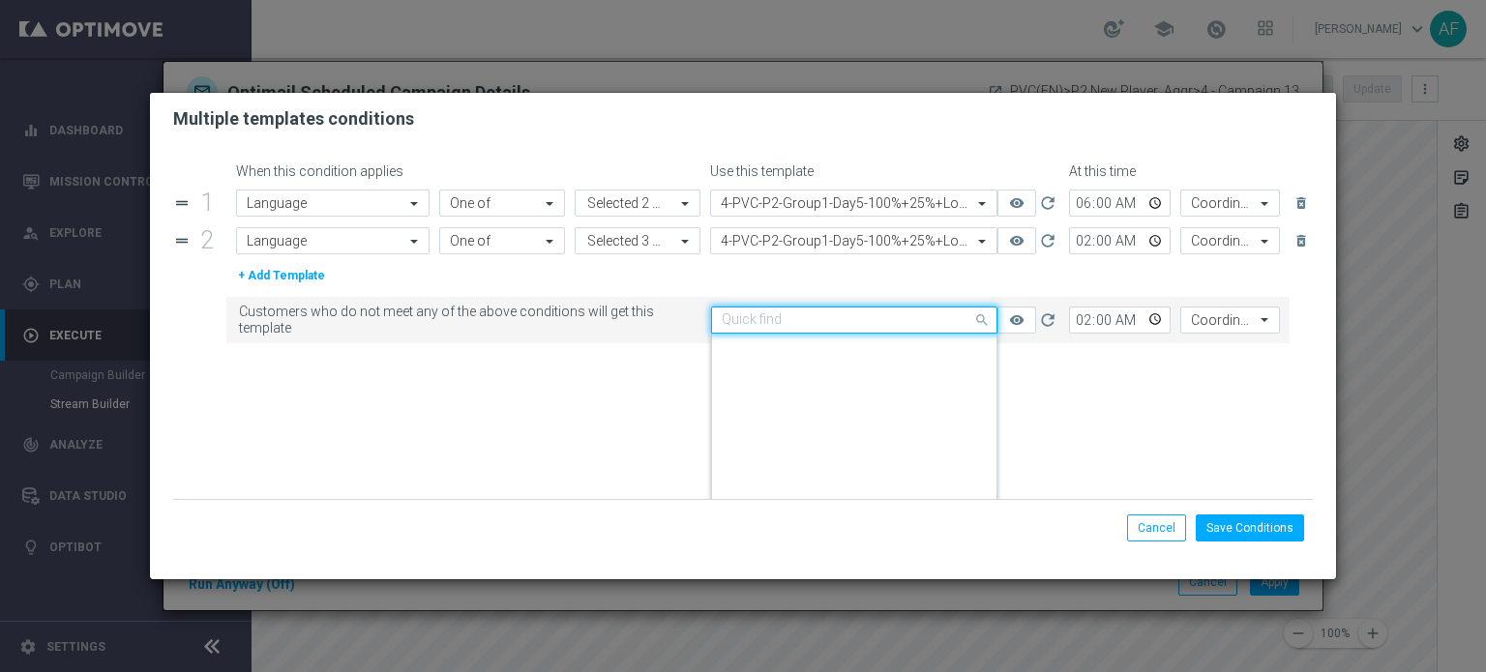
click at [850, 319] on input "text" at bounding box center [835, 320] width 227 height 16
click at [1055, 389] on form "When this condition applies Use this template At this time drag_handle 1 Attrib…" at bounding box center [743, 332] width 1141 height 337
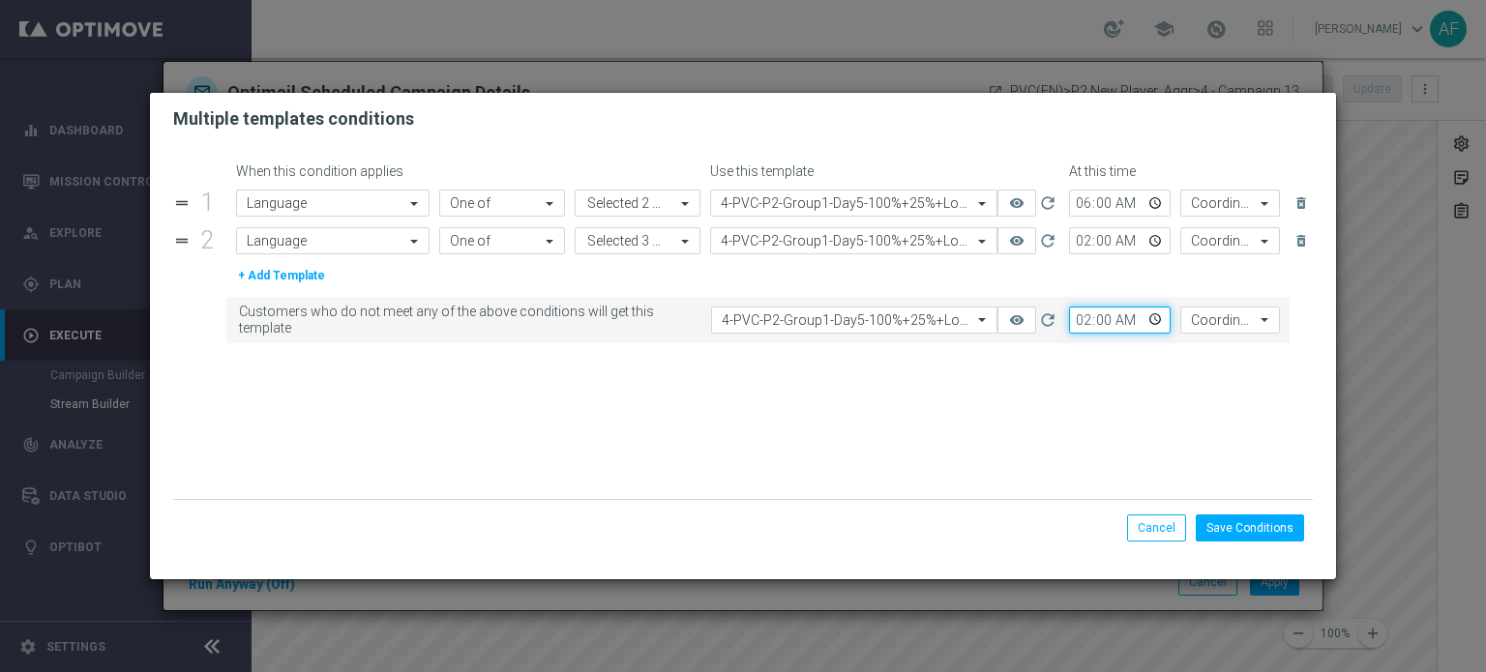
click at [1160, 322] on input "02:00" at bounding box center [1120, 320] width 102 height 27
click at [981, 367] on form "When this condition applies Use this template At this time drag_handle 1 Attrib…" at bounding box center [743, 332] width 1141 height 337
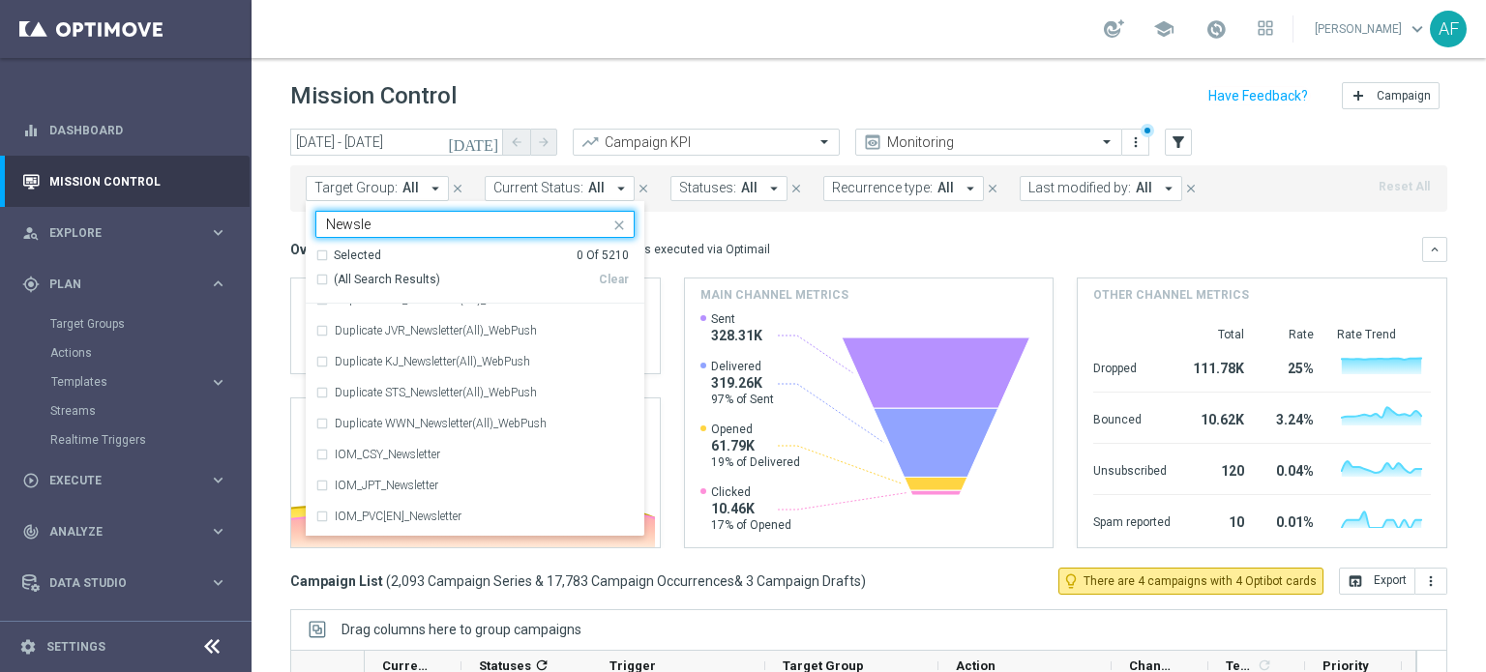
scroll to position [163, 0]
click at [467, 430] on div "IOM_CSY_Newsletter" at bounding box center [485, 436] width 300 height 12
type input "Newsle"
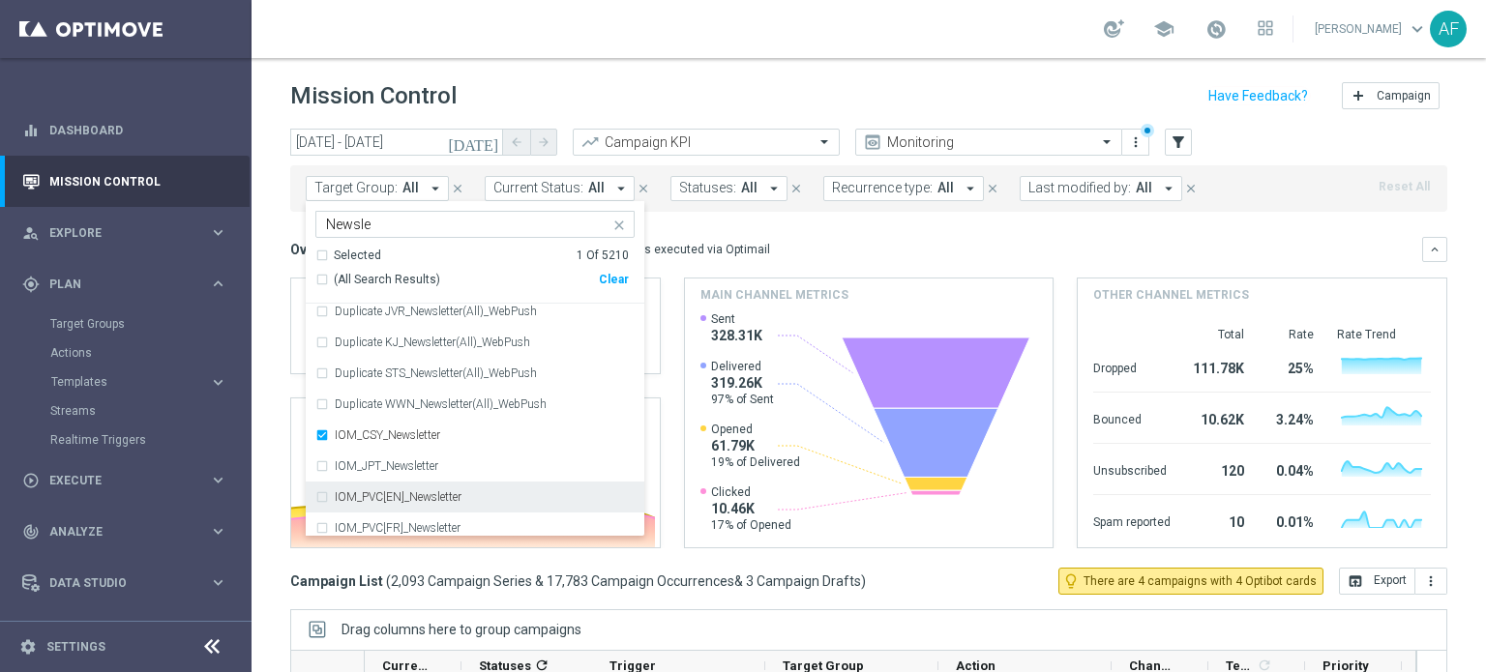
click at [462, 487] on div "IOM_PVC[EN]_Newsletter" at bounding box center [474, 497] width 319 height 31
click at [462, 520] on div "IOM_PVC[FR]_Newsletter" at bounding box center [474, 528] width 319 height 31
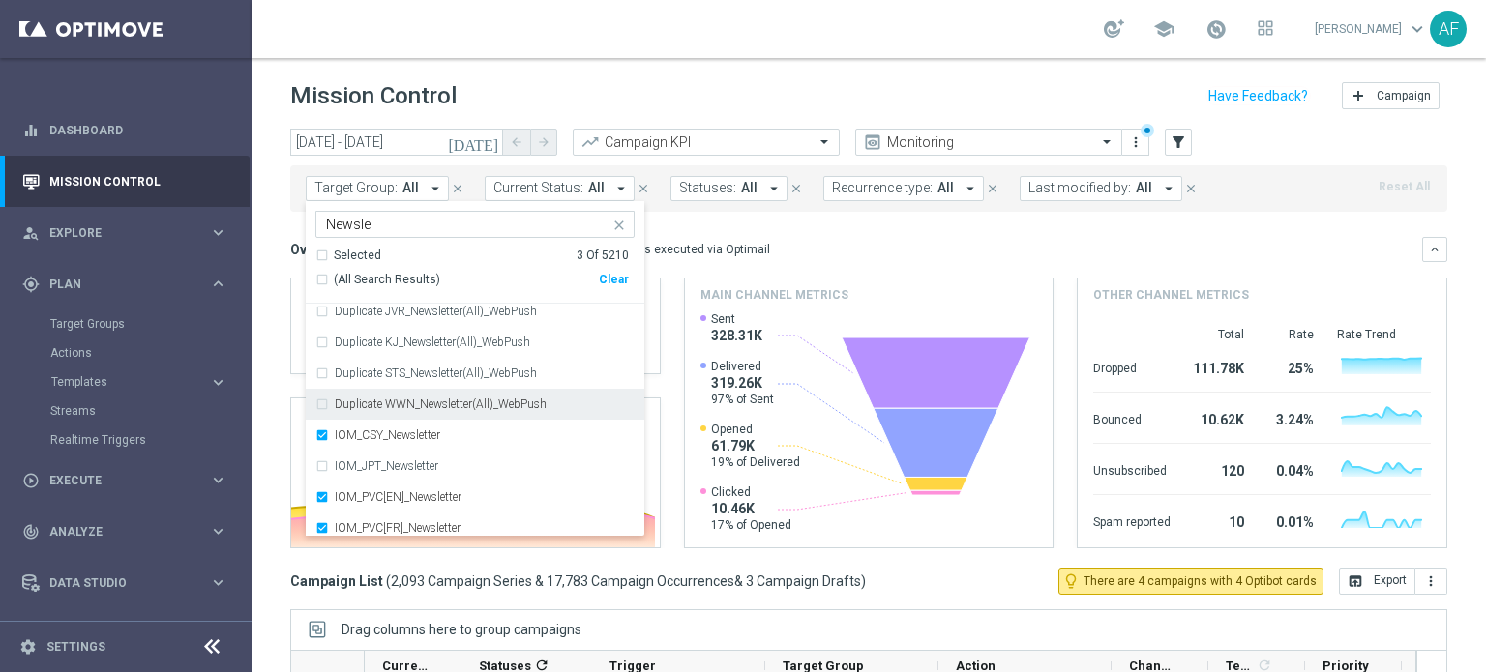
click at [781, 251] on div "Overview: Optimail arrow_drop_down This overview shows data of campaigns execut…" at bounding box center [856, 249] width 1132 height 17
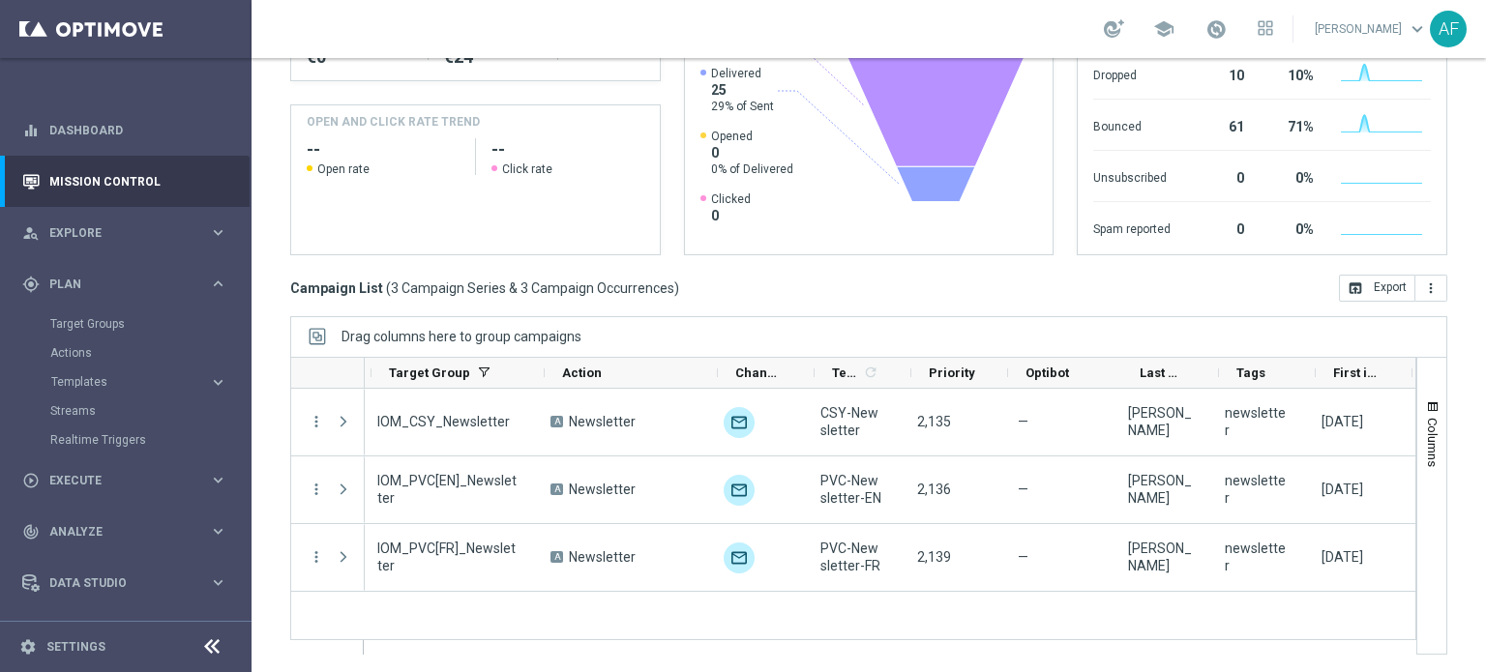
scroll to position [0, 0]
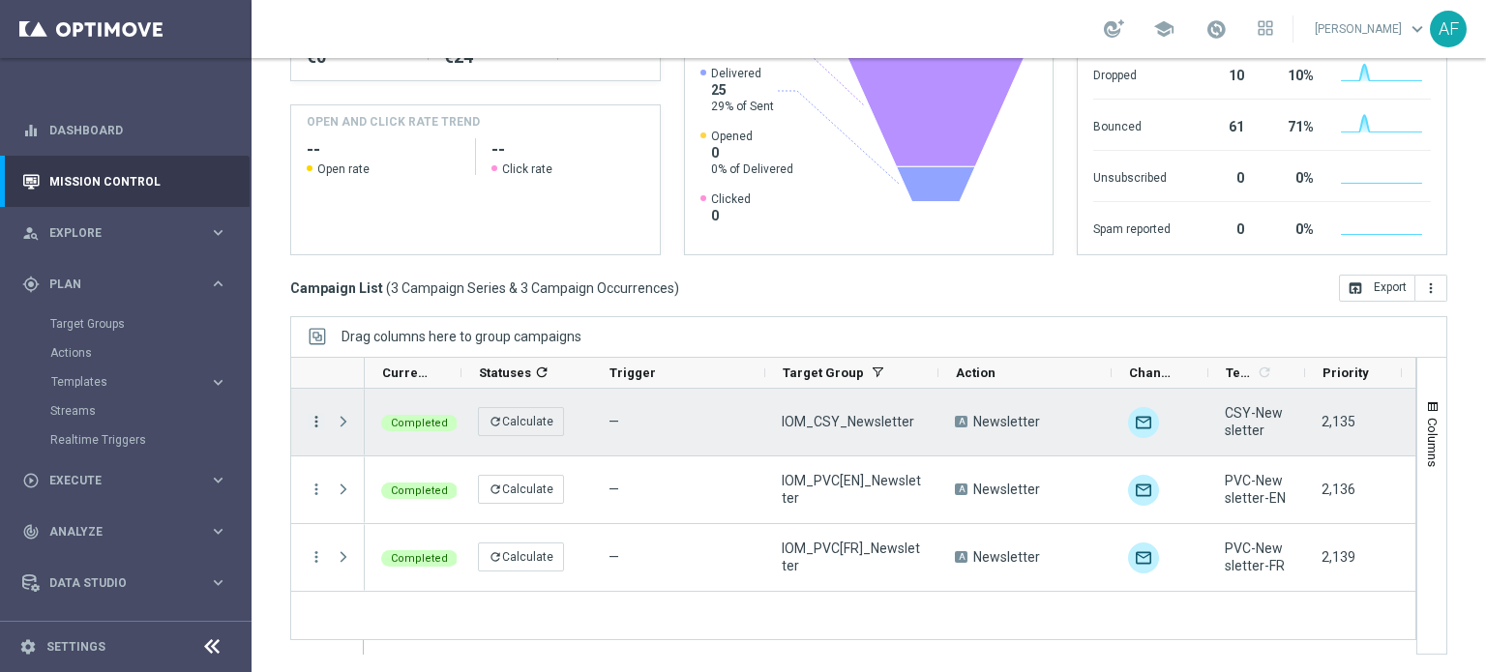
click at [313, 421] on icon "more_vert" at bounding box center [316, 421] width 17 height 17
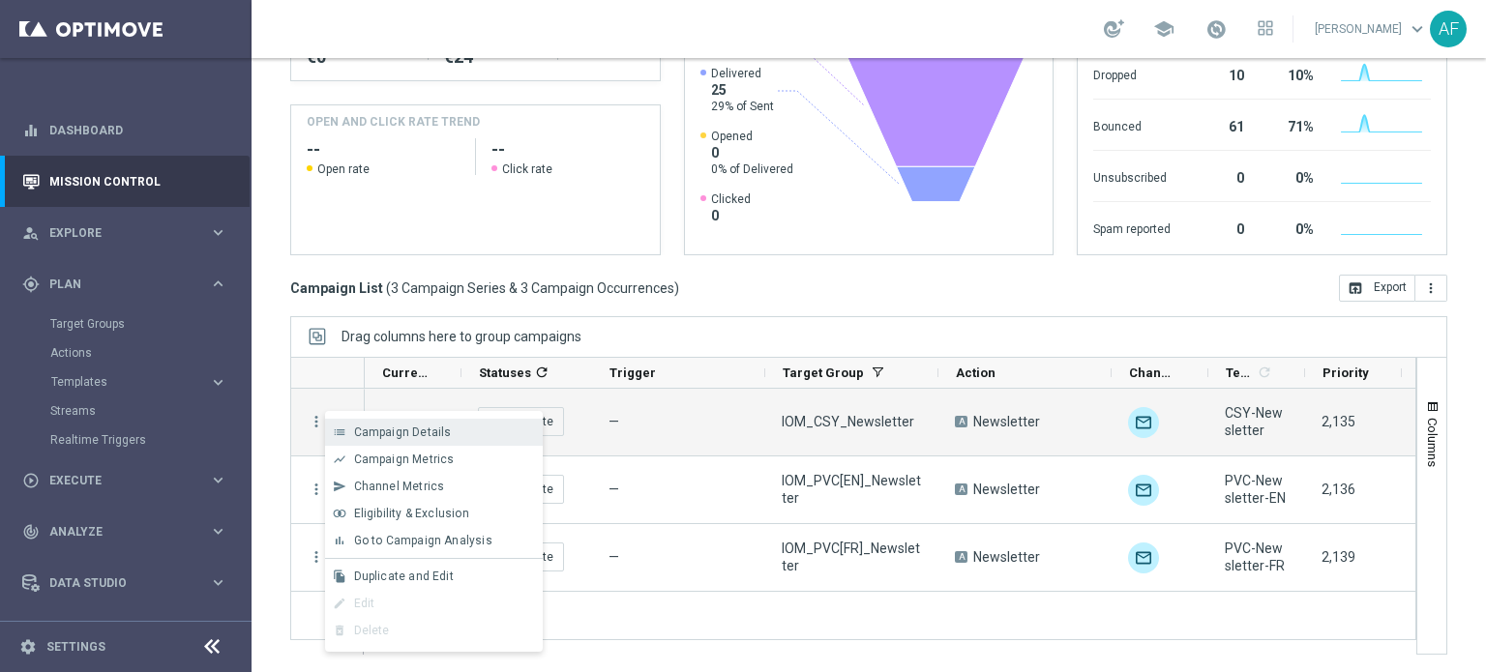
click at [391, 436] on span "Campaign Details" at bounding box center [403, 433] width 98 height 14
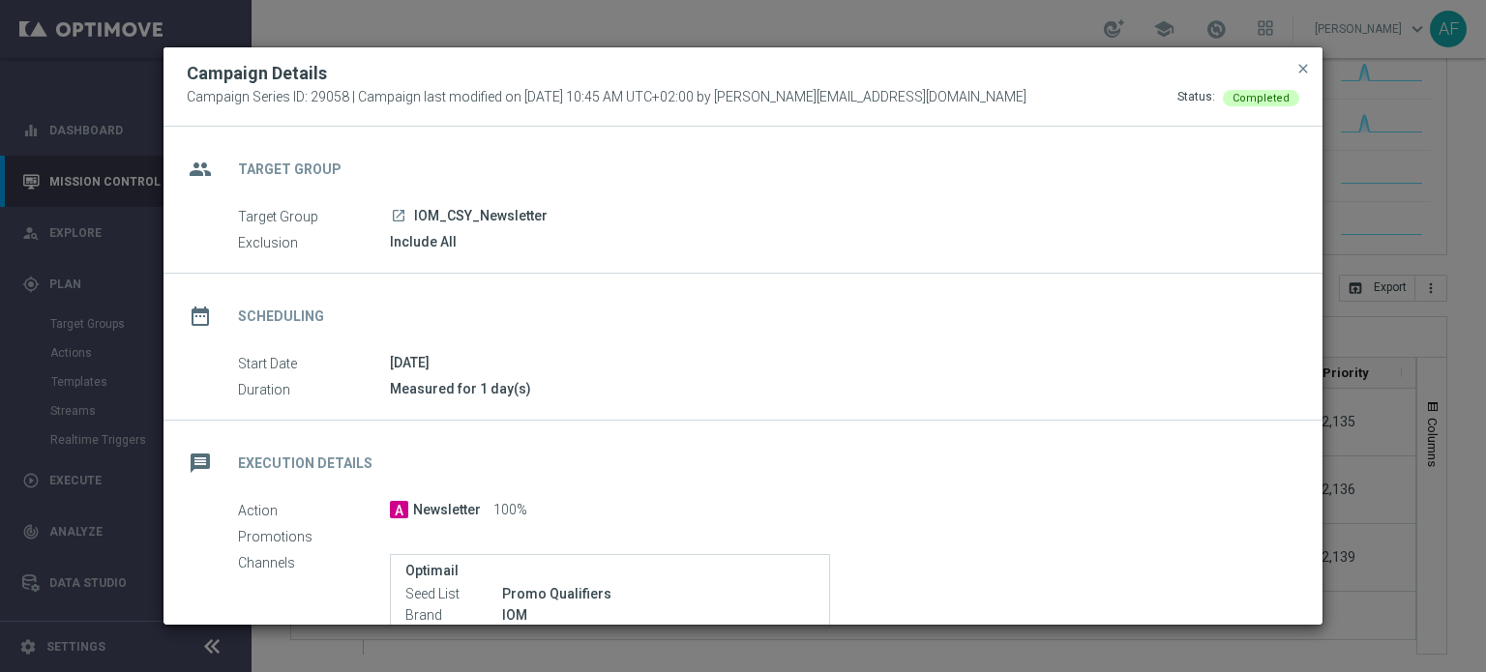
click at [394, 217] on icon "launch" at bounding box center [398, 215] width 15 height 15
click at [1310, 74] on span "close" at bounding box center [1302, 68] width 15 height 15
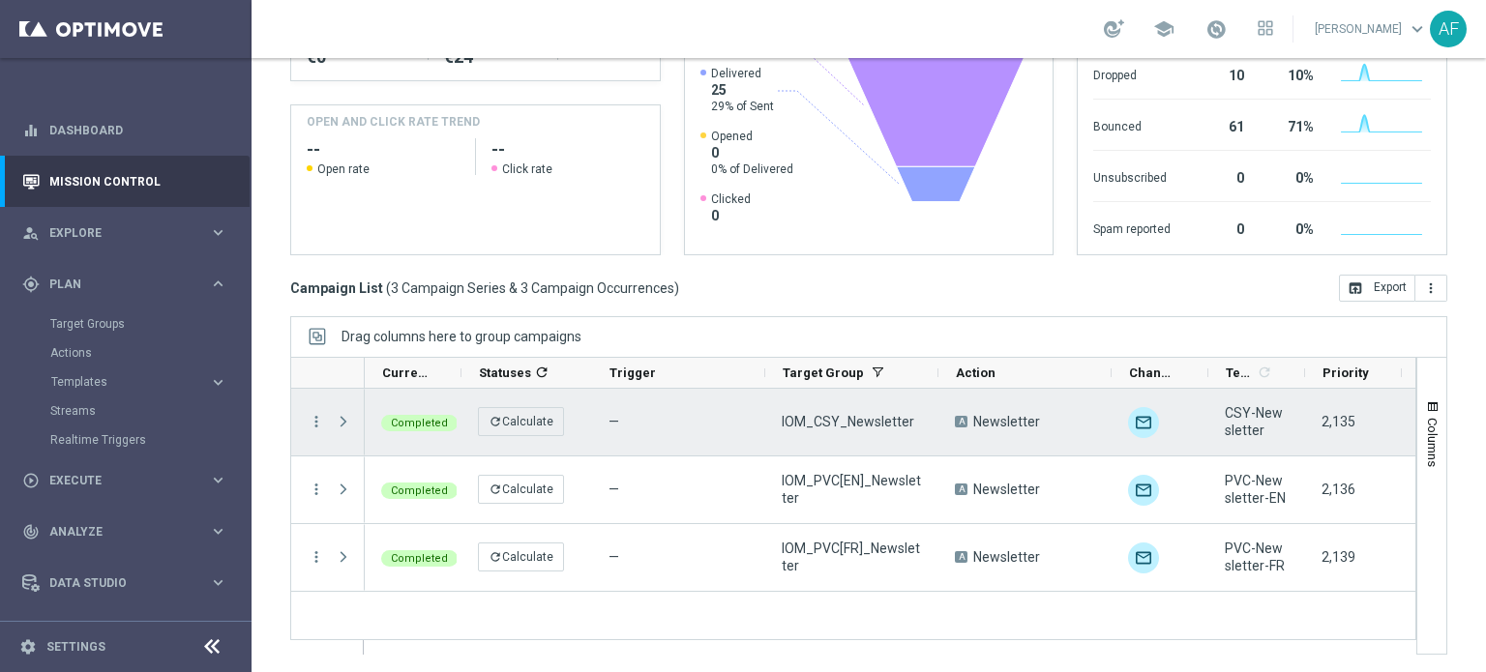
click at [337, 418] on span "Press SPACE to select this row." at bounding box center [343, 421] width 17 height 15
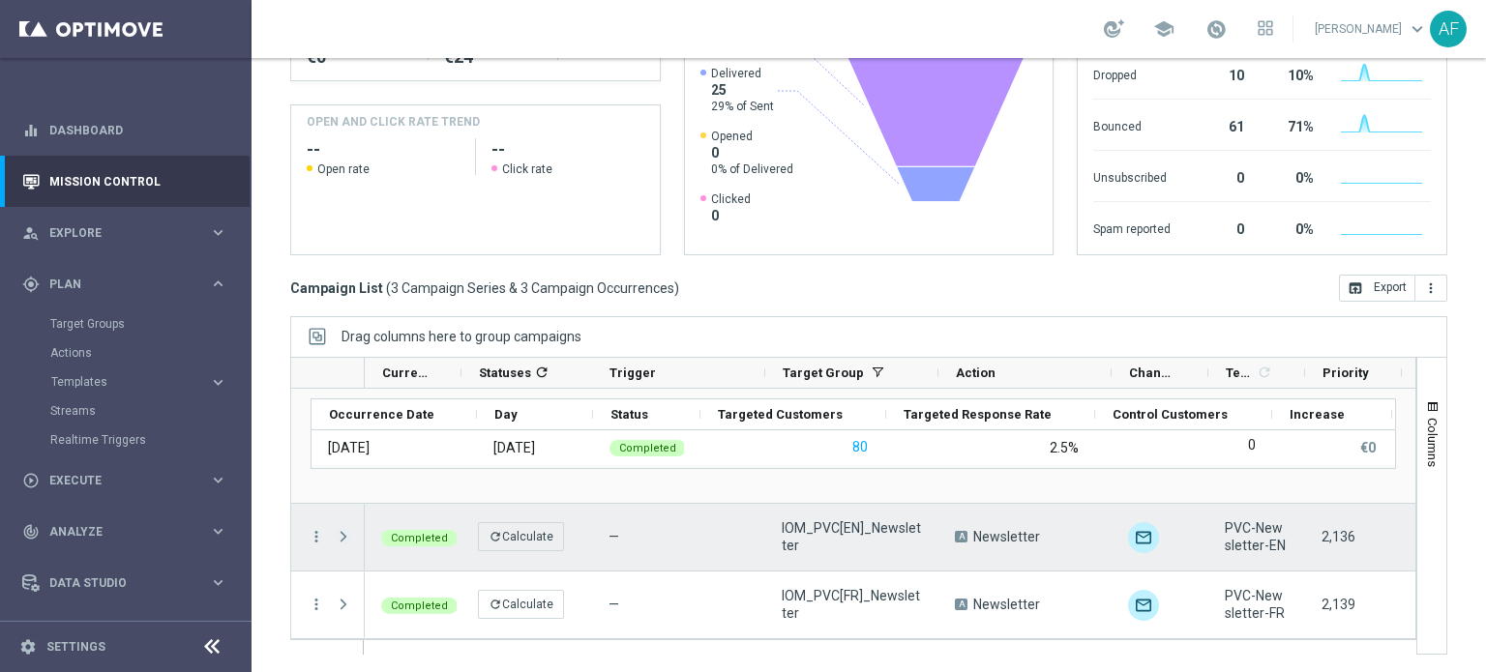
click at [342, 538] on span at bounding box center [343, 536] width 17 height 15
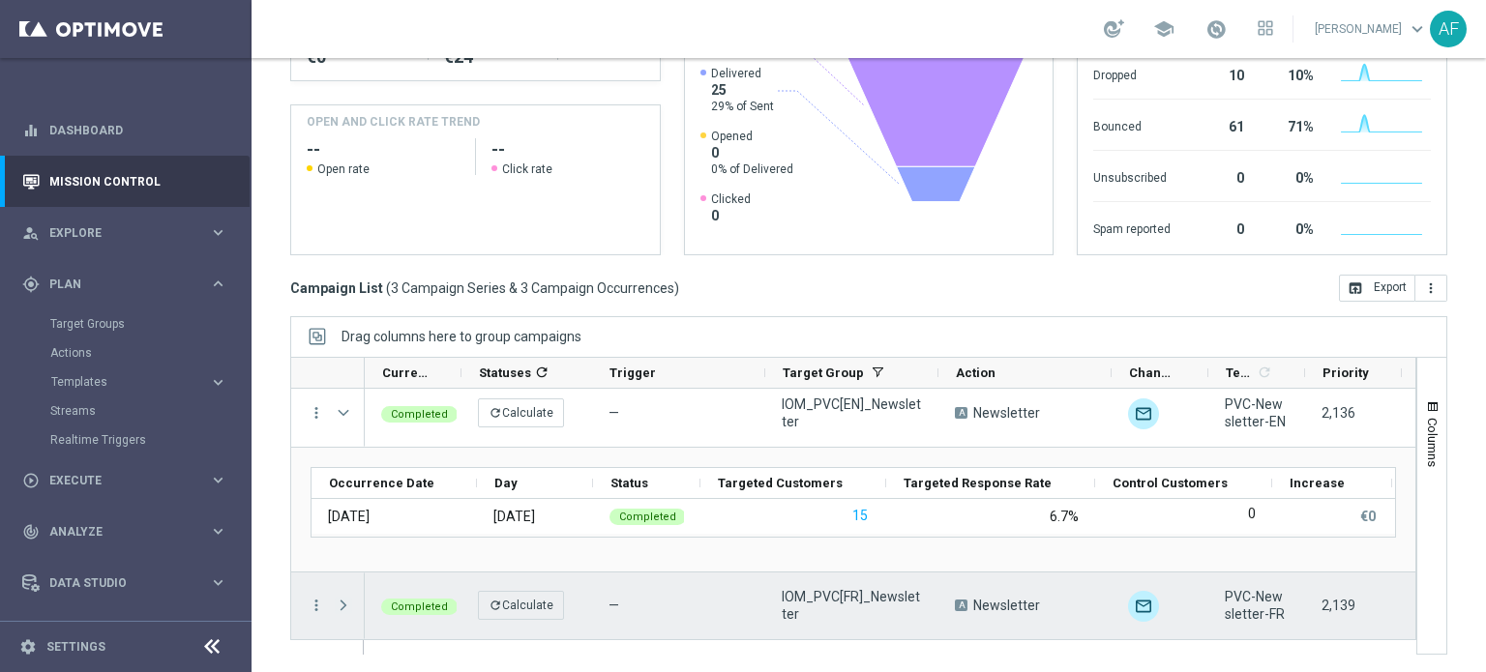
click at [337, 607] on span at bounding box center [343, 605] width 17 height 15
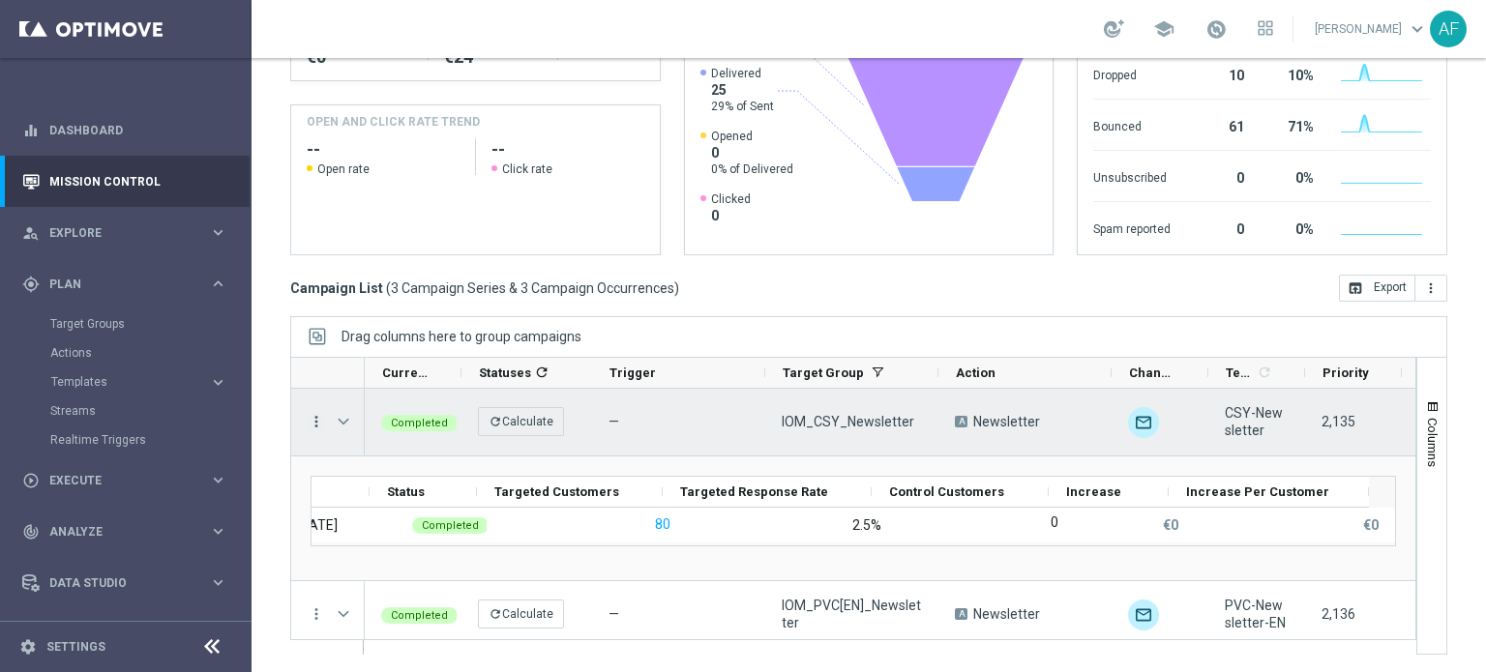
click at [316, 419] on icon "more_vert" at bounding box center [316, 421] width 17 height 17
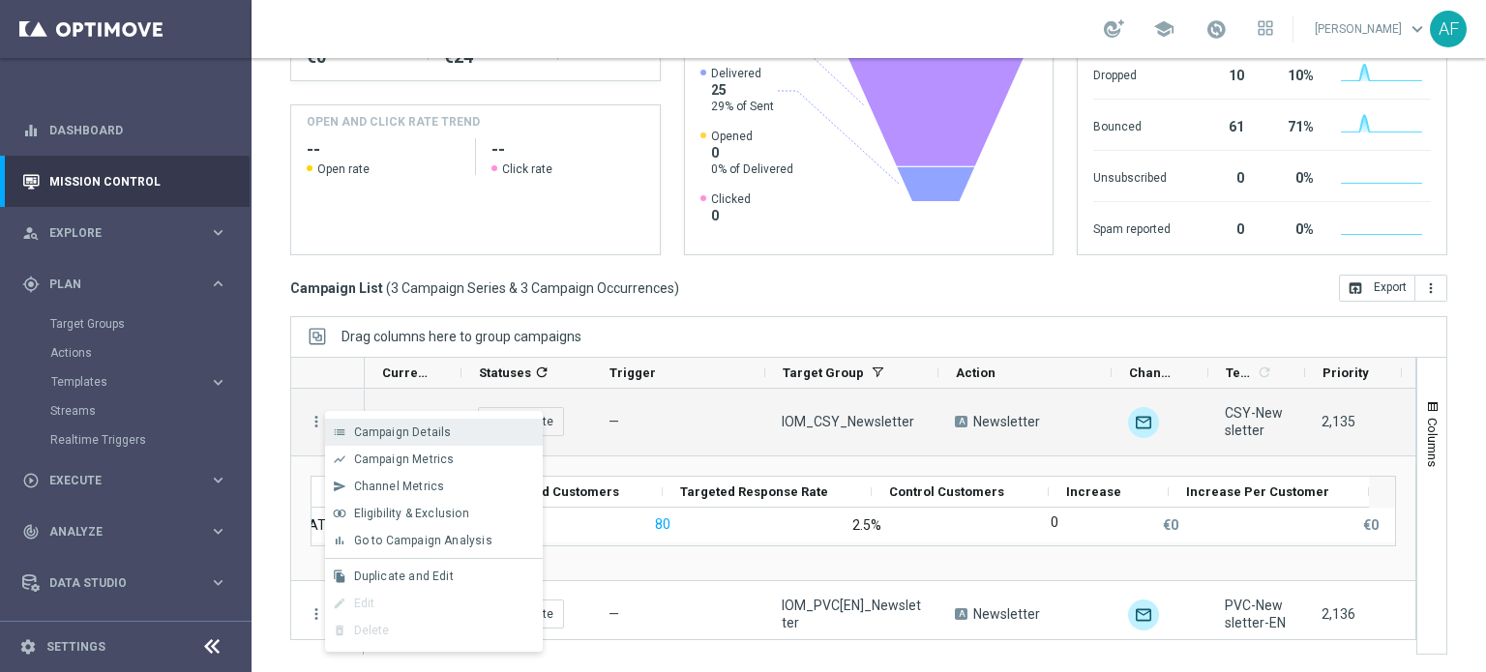
click at [354, 432] on span "Campaign Details" at bounding box center [403, 433] width 98 height 14
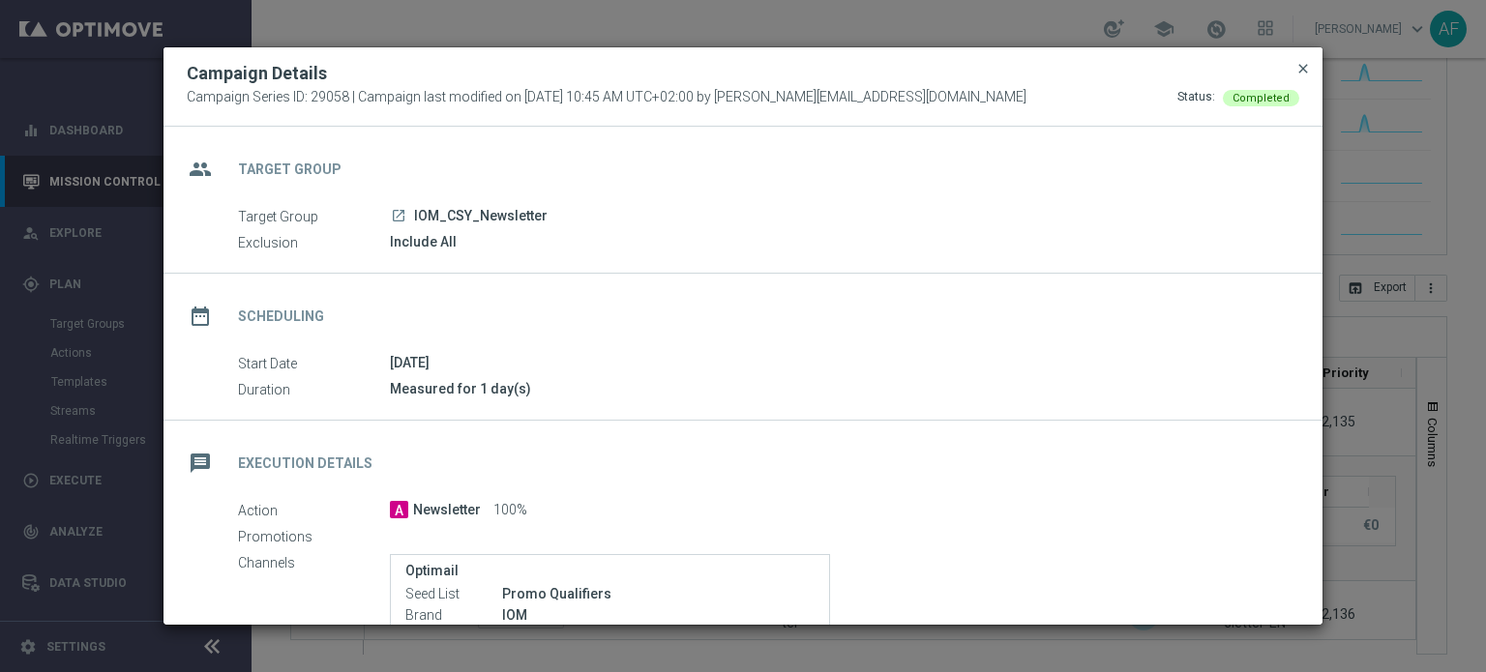
drag, startPoint x: 1300, startPoint y: 69, endPoint x: 1310, endPoint y: 65, distance: 10.4
click at [1307, 68] on span "close" at bounding box center [1302, 68] width 15 height 15
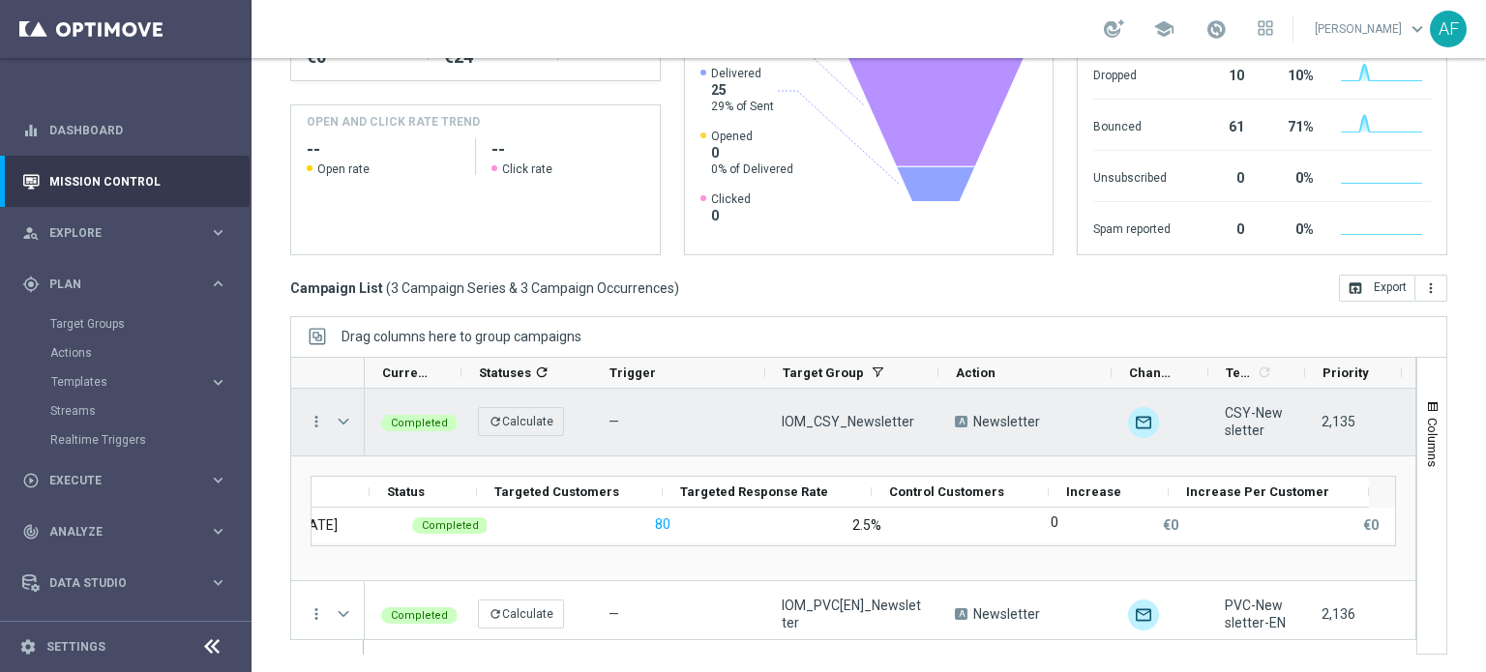
drag, startPoint x: 340, startPoint y: 420, endPoint x: 894, endPoint y: 659, distance: 603.7
click at [340, 420] on span "Press SPACE to select this row." at bounding box center [343, 421] width 17 height 15
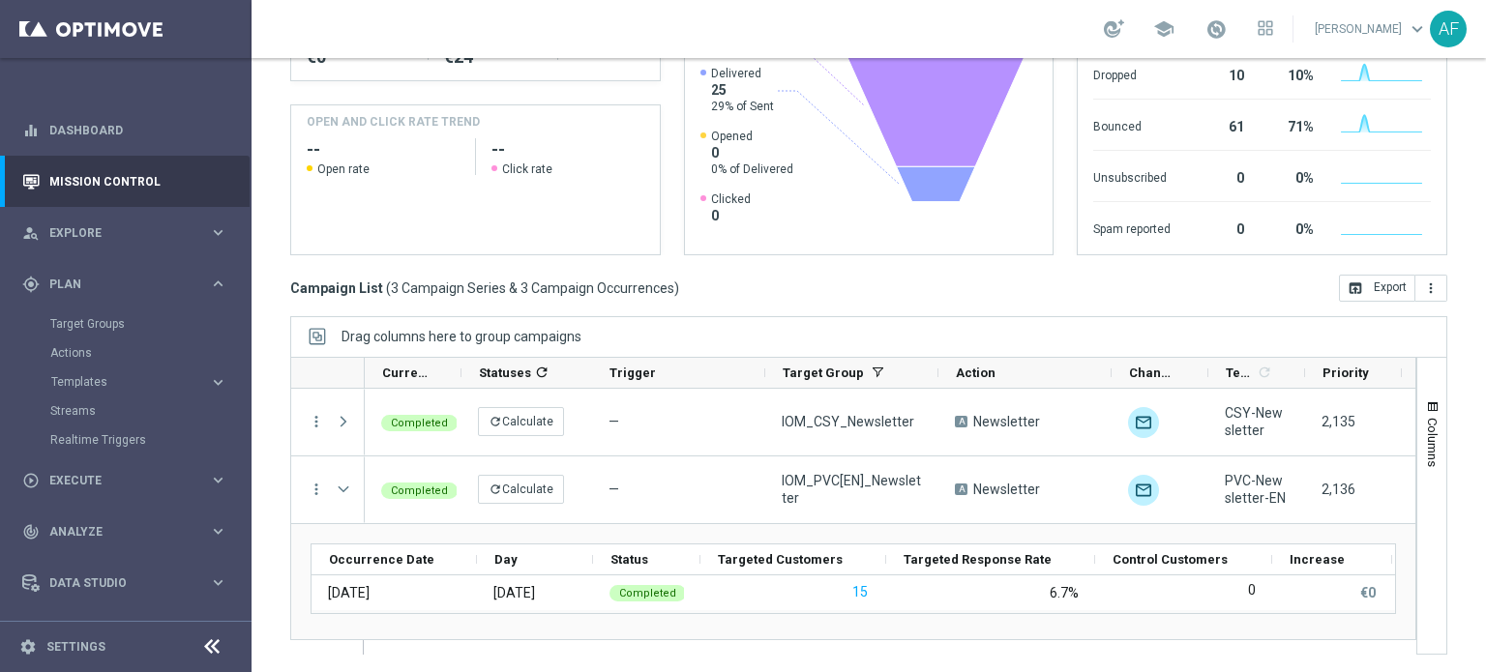
scroll to position [201, 0]
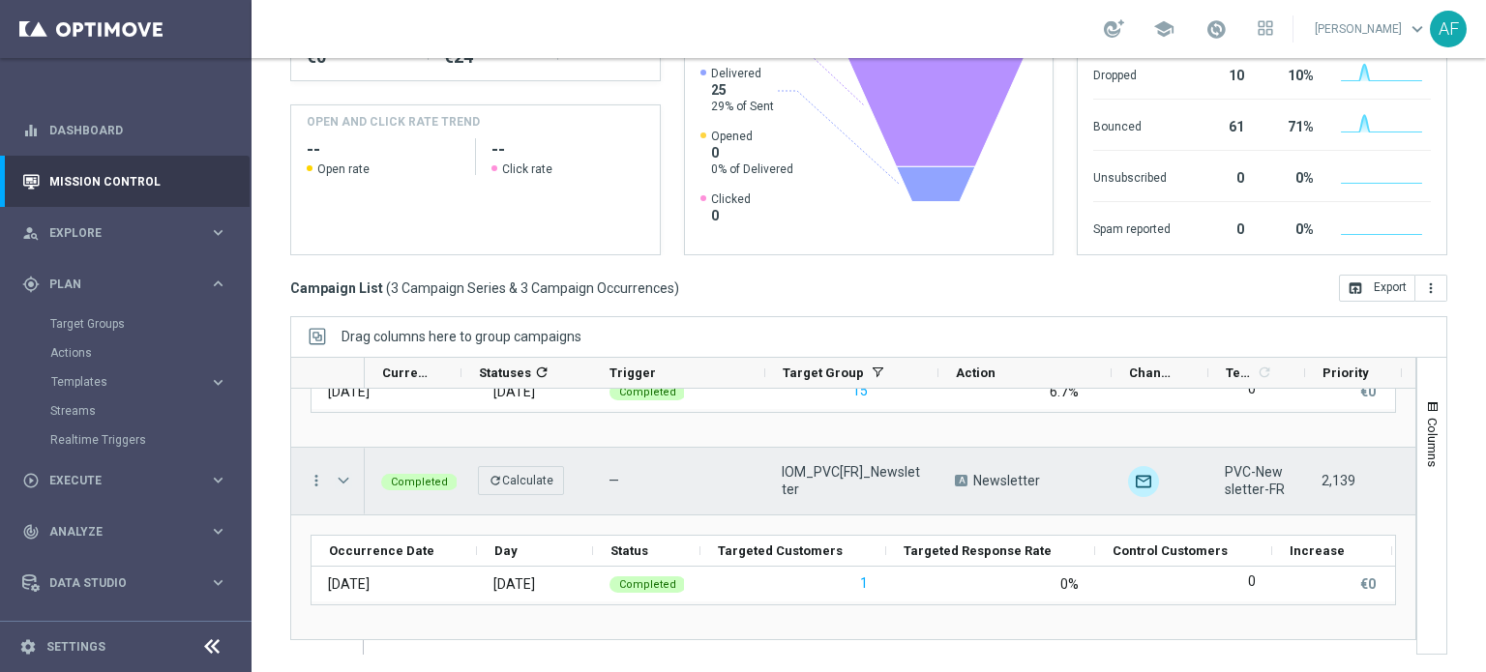
click at [344, 473] on span at bounding box center [343, 480] width 17 height 15
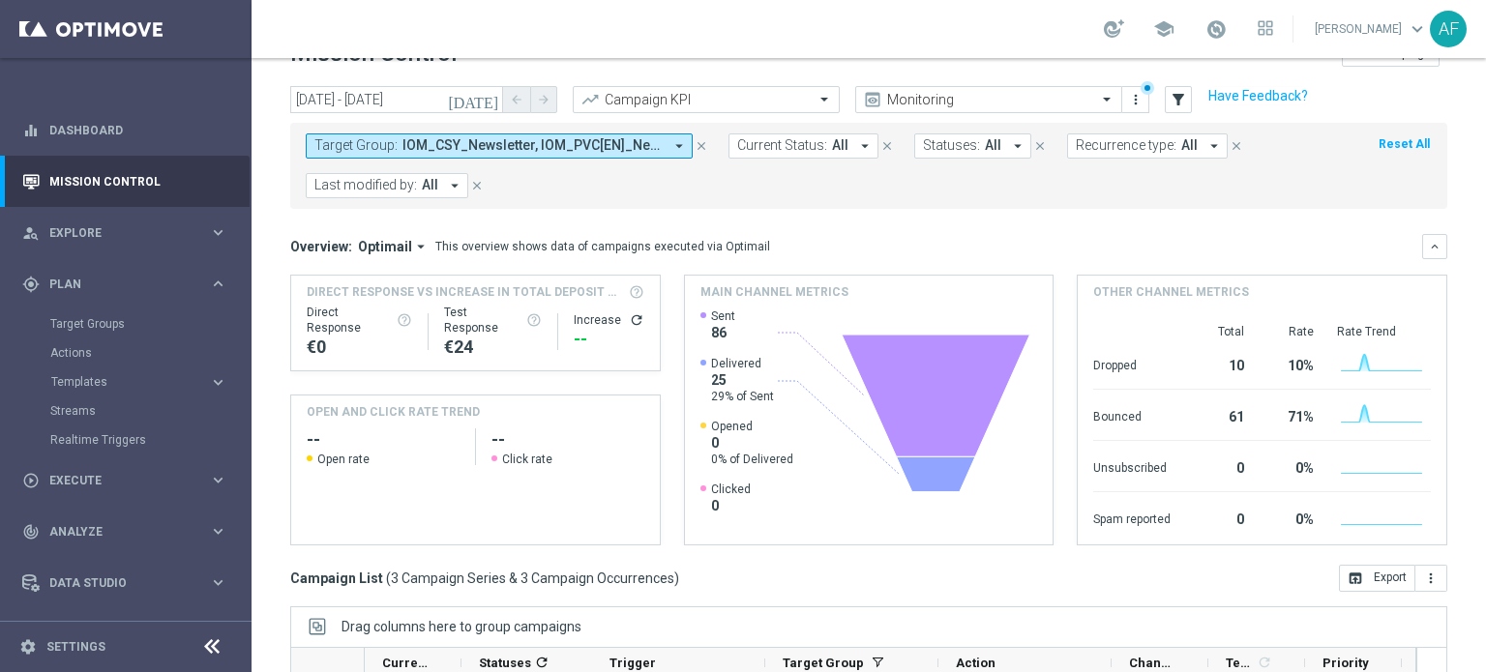
scroll to position [0, 0]
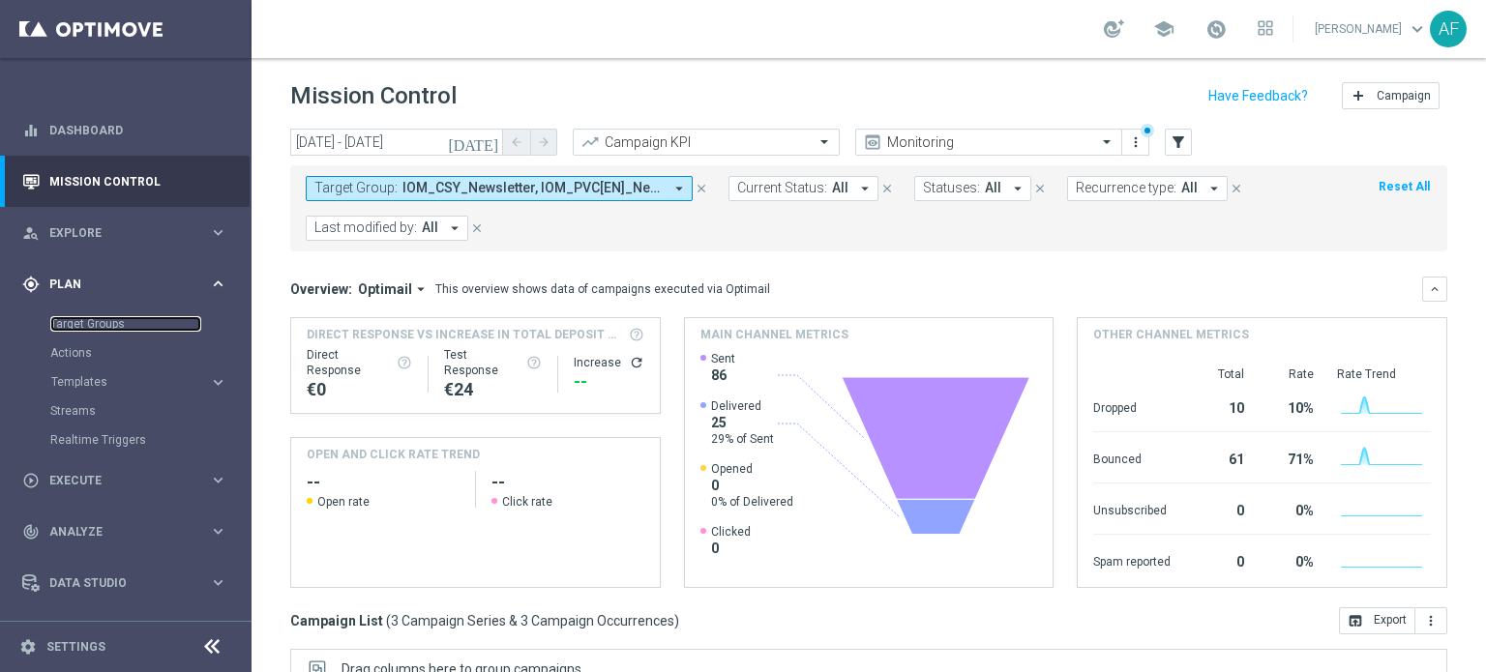
drag, startPoint x: 101, startPoint y: 328, endPoint x: 130, endPoint y: 282, distance: 54.8
click at [101, 328] on link "Target Groups" at bounding box center [125, 323] width 151 height 15
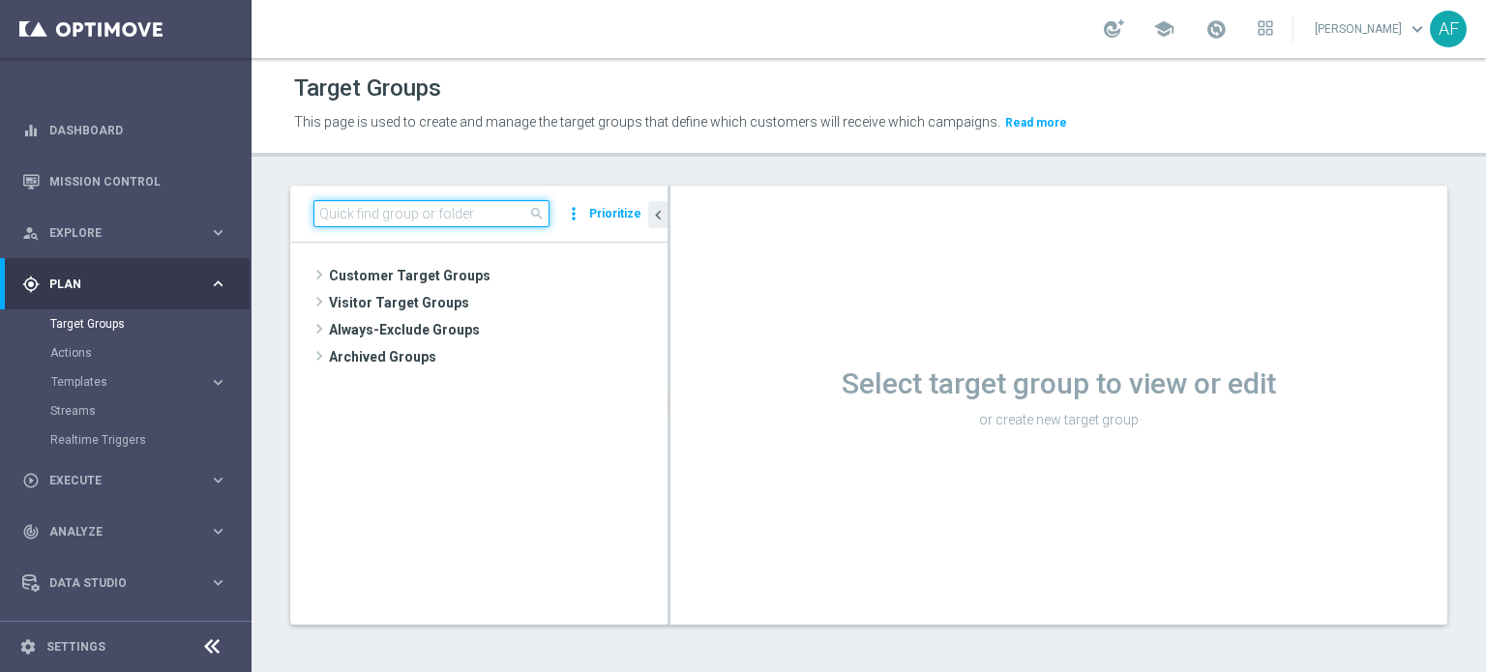
click at [383, 214] on input at bounding box center [431, 213] width 236 height 27
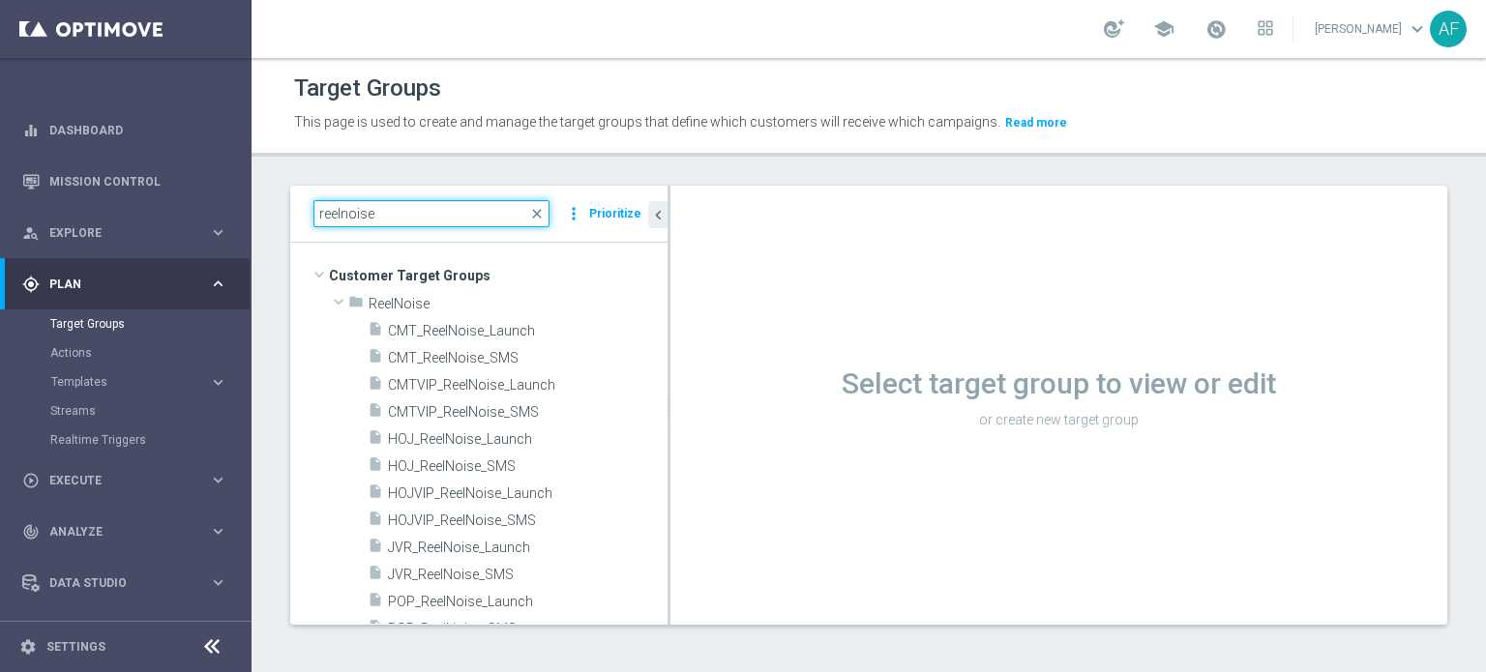
type input "reelnoise"
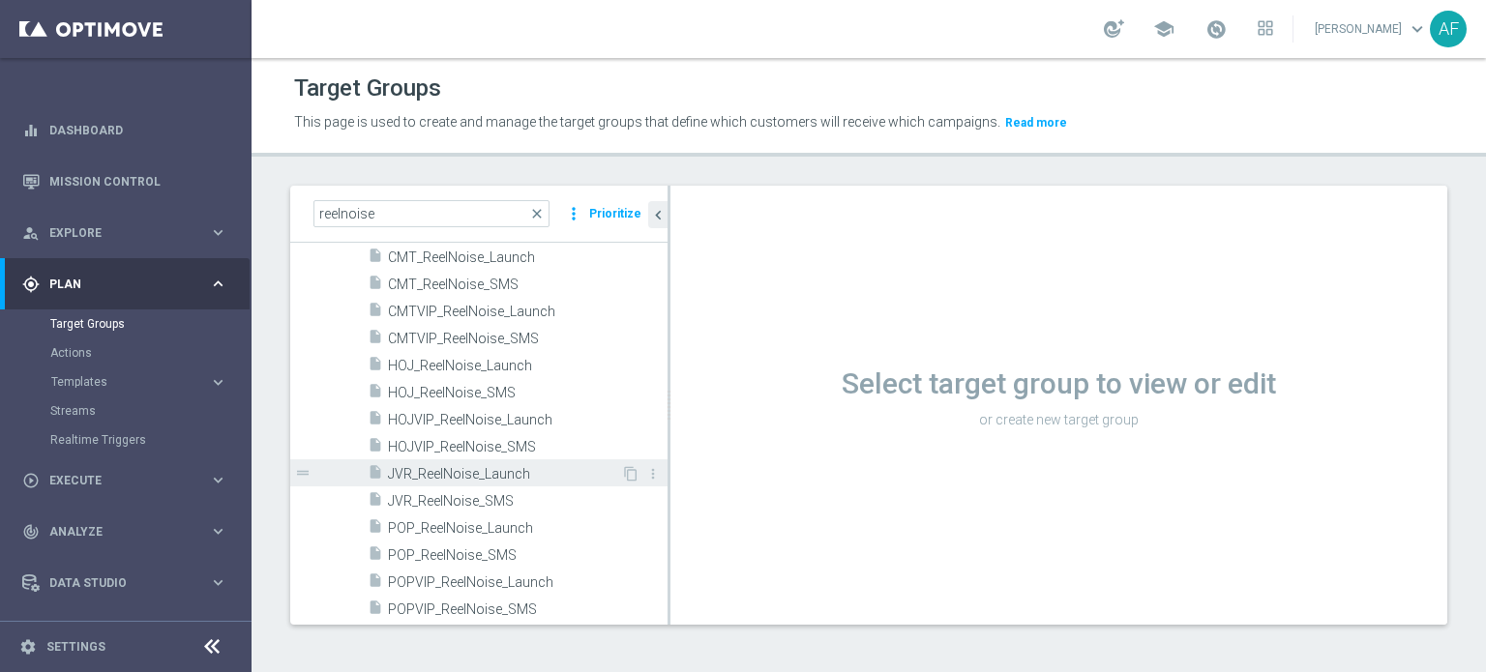
click at [472, 475] on span "JVR_ReelNoise_Launch" at bounding box center [504, 474] width 233 height 16
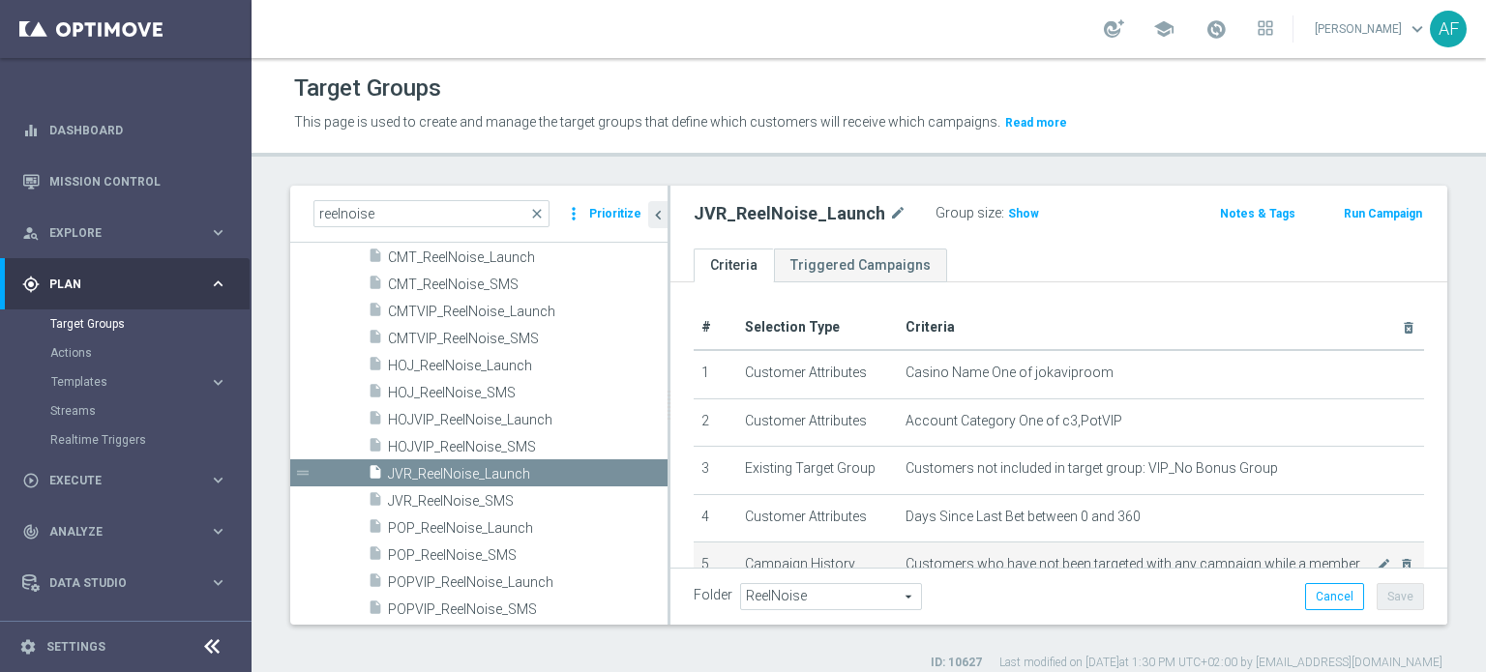
scroll to position [97, 0]
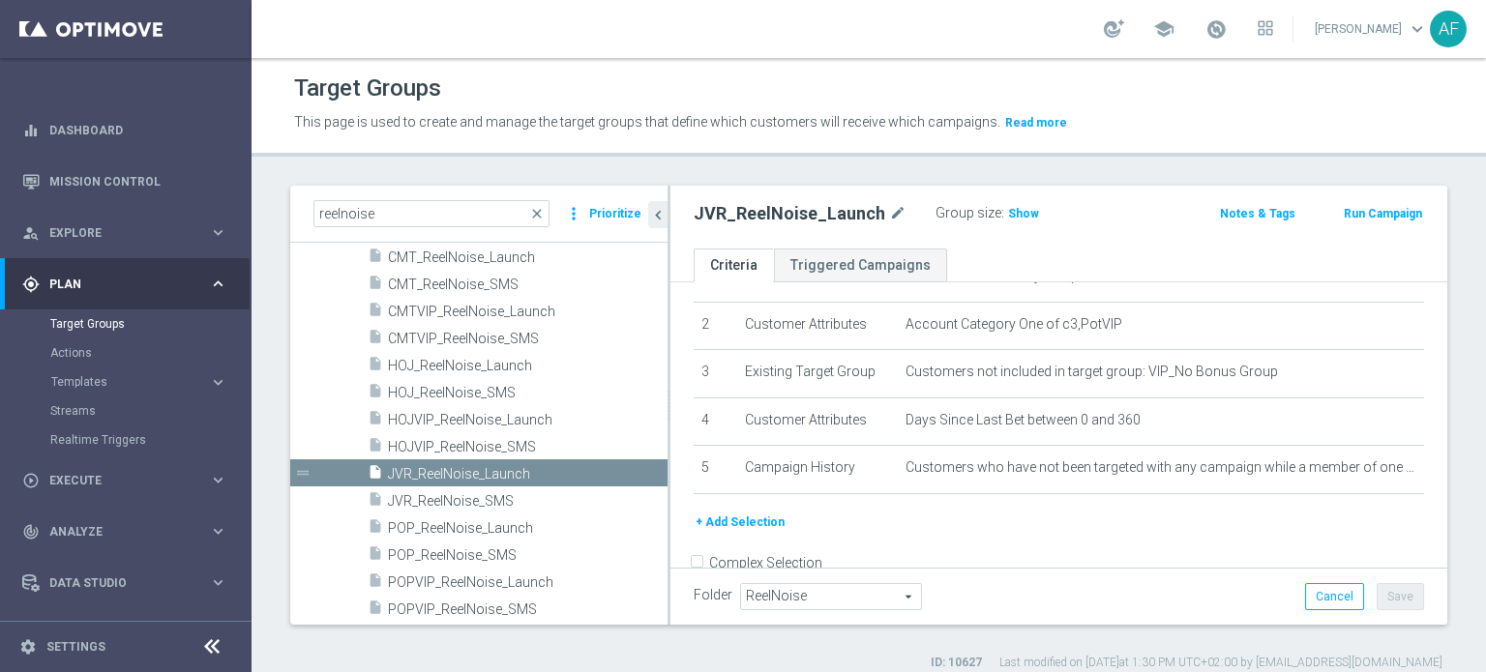
click at [755, 519] on button "+ Add Selection" at bounding box center [740, 522] width 93 height 21
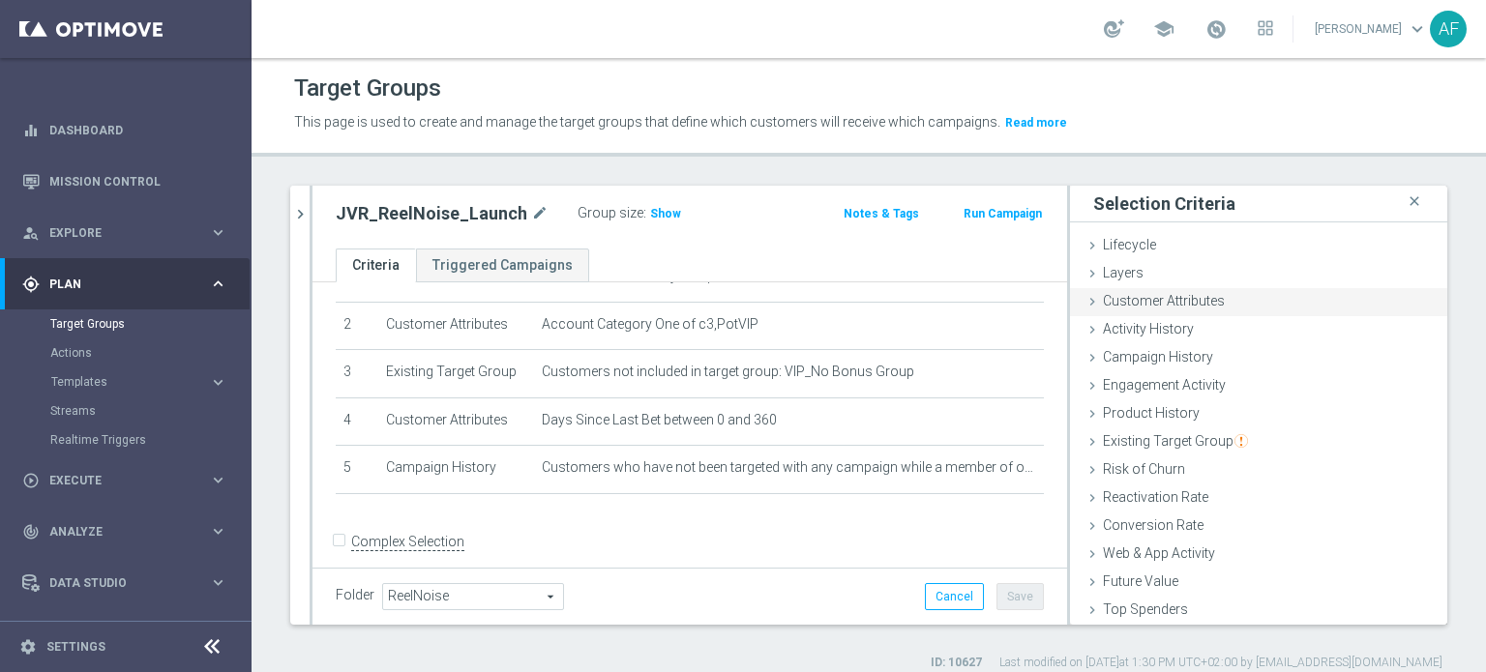
click at [1154, 304] on span "Customer Attributes" at bounding box center [1164, 300] width 122 height 15
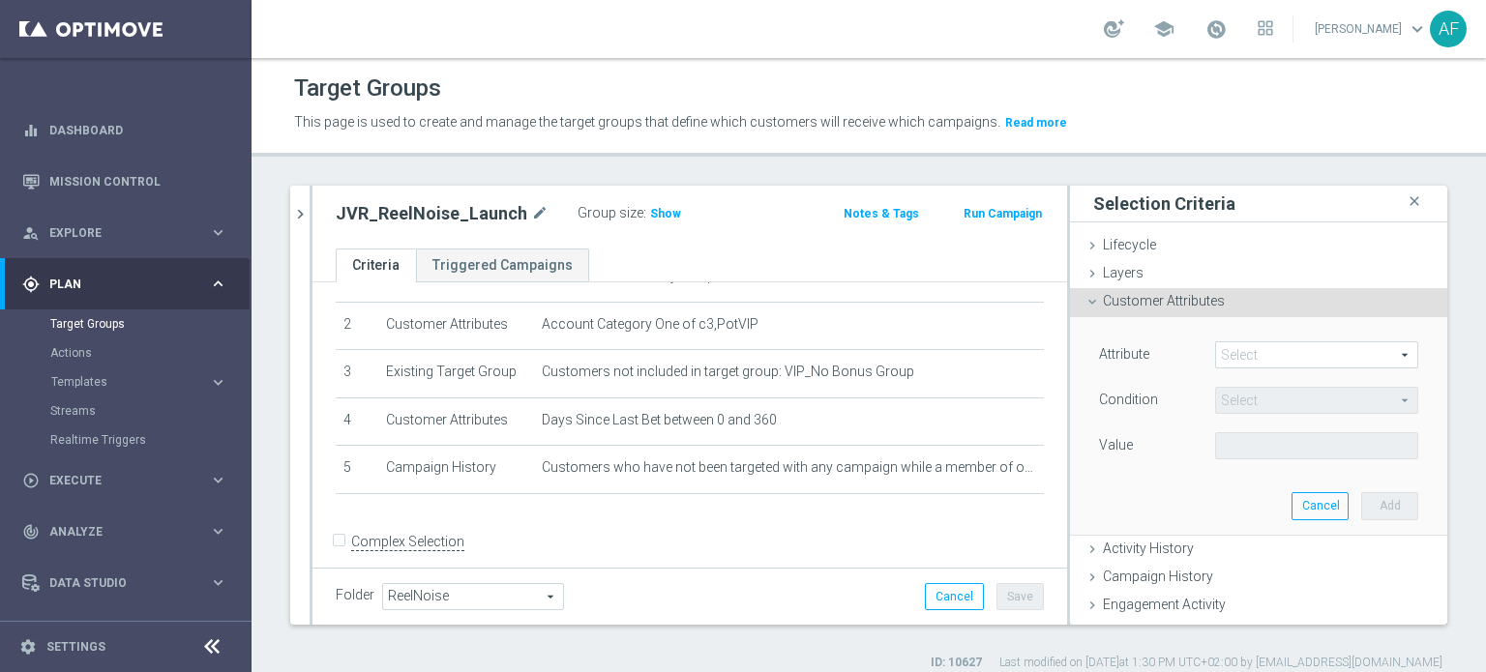
click at [1229, 354] on span at bounding box center [1316, 354] width 201 height 25
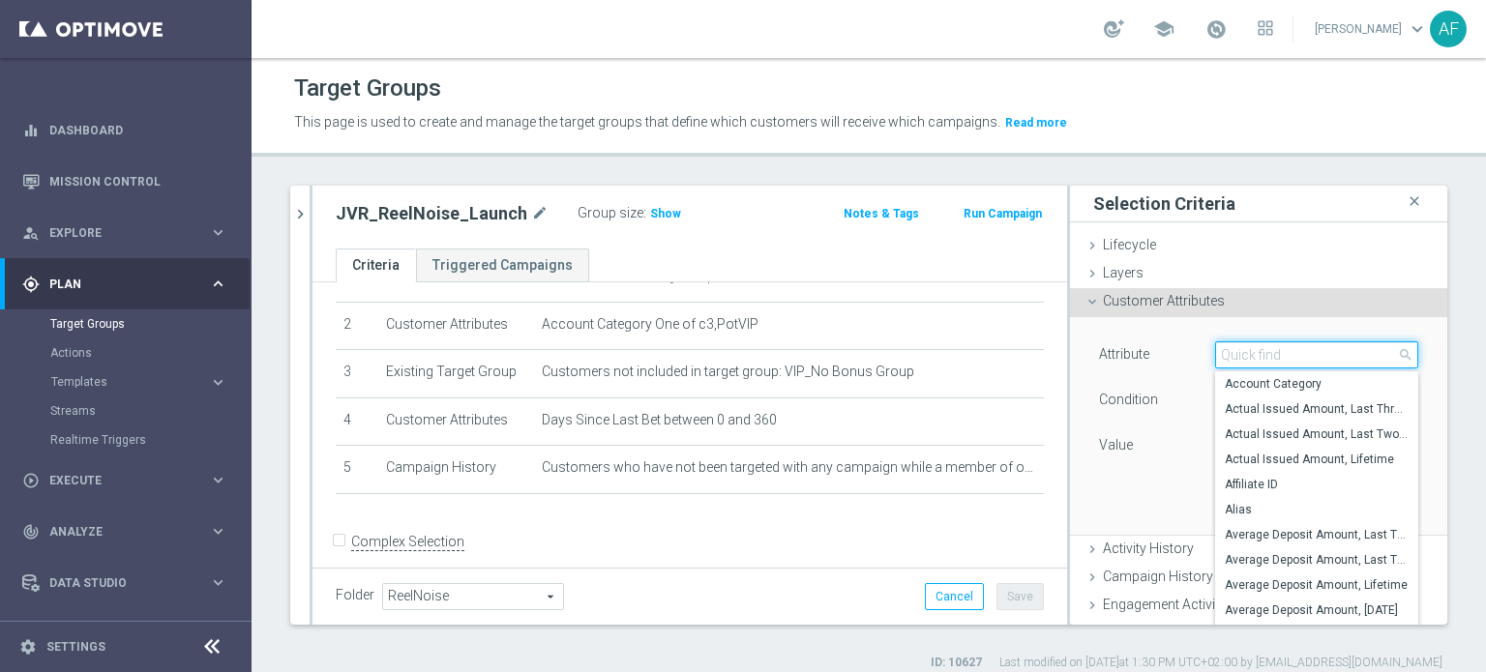
click at [1229, 354] on input "search" at bounding box center [1316, 355] width 203 height 27
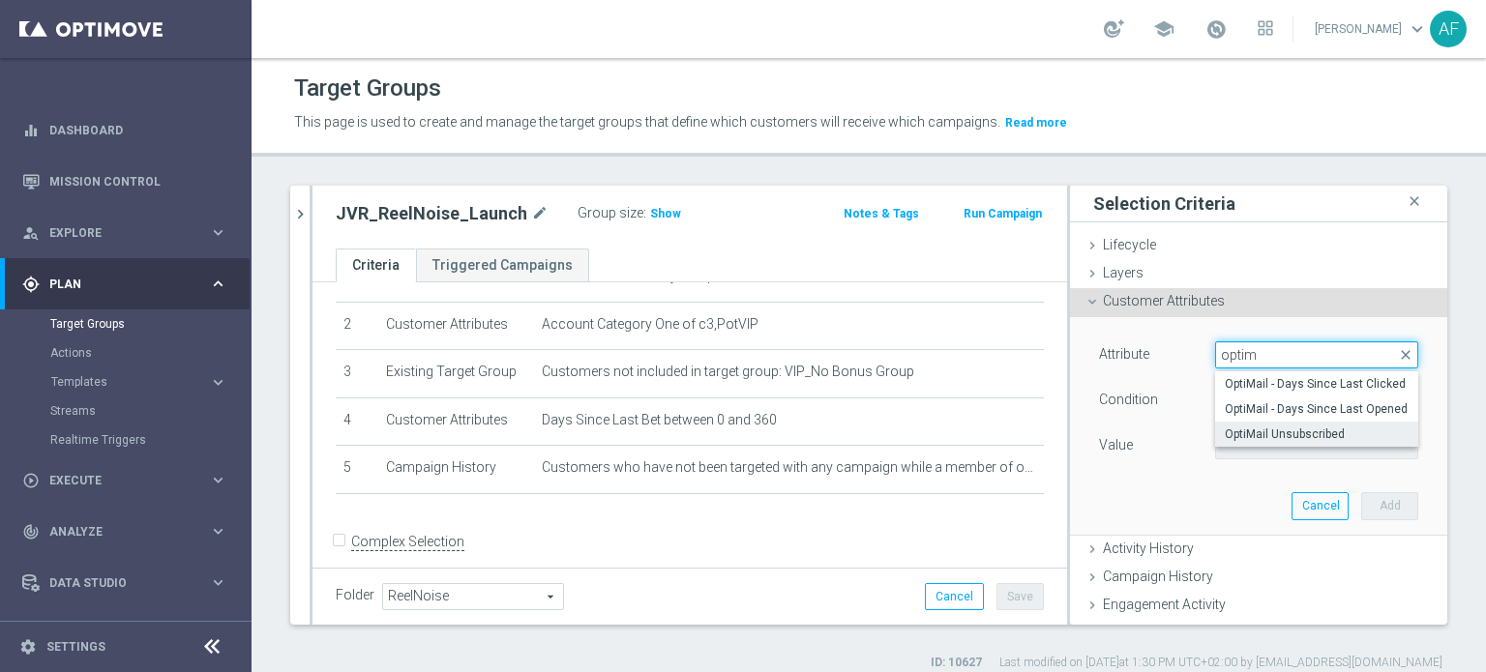
type input "optim"
click at [1284, 432] on span "OptiMail Unsubscribed" at bounding box center [1317, 434] width 184 height 15
type input "OptiMail Unsubscribed"
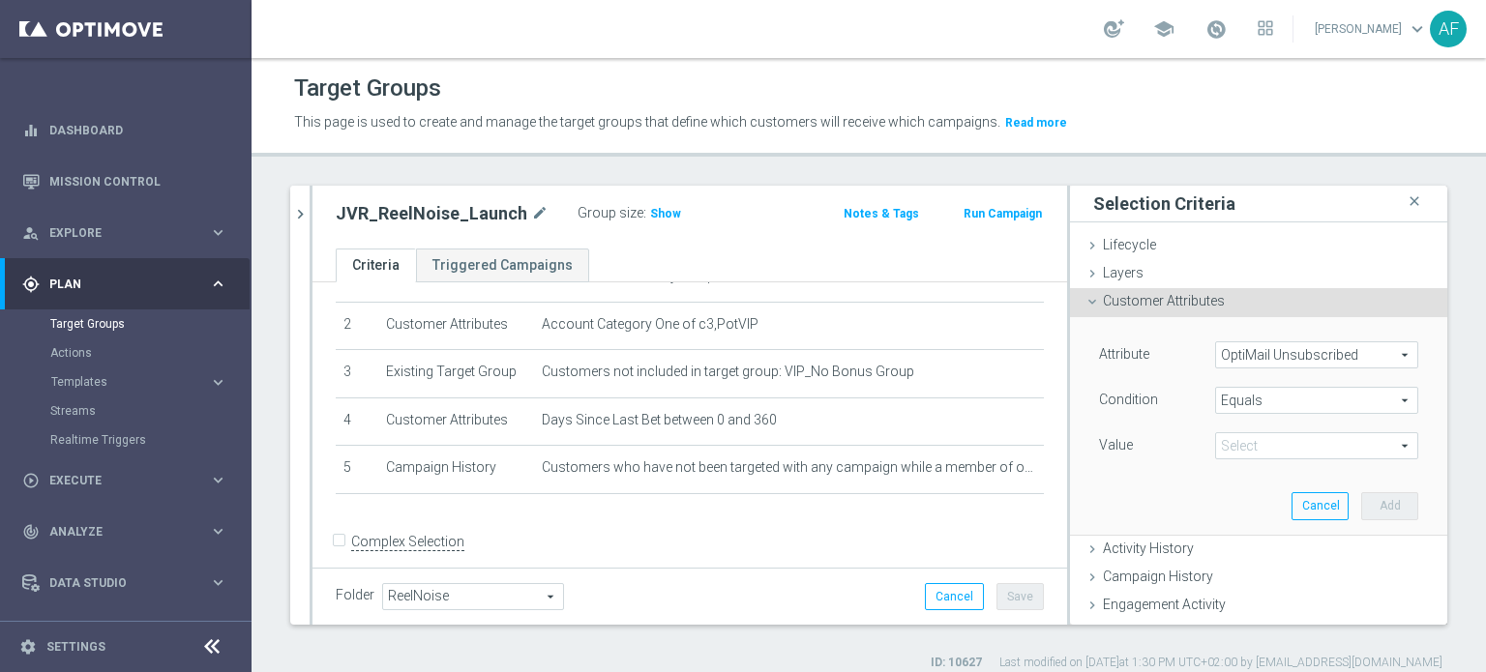
click at [1260, 400] on span "Equals" at bounding box center [1316, 400] width 201 height 25
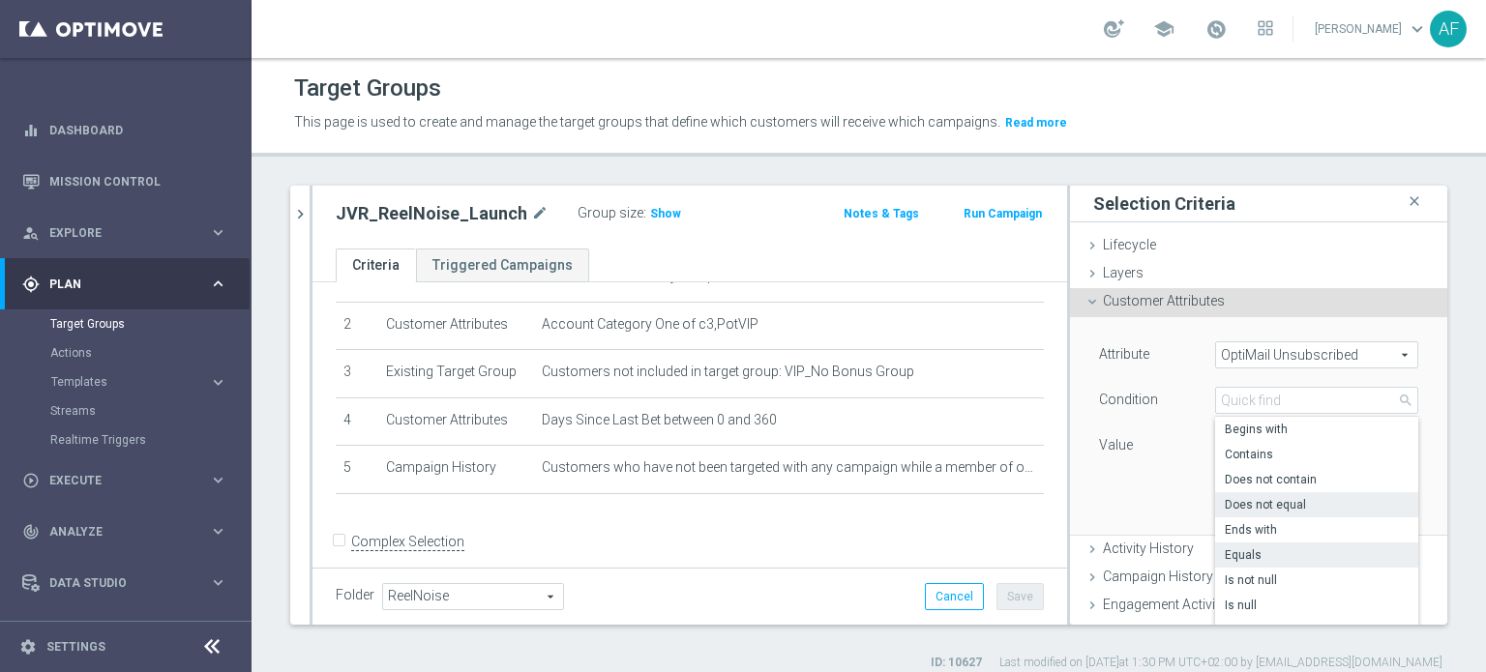
click at [1257, 501] on span "Does not equal" at bounding box center [1317, 504] width 184 height 15
type input "Does not equal"
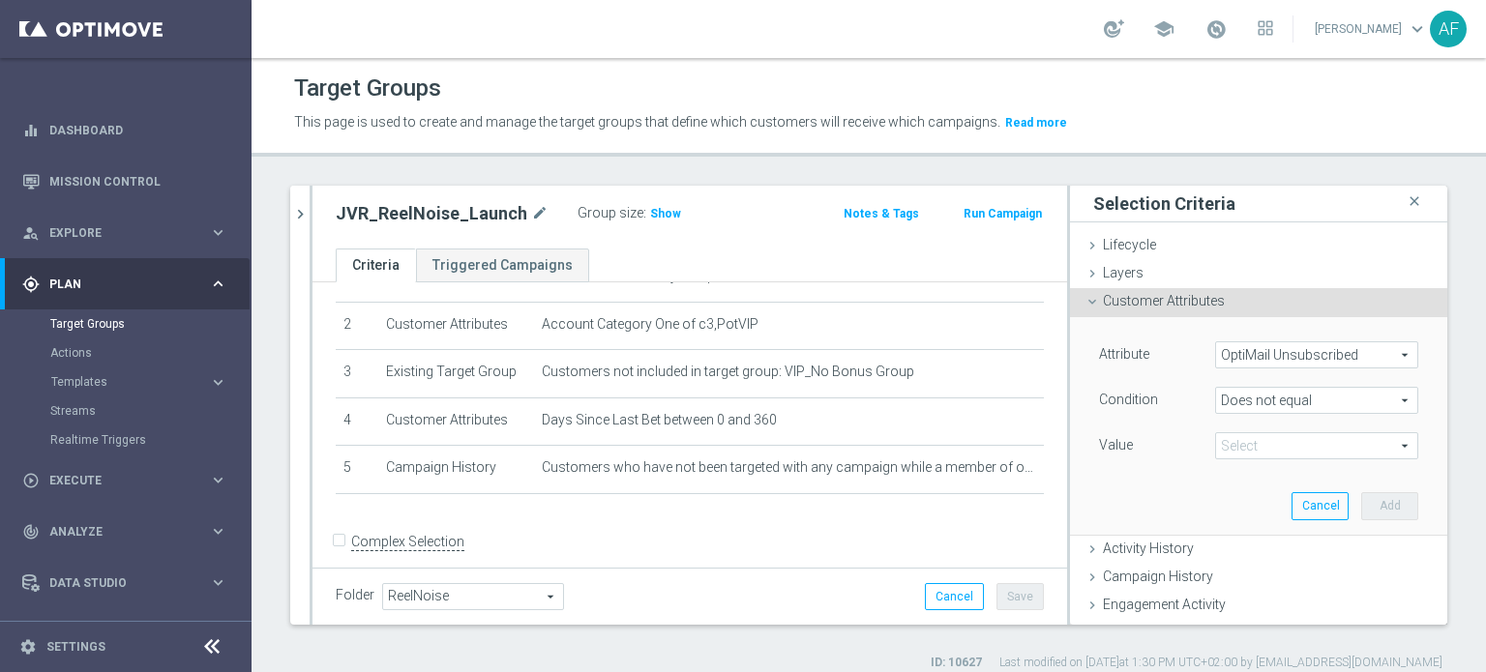
click at [1245, 455] on span at bounding box center [1316, 445] width 201 height 25
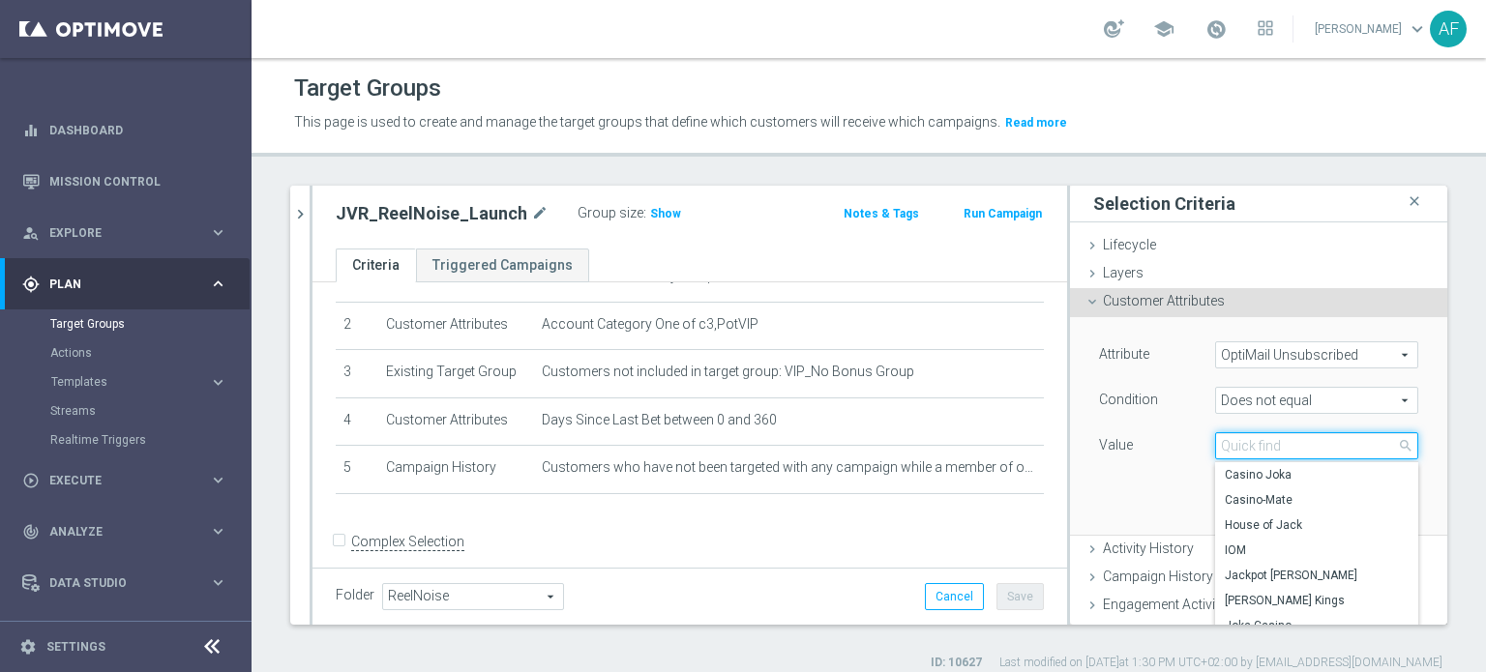
click at [1249, 450] on input "search" at bounding box center [1316, 445] width 203 height 27
type input "joka"
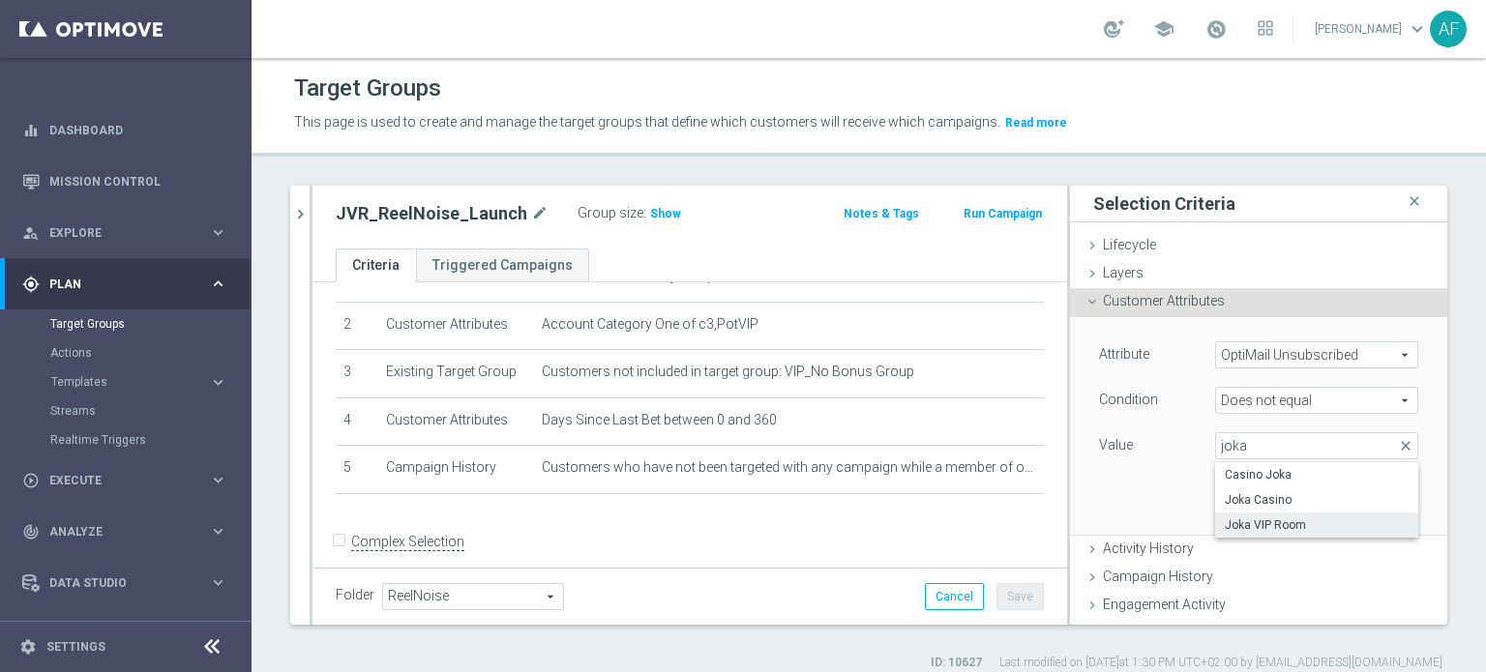
click at [1251, 527] on span "Joka VIP Room" at bounding box center [1317, 525] width 184 height 15
type input "Joka VIP Room"
click at [1361, 509] on button "Add" at bounding box center [1389, 505] width 57 height 27
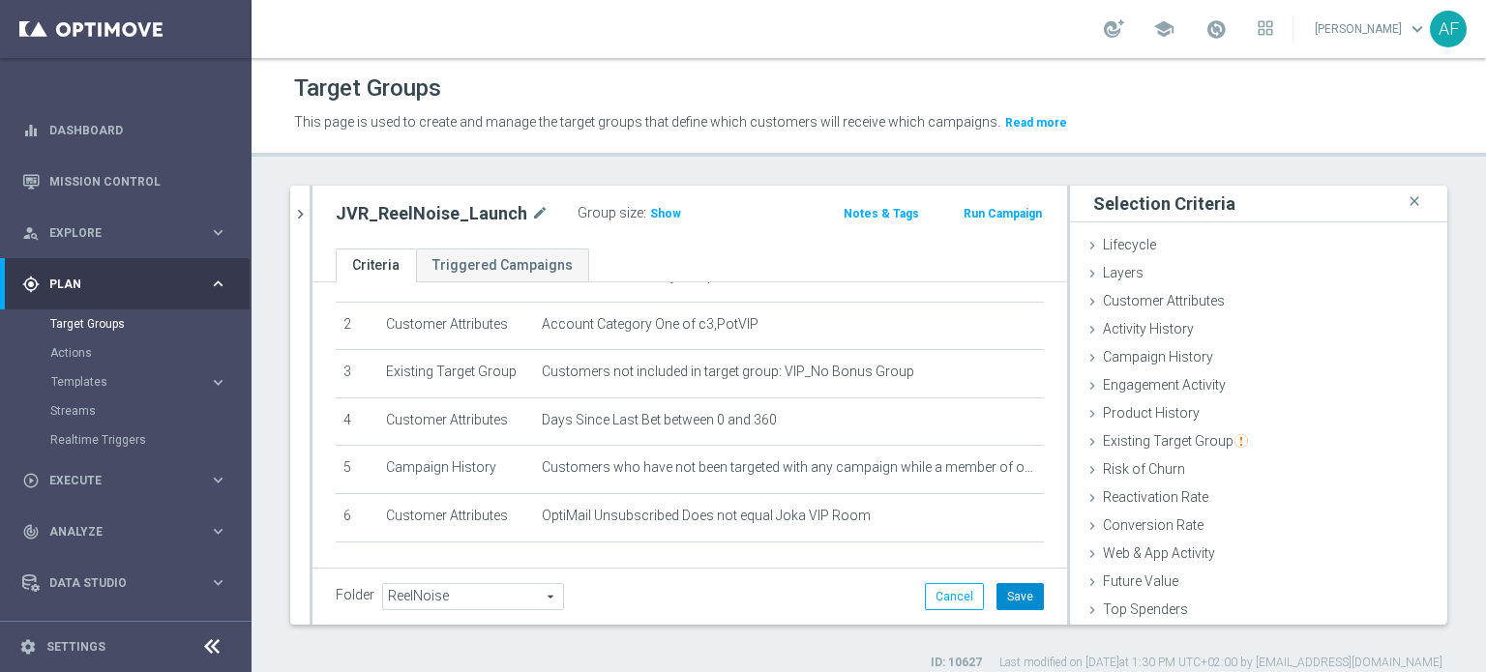
click at [1002, 593] on button "Save" at bounding box center [1019, 596] width 47 height 27
click at [658, 215] on span "Show" at bounding box center [665, 214] width 31 height 14
click at [1201, 382] on span "Engagement Activity" at bounding box center [1164, 384] width 123 height 15
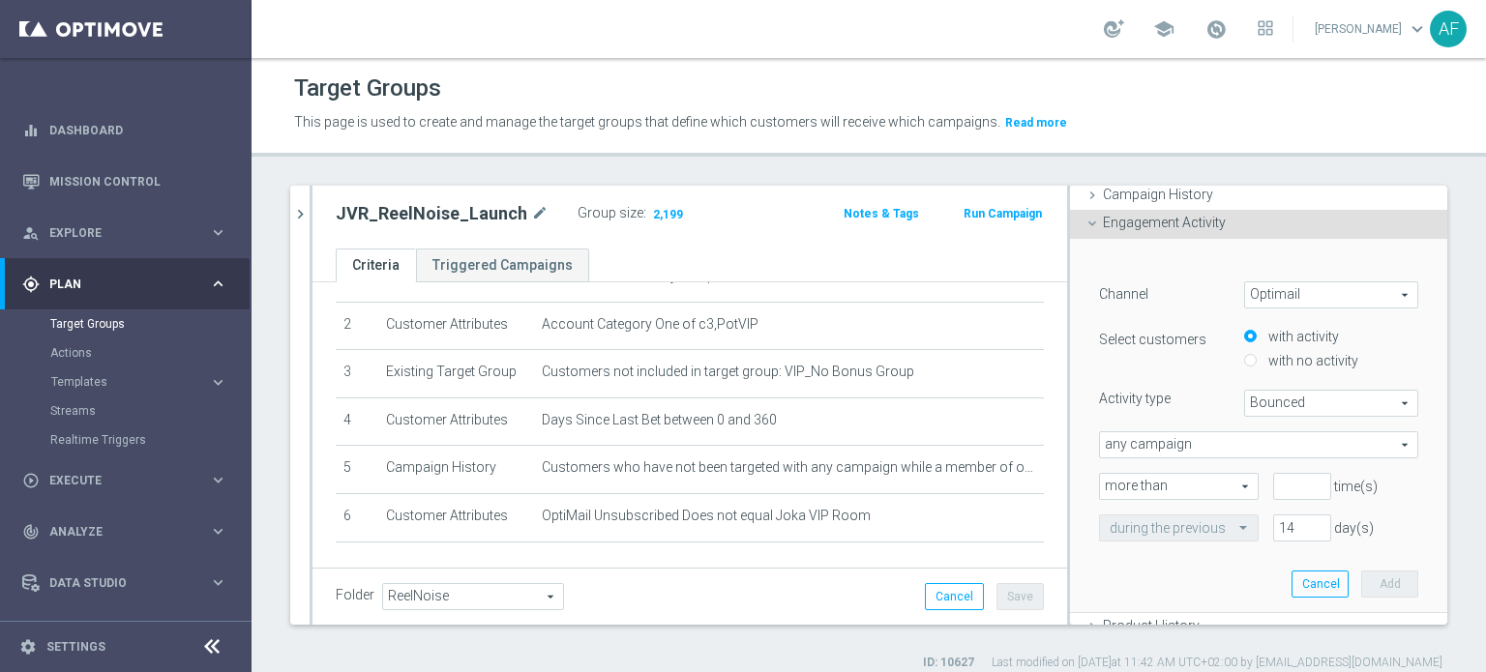
scroll to position [193, 0]
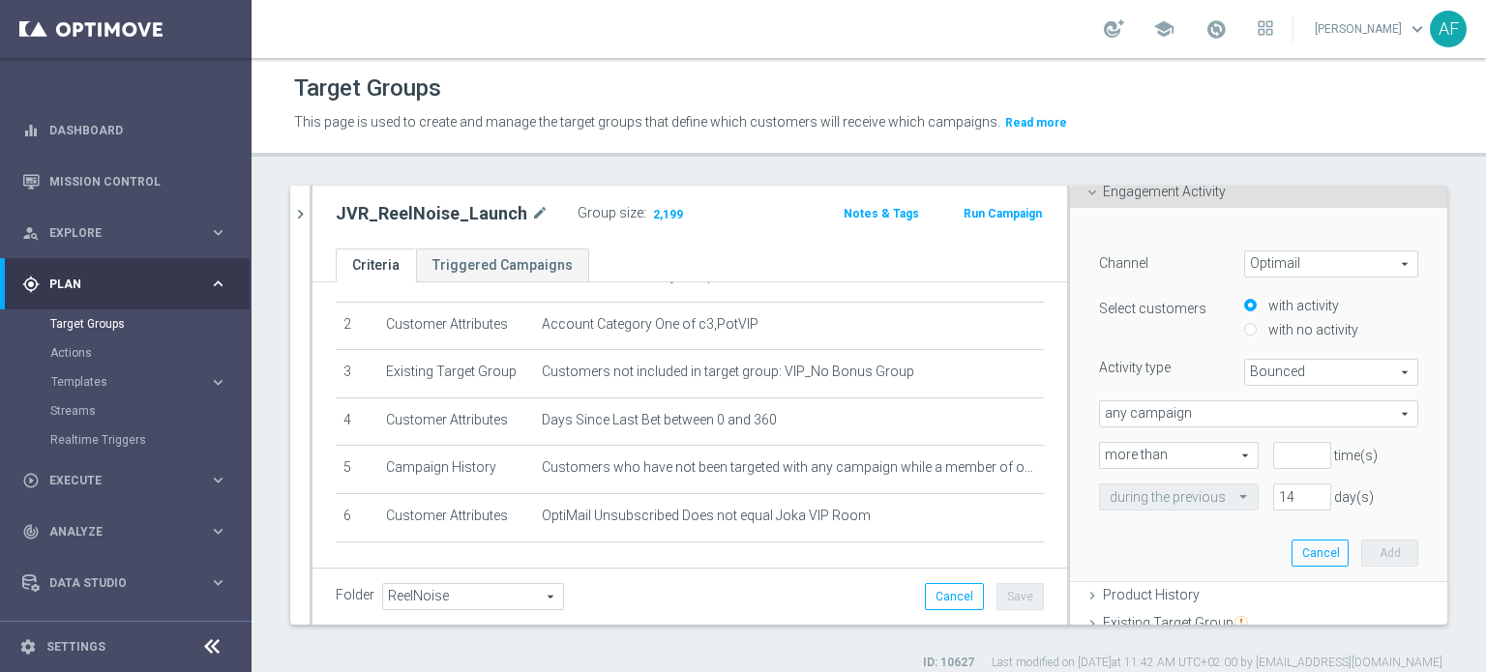
click at [1286, 372] on span "Bounced" at bounding box center [1331, 372] width 172 height 25
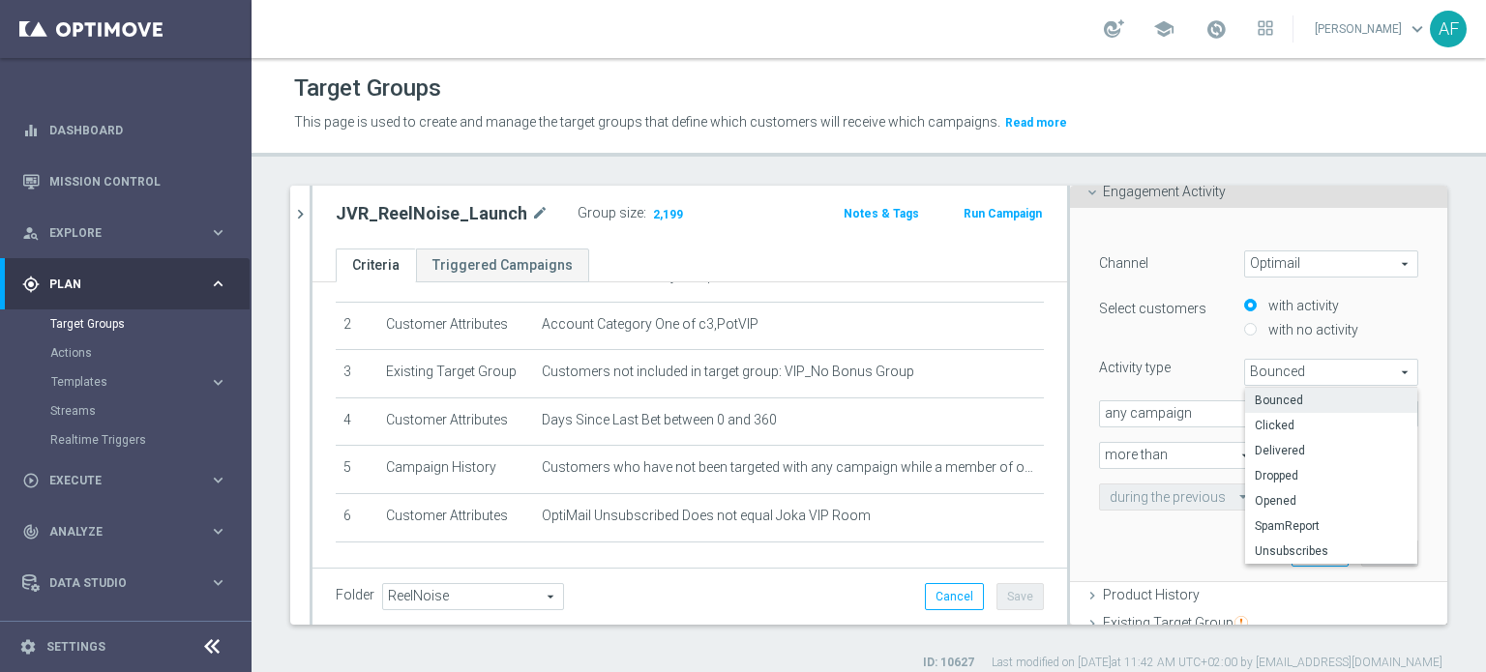
click at [1289, 502] on span "Opened" at bounding box center [1331, 500] width 153 height 15
type input "Opened"
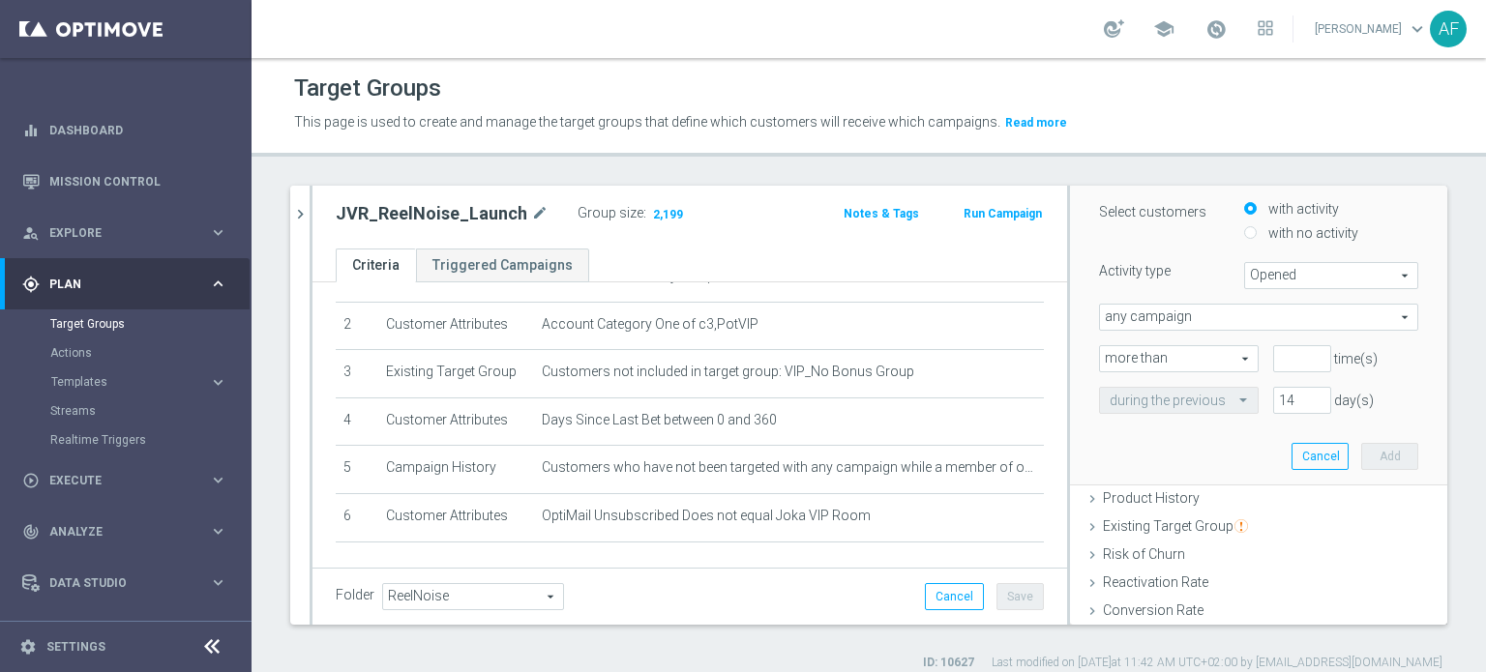
scroll to position [387, 0]
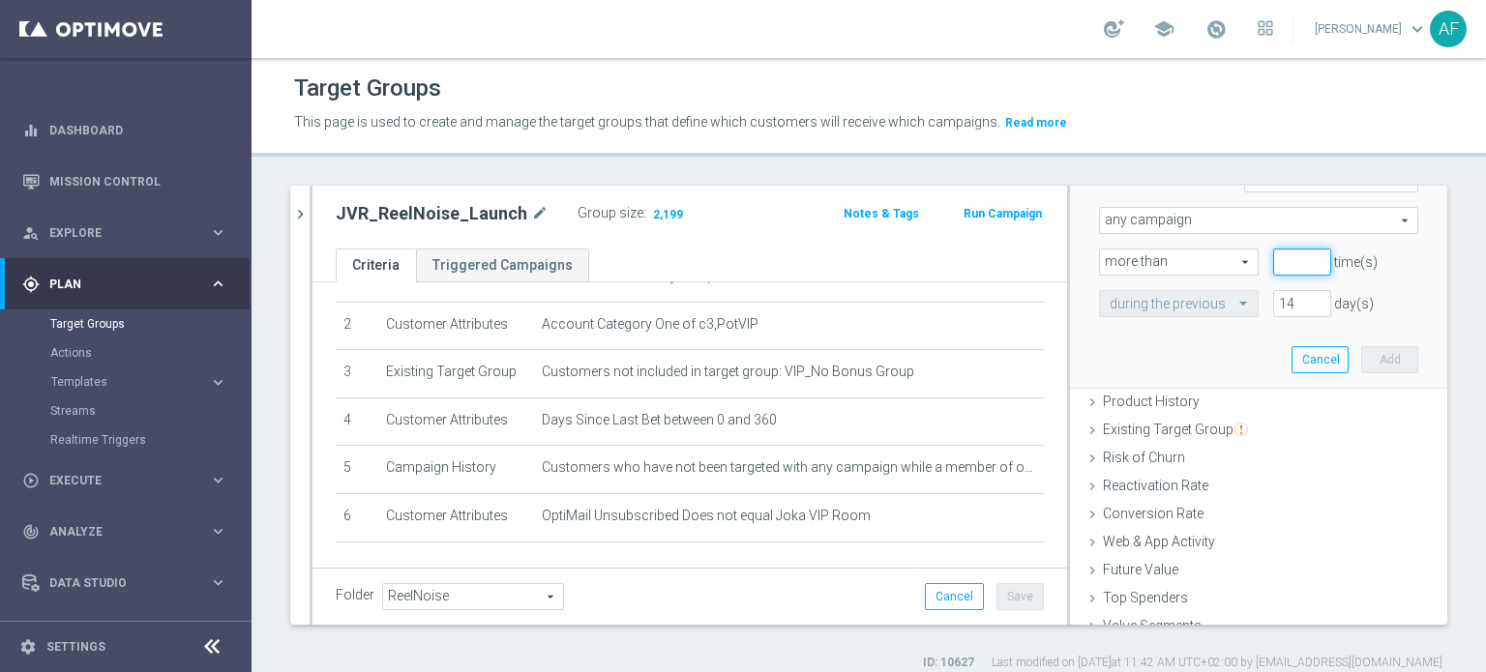
click at [1282, 273] on input "number" at bounding box center [1302, 262] width 58 height 27
type input "0"
click at [1277, 302] on input "14" at bounding box center [1302, 303] width 58 height 27
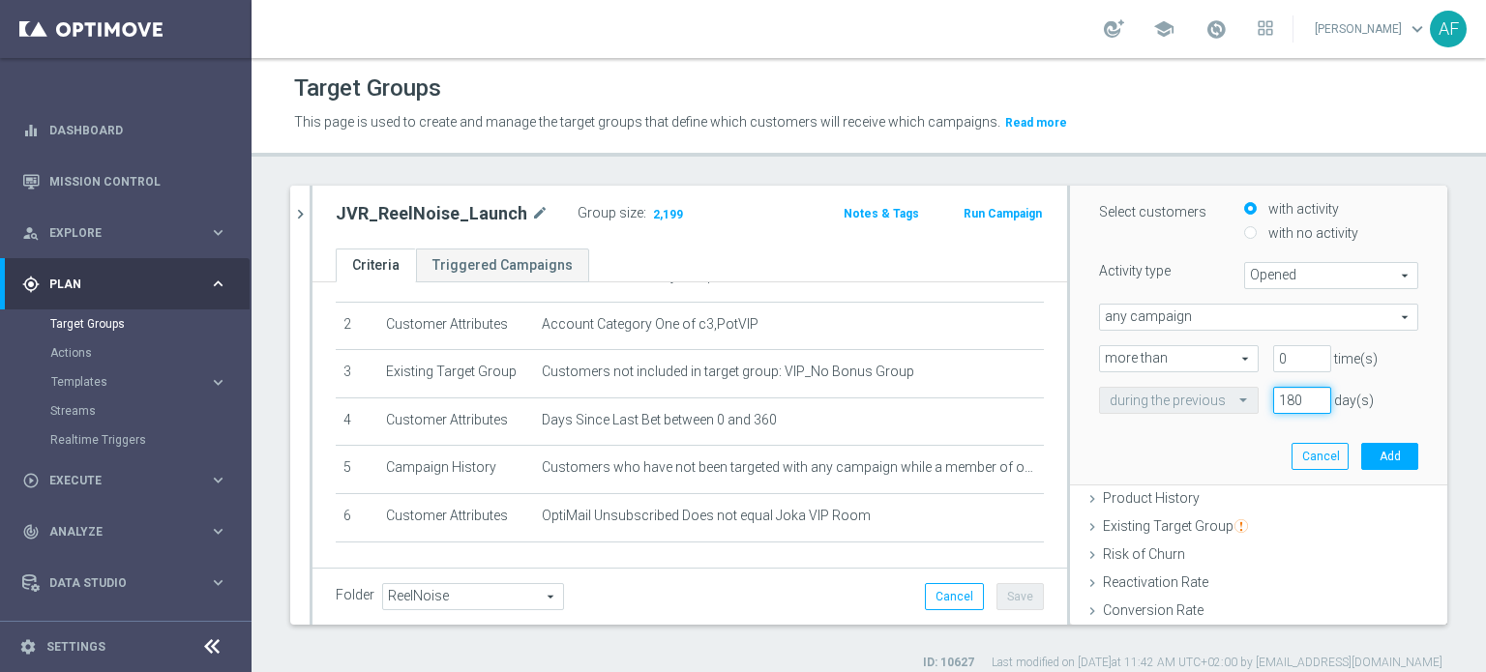
scroll to position [193, 0]
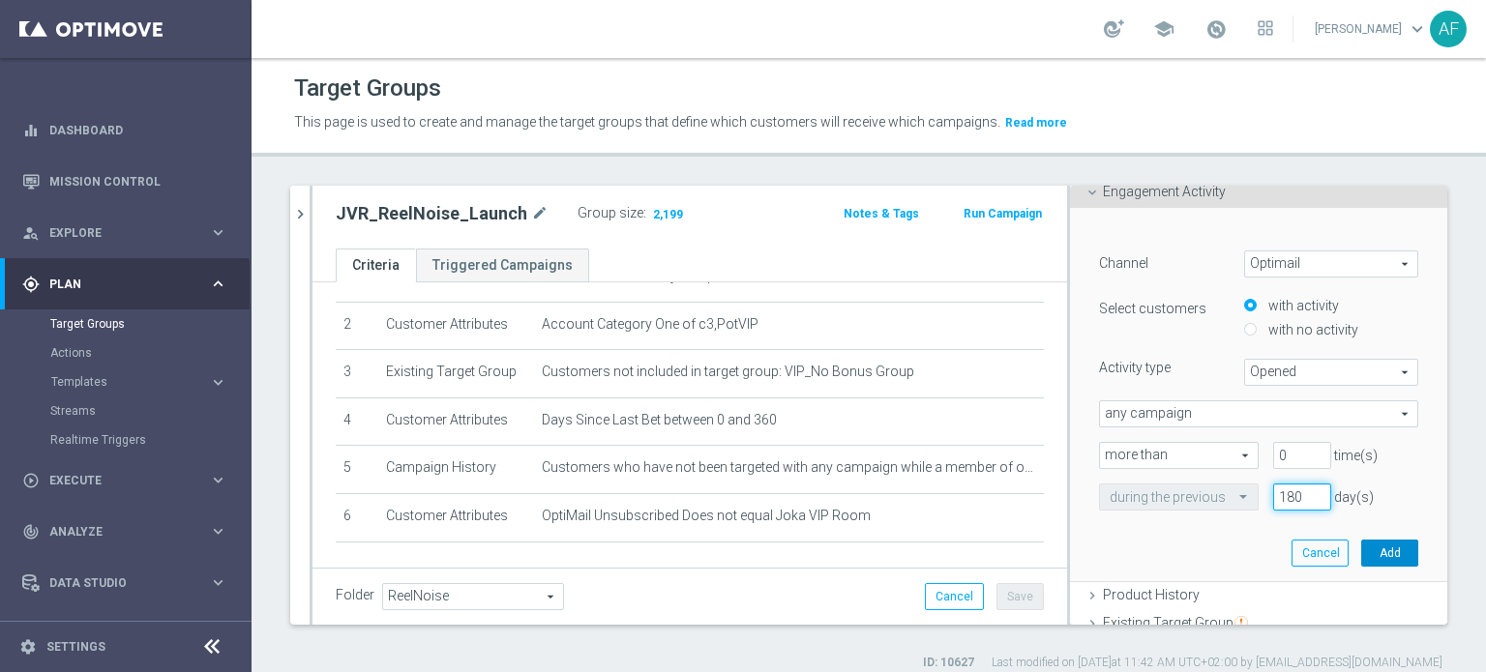
type input "180"
click at [1366, 548] on button "Add" at bounding box center [1389, 553] width 57 height 27
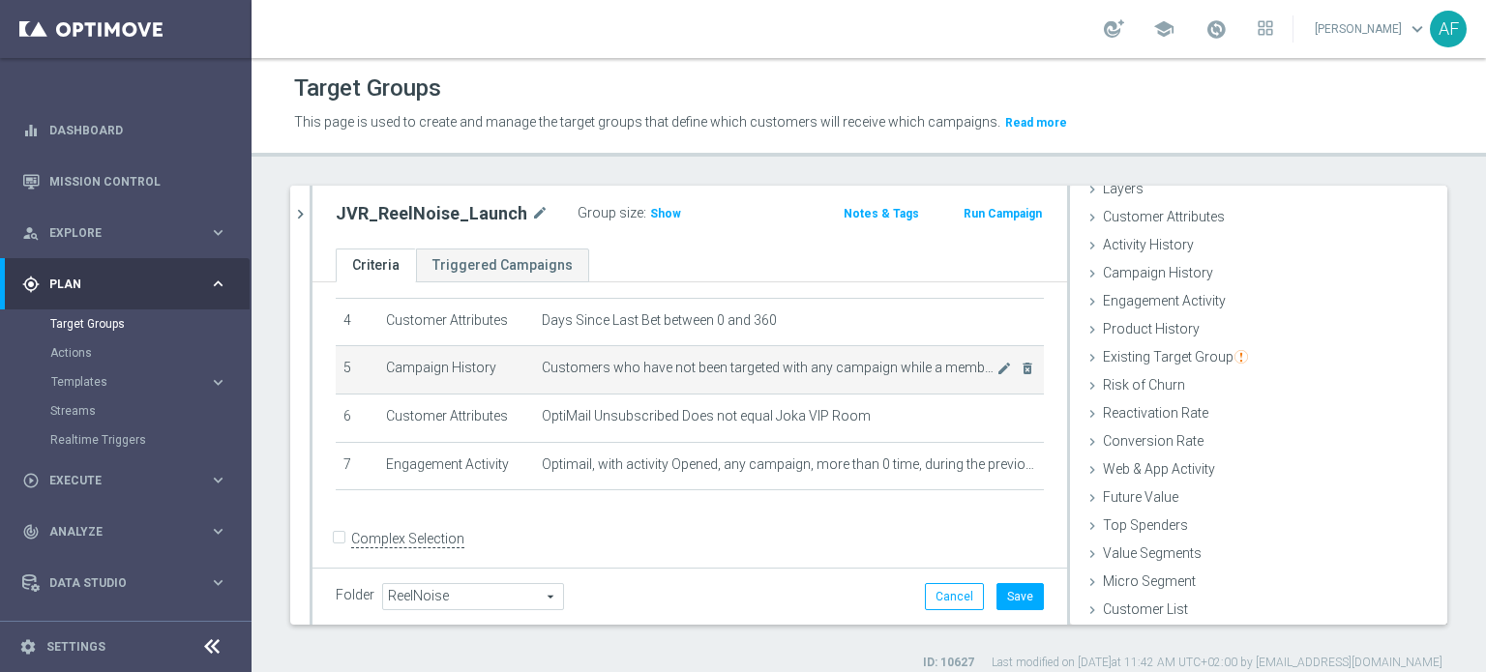
scroll to position [200, 0]
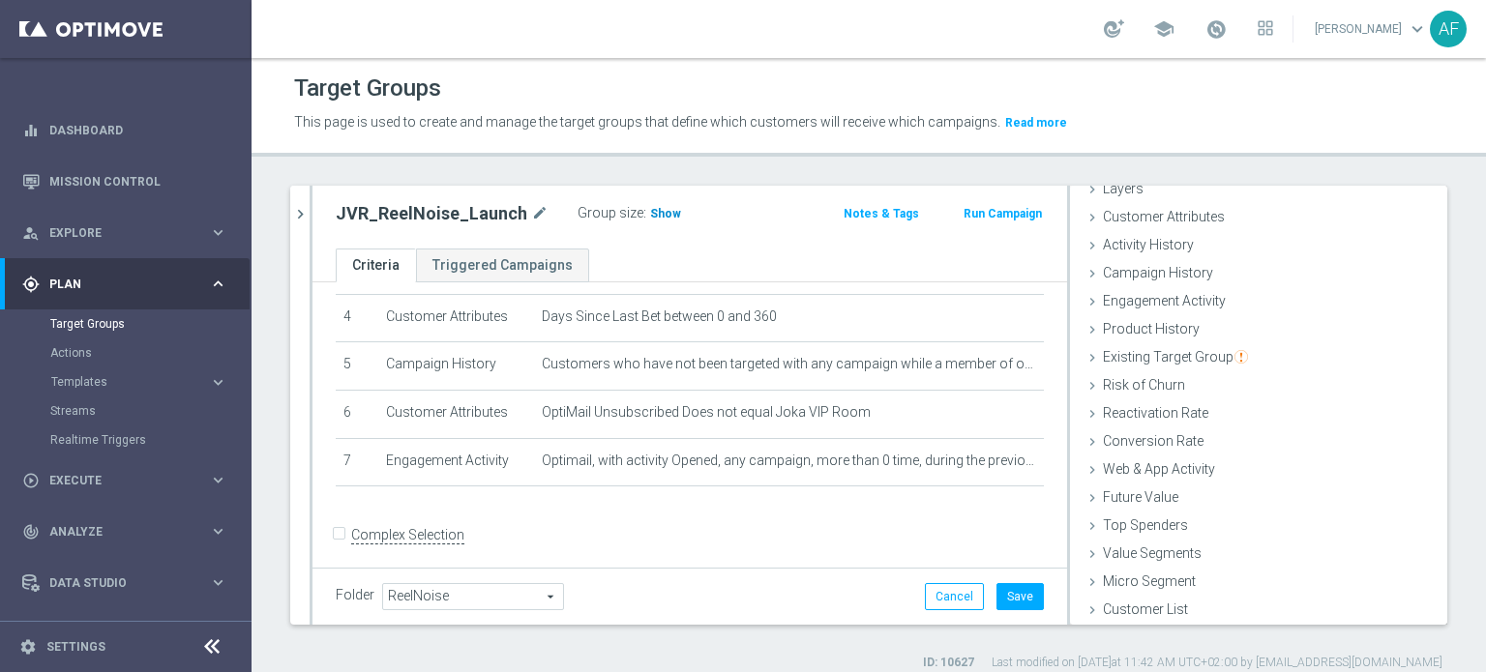
click at [650, 212] on span "Show" at bounding box center [665, 214] width 31 height 14
click at [1014, 598] on button "Save" at bounding box center [1019, 596] width 47 height 27
click at [303, 216] on icon "chevron_right" at bounding box center [300, 214] width 18 height 18
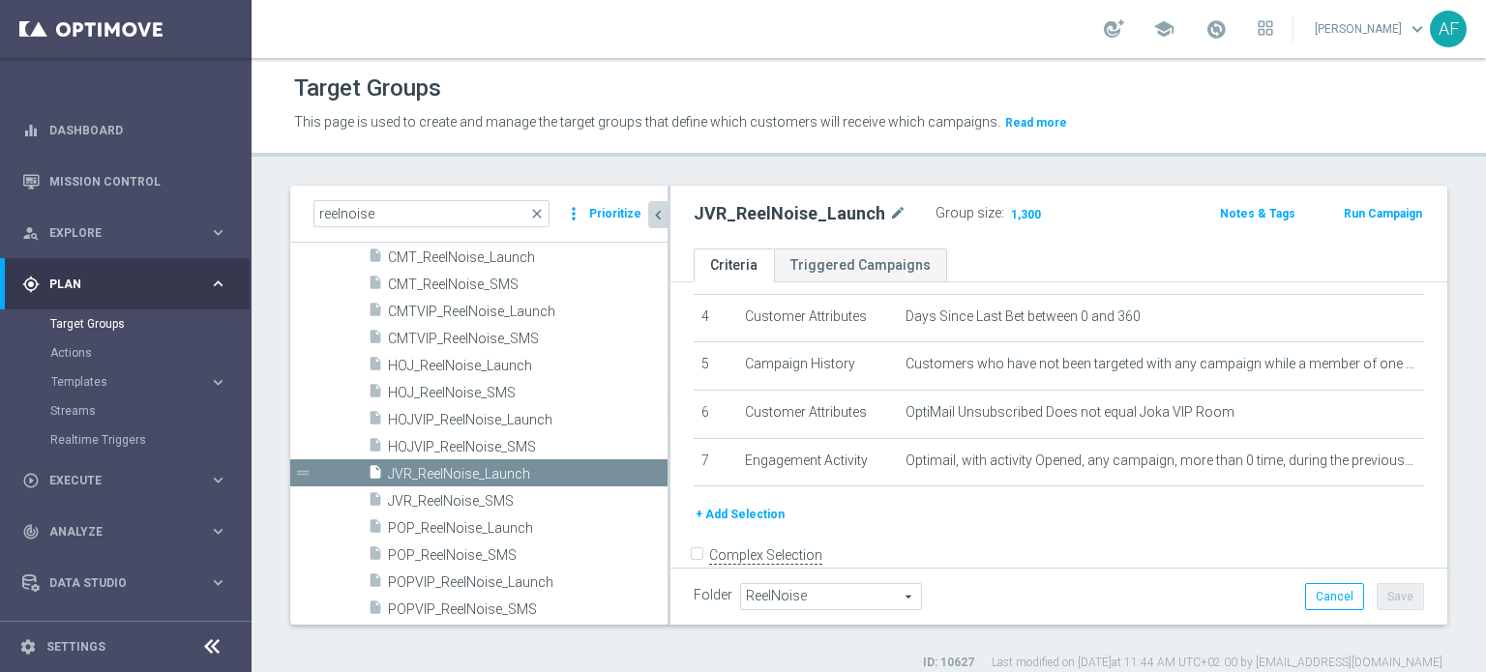
scroll to position [116, 0]
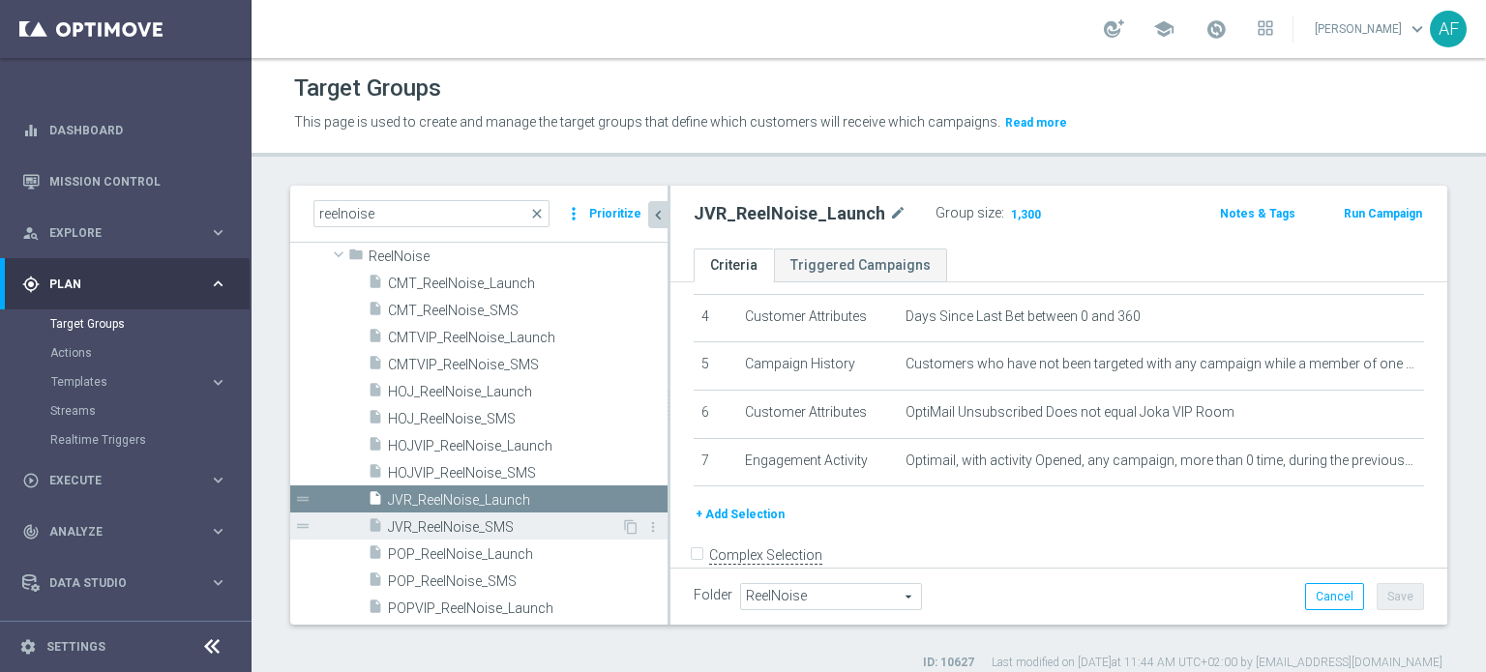
click at [470, 522] on span "JVR_ReelNoise_SMS" at bounding box center [504, 528] width 233 height 16
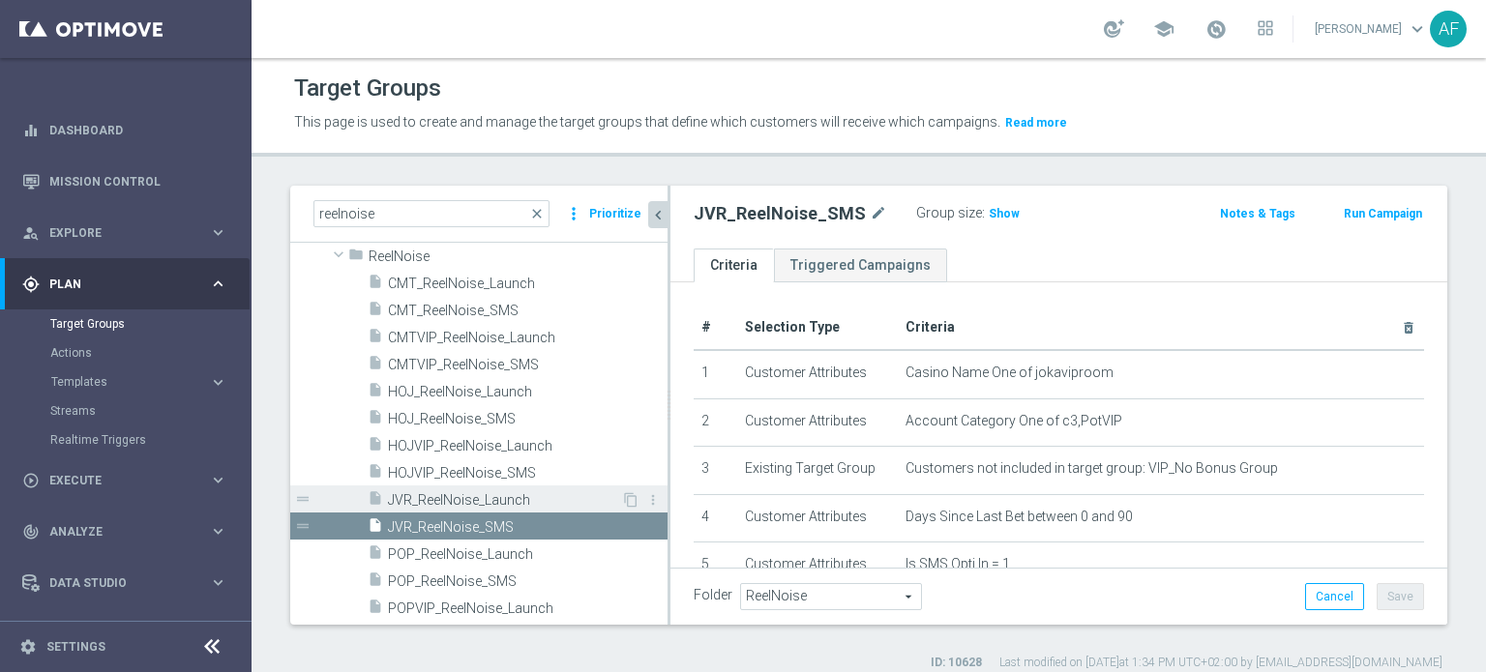
click at [497, 501] on span "JVR_ReelNoise_Launch" at bounding box center [504, 500] width 233 height 16
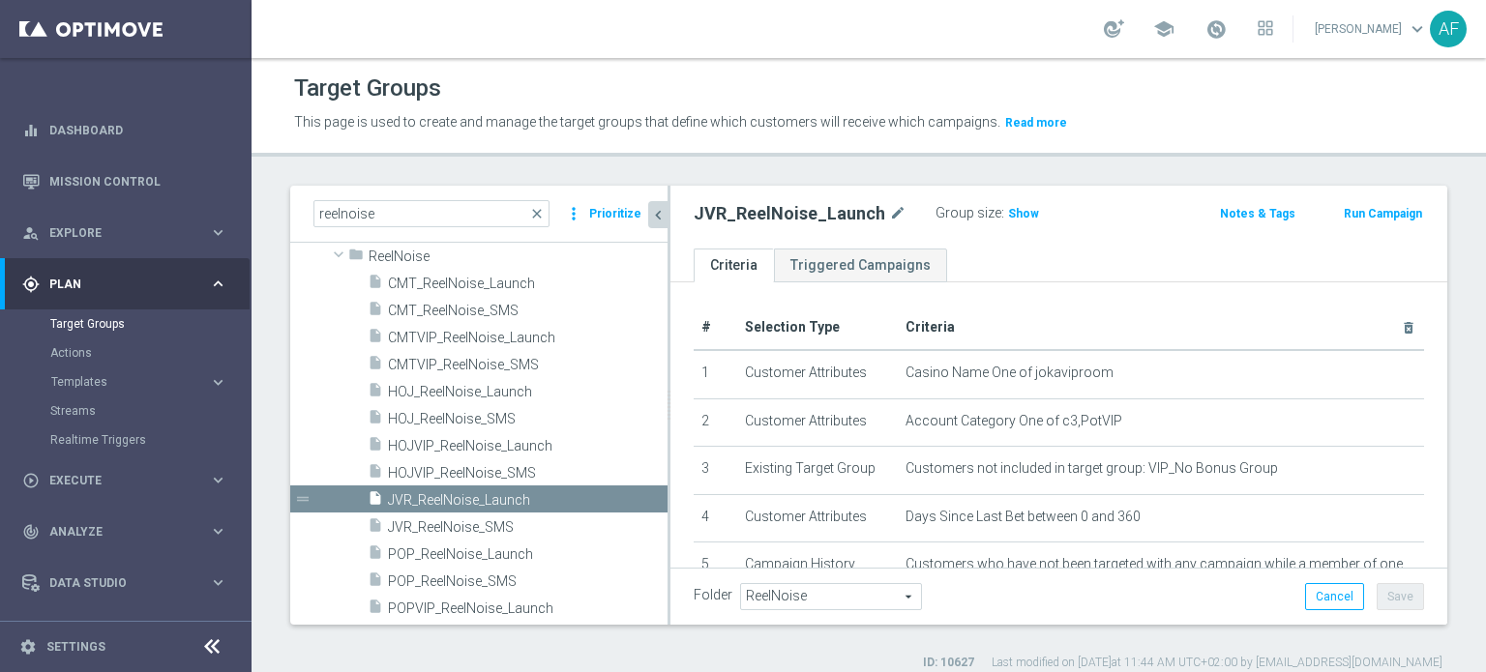
click at [658, 212] on icon "chevron_left" at bounding box center [658, 215] width 18 height 18
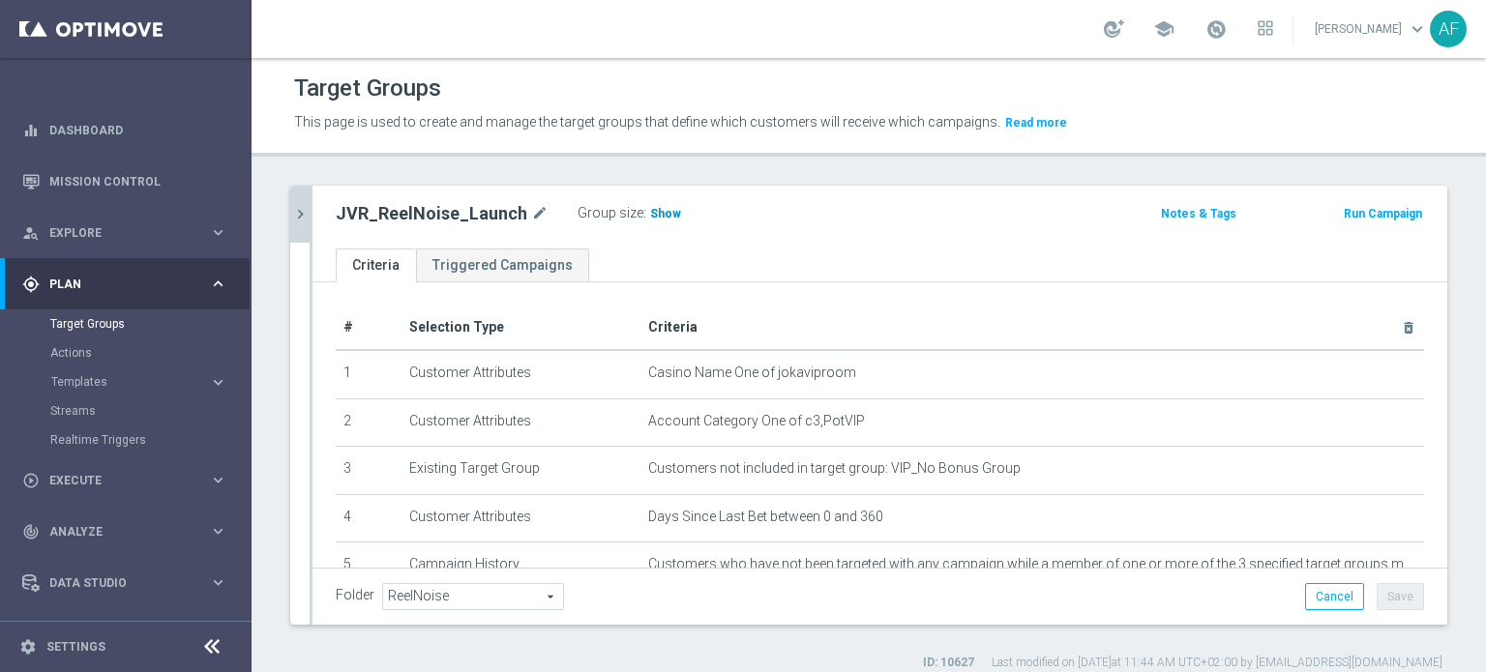
click at [650, 218] on span "Show" at bounding box center [665, 214] width 31 height 14
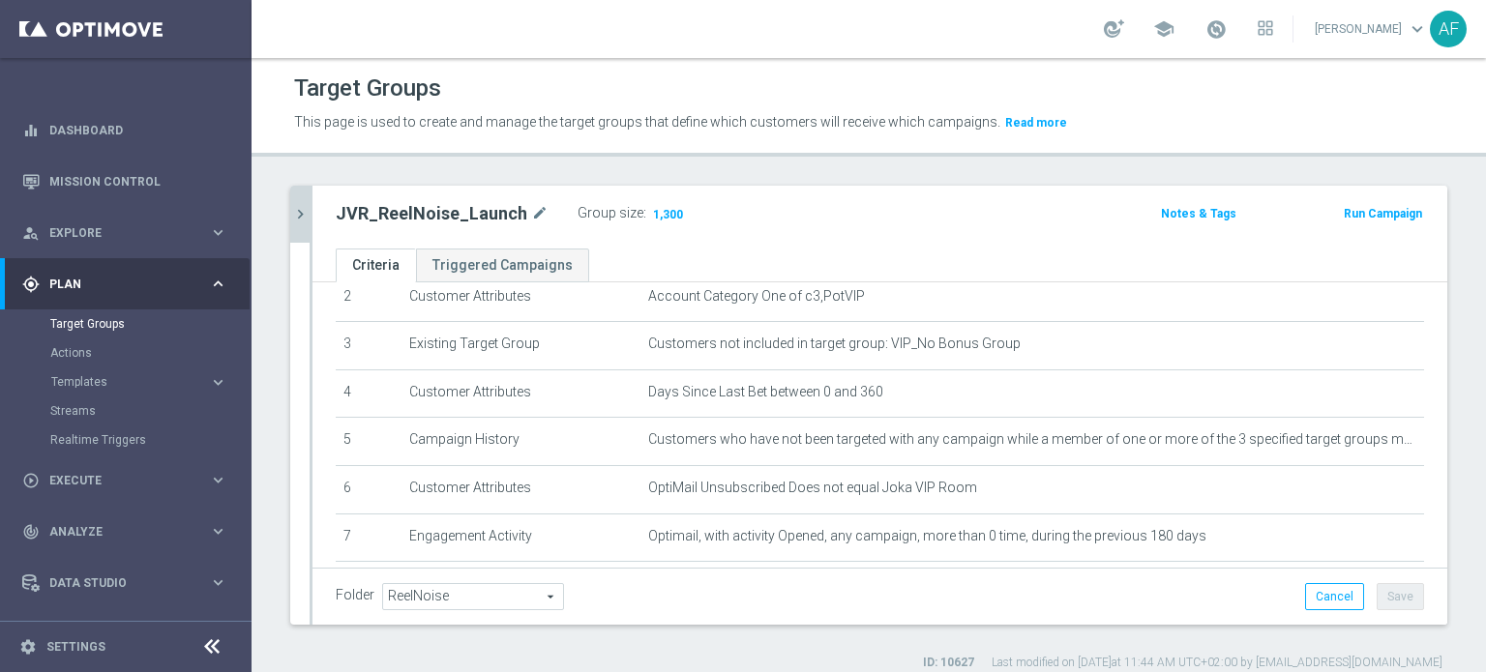
scroll to position [127, 0]
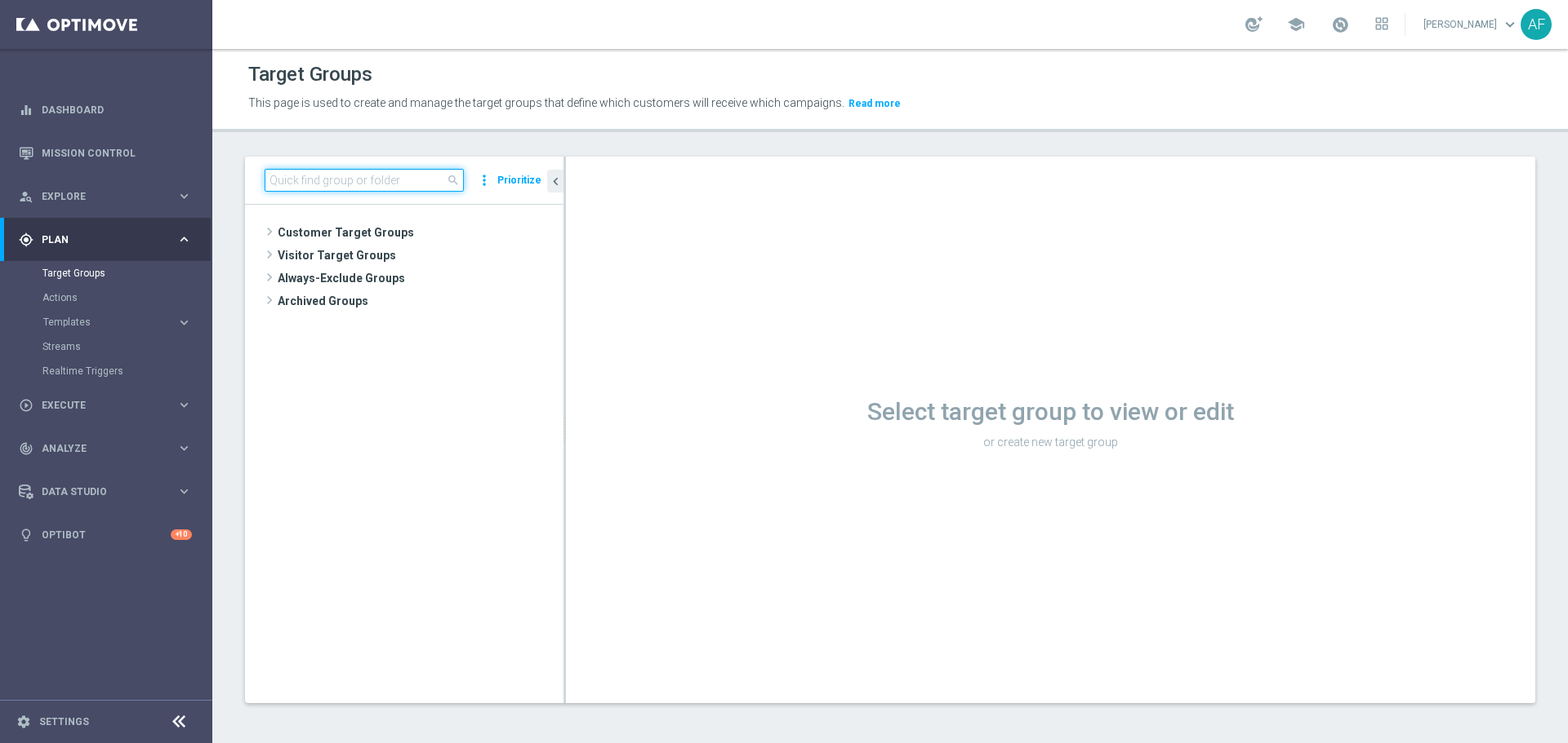
click at [400, 186] on input at bounding box center [364, 180] width 199 height 23
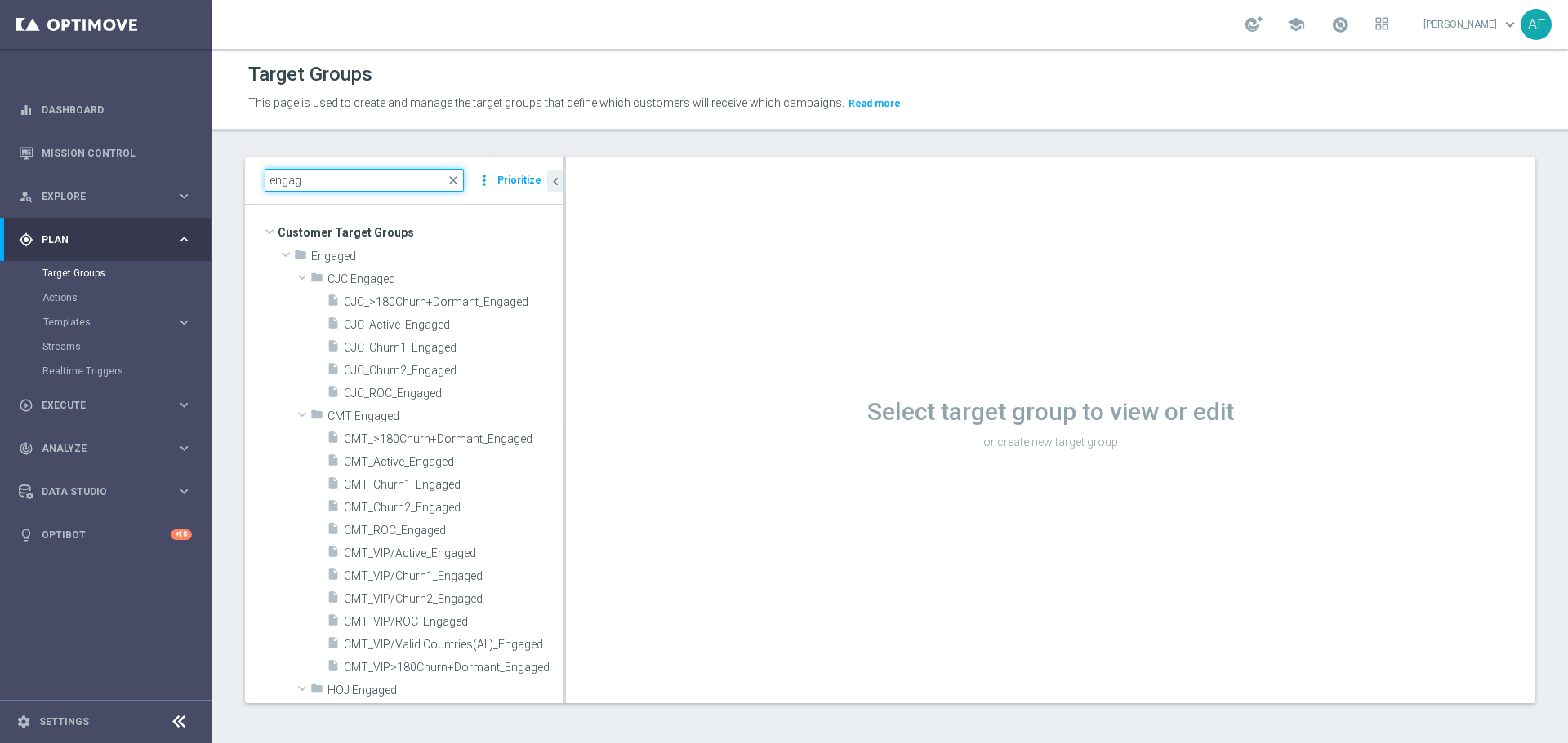
type input "engag"
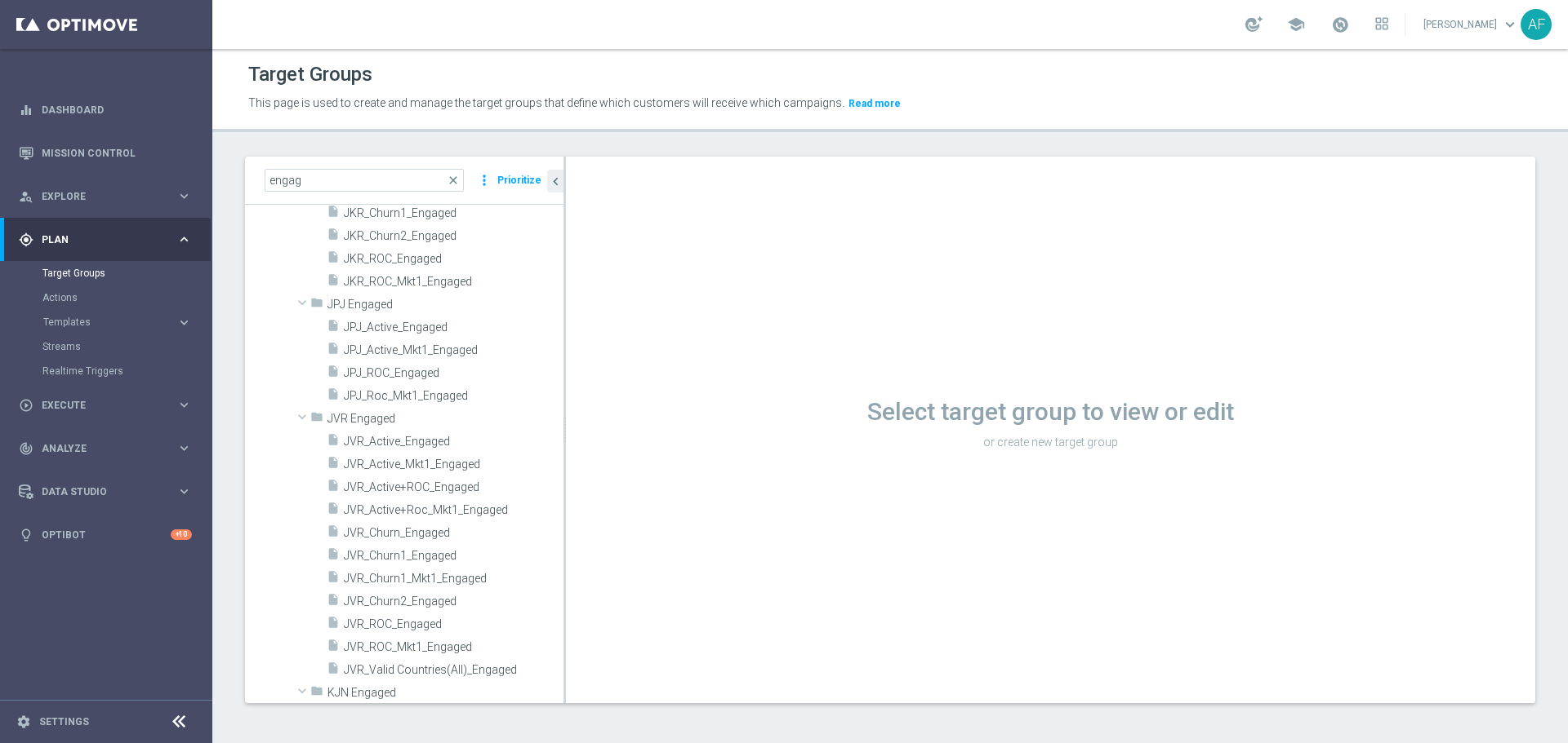
scroll to position [1600, 0]
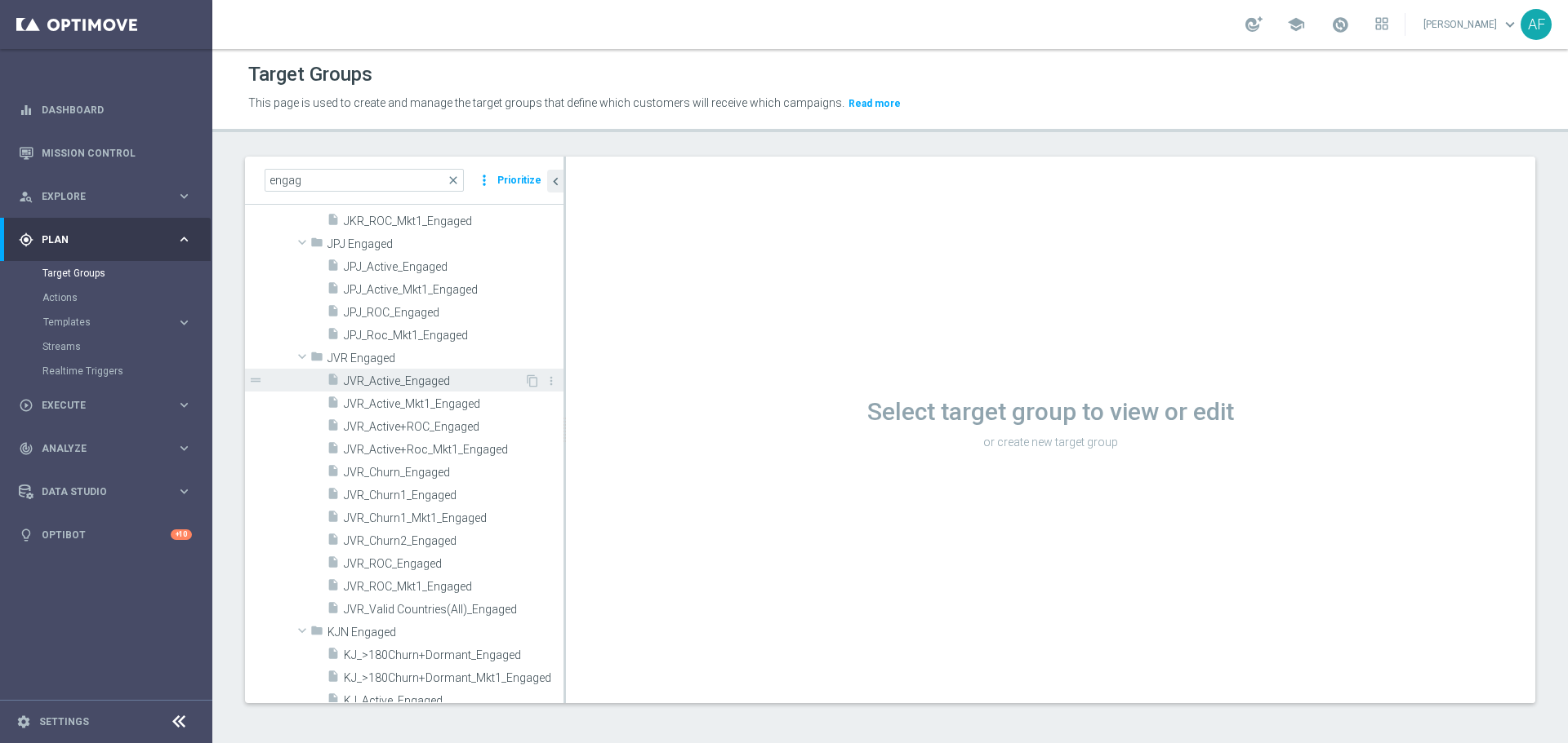
click at [419, 385] on span "JVR_Active_Engaged" at bounding box center [434, 381] width 181 height 13
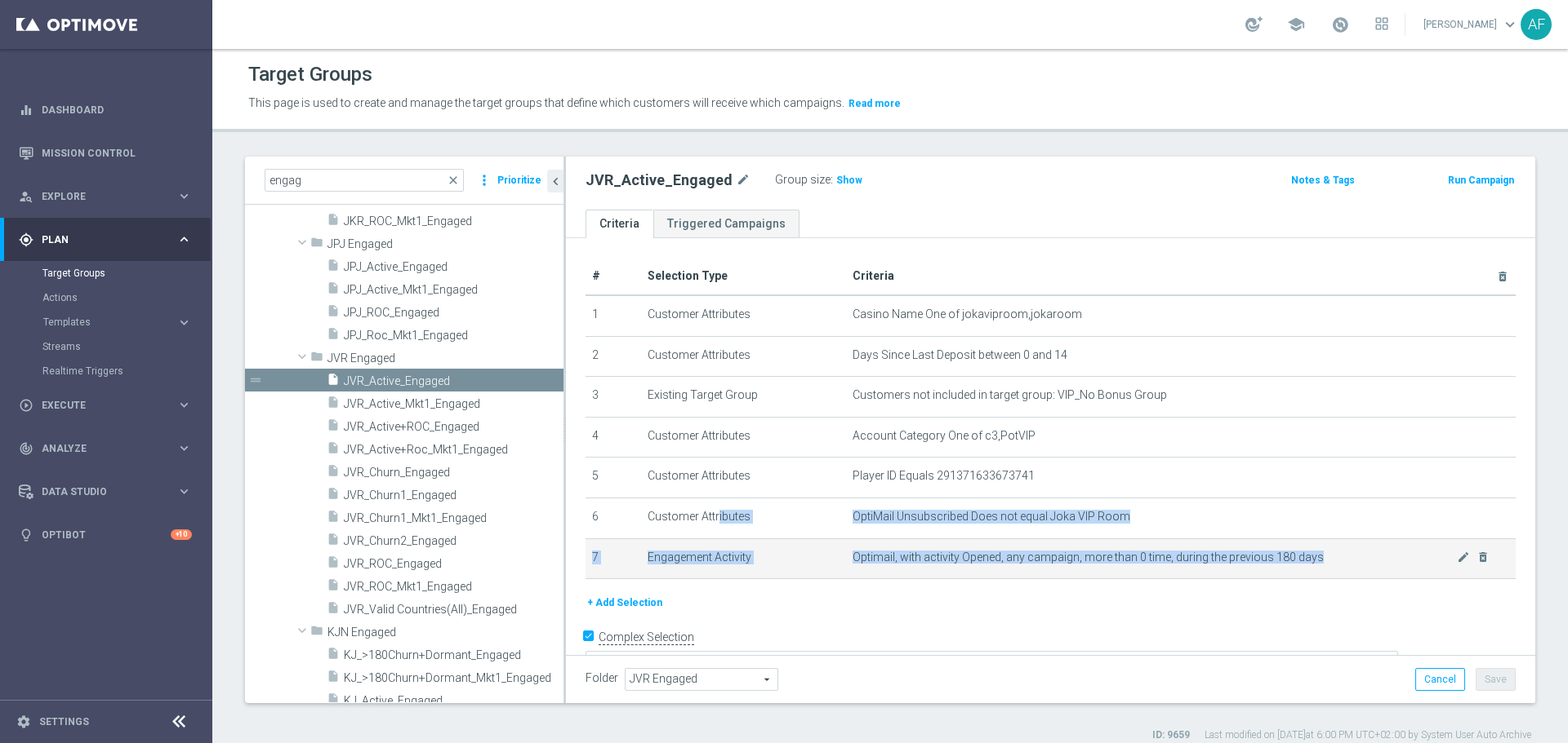
drag, startPoint x: 646, startPoint y: 515, endPoint x: 1329, endPoint y: 563, distance: 684.7
click at [1253, 563] on tbody "1 Customer Attributes Casino Name One of jokaviproom,jokaroom mode_edit delete_…" at bounding box center [1051, 437] width 930 height 284
click at [938, 203] on div "JVR_Active_Engaged mode_edit Group size : Show Notes & Tags Run Campaign" at bounding box center [1050, 183] width 969 height 53
